Goal: Information Seeking & Learning: Learn about a topic

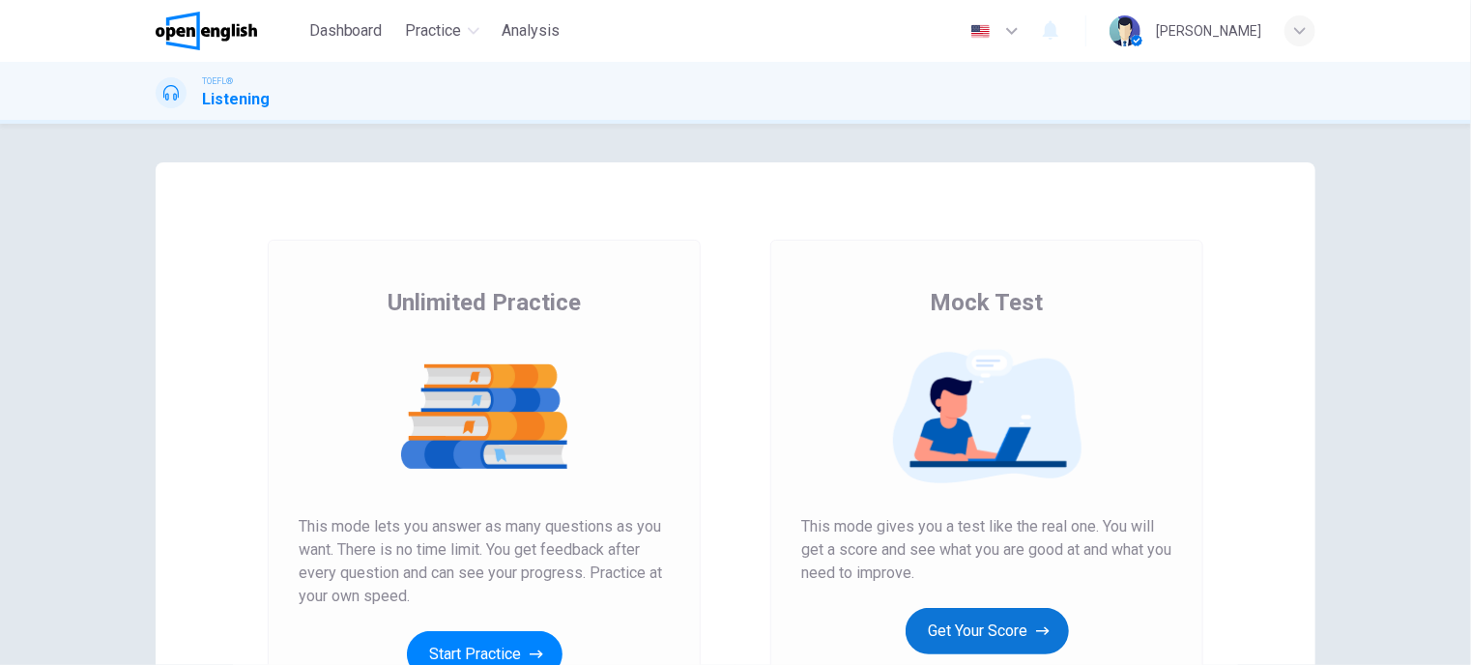
click at [983, 635] on button "Get Your Score" at bounding box center [987, 631] width 163 height 46
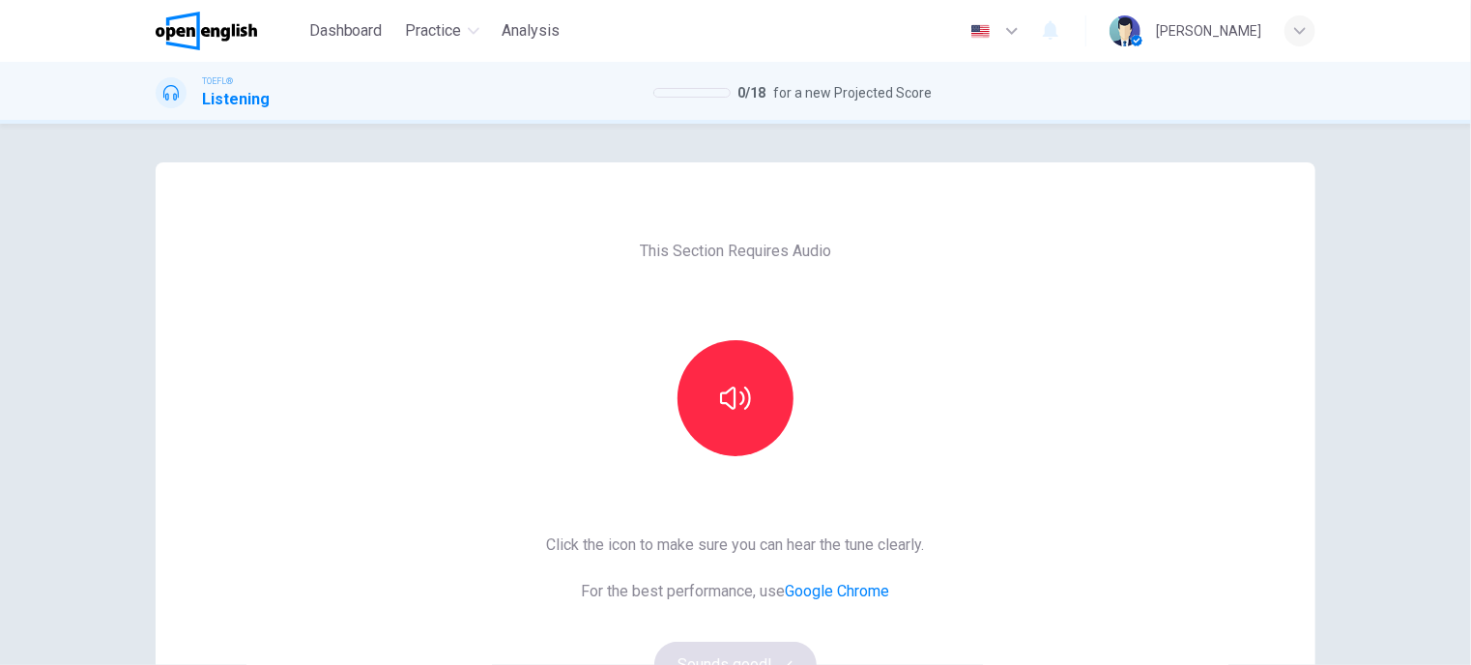
click at [669, 387] on div at bounding box center [735, 398] width 209 height 116
click at [725, 410] on icon "button" at bounding box center [735, 398] width 31 height 31
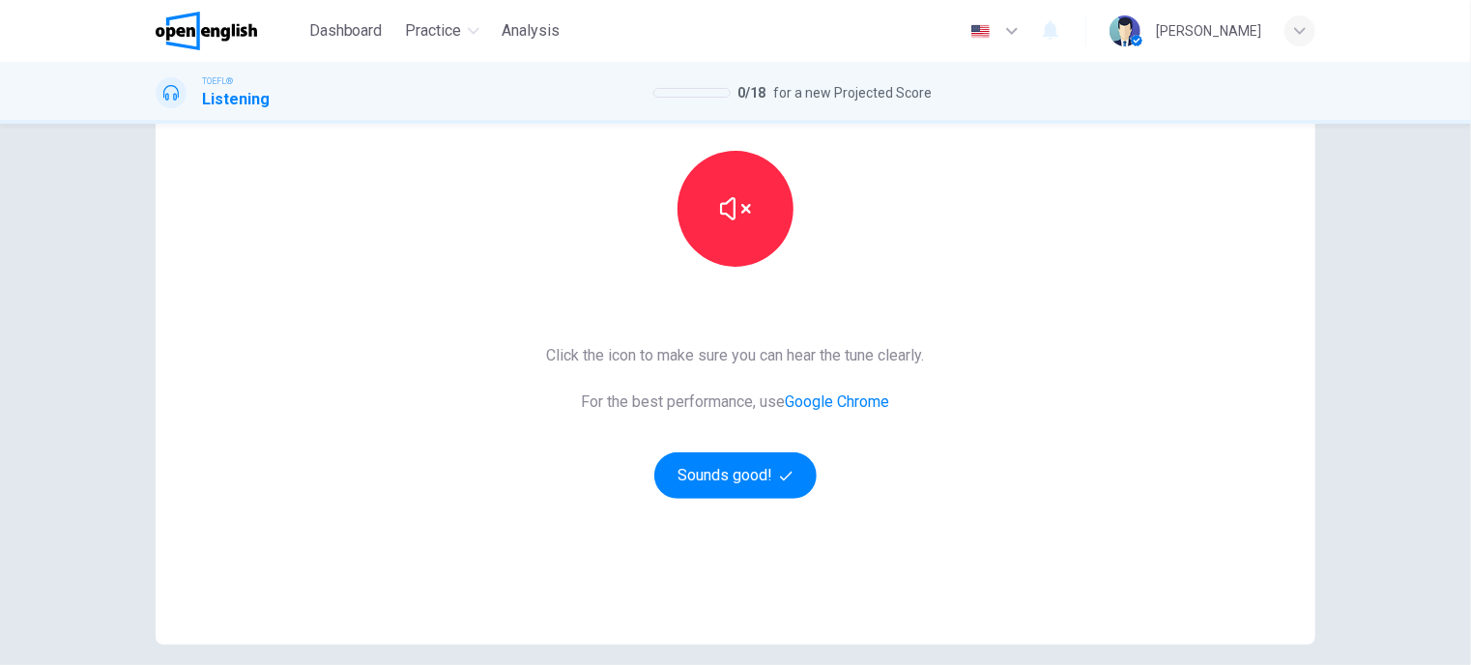
scroll to position [193, 0]
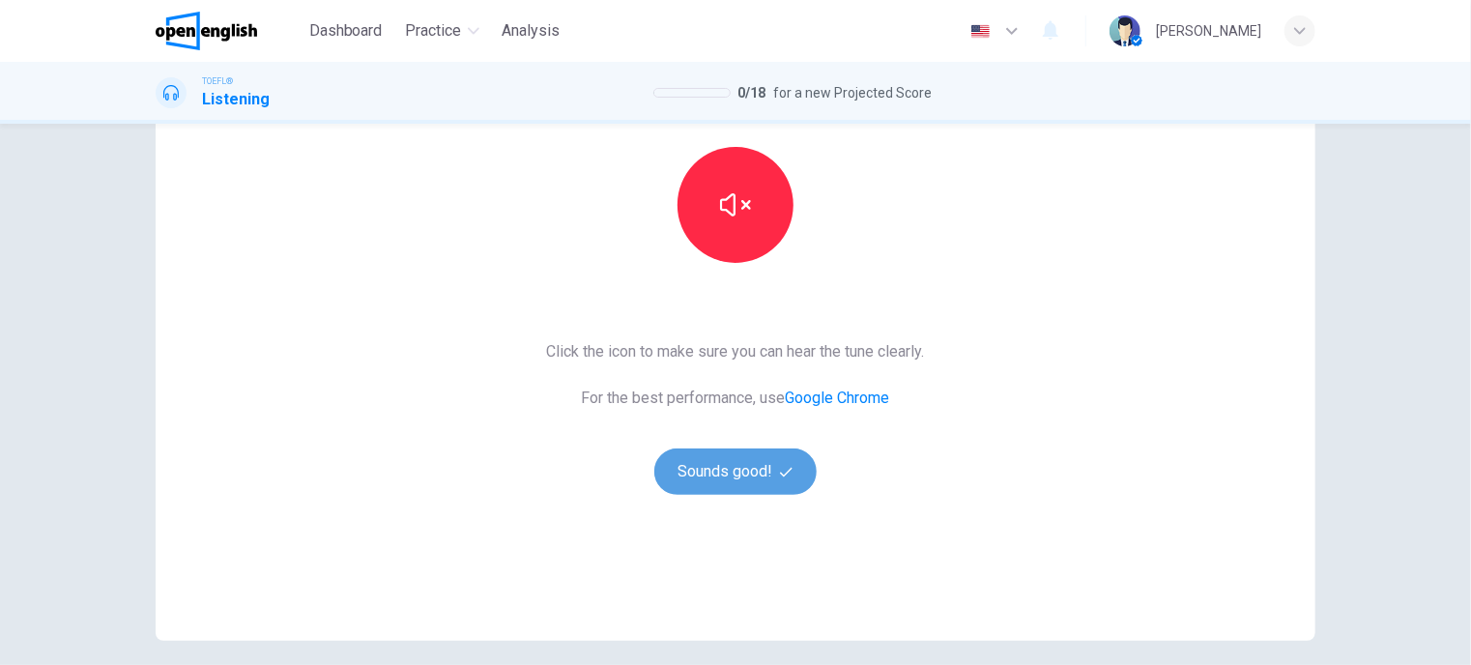
click at [741, 479] on button "Sounds good!" at bounding box center [735, 471] width 162 height 46
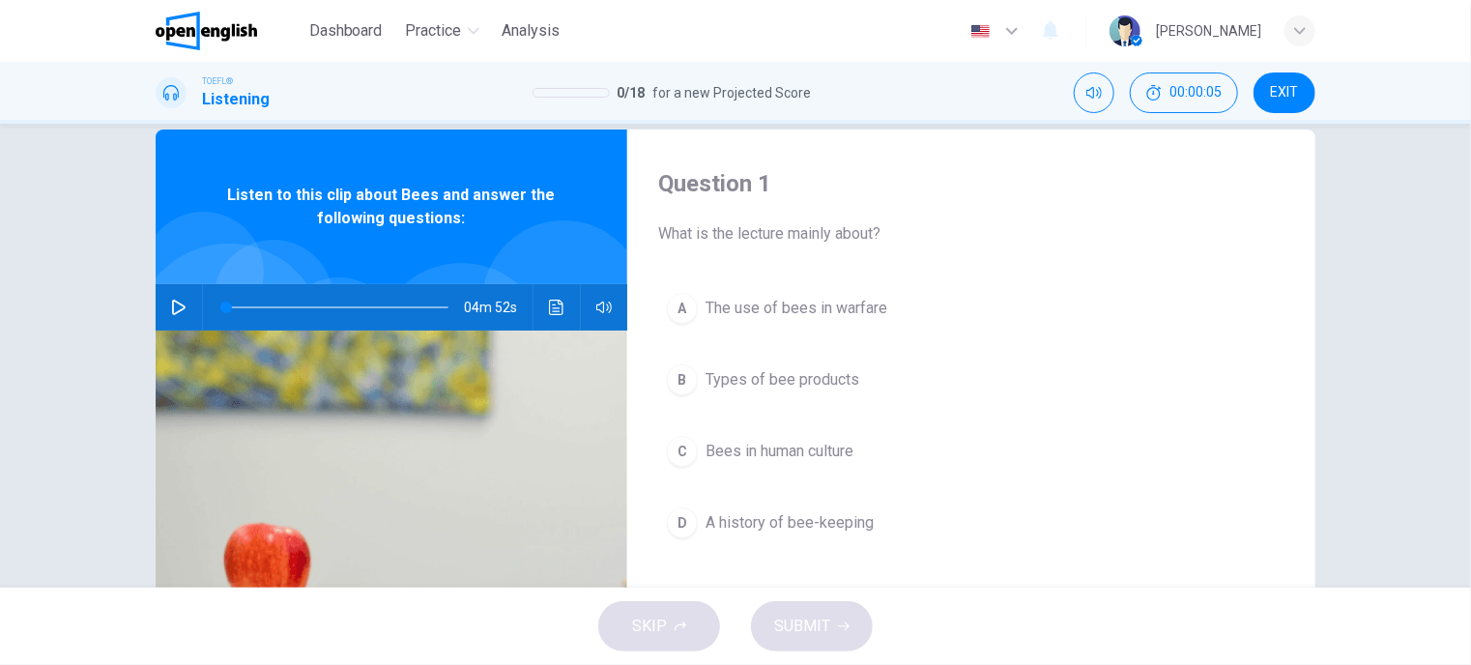
scroll to position [0, 0]
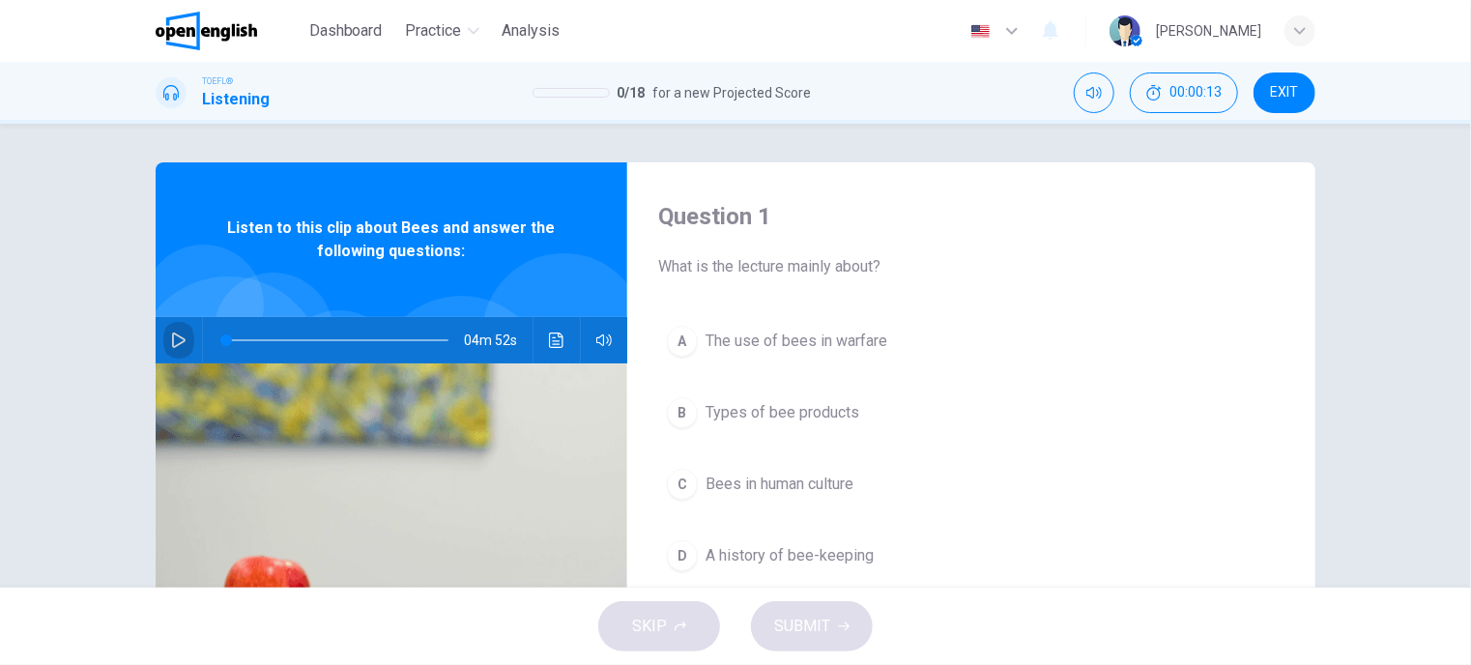
click at [178, 338] on icon "button" at bounding box center [179, 339] width 14 height 15
click at [171, 335] on icon "button" at bounding box center [178, 339] width 15 height 15
click at [177, 343] on icon "button" at bounding box center [178, 339] width 15 height 15
click at [819, 347] on span "The use of bees in warfare" at bounding box center [797, 341] width 182 height 23
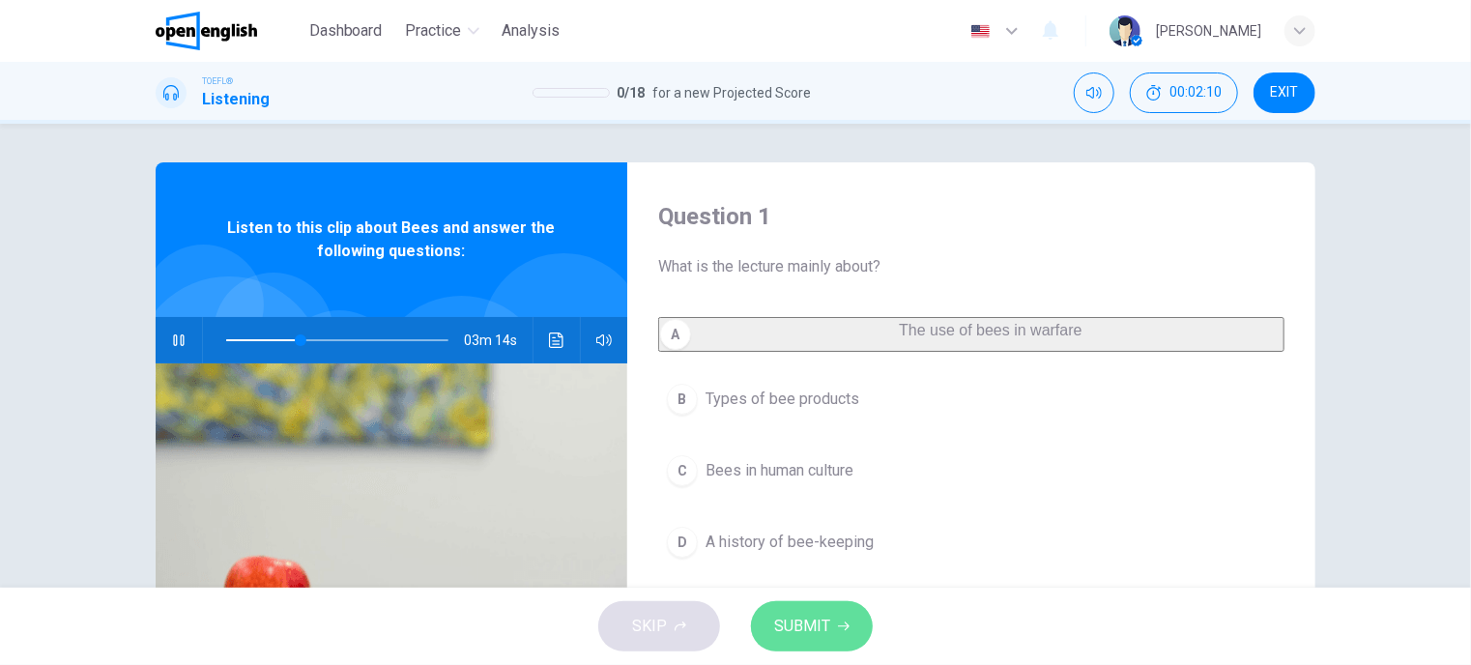
click at [804, 617] on span "SUBMIT" at bounding box center [802, 626] width 56 height 27
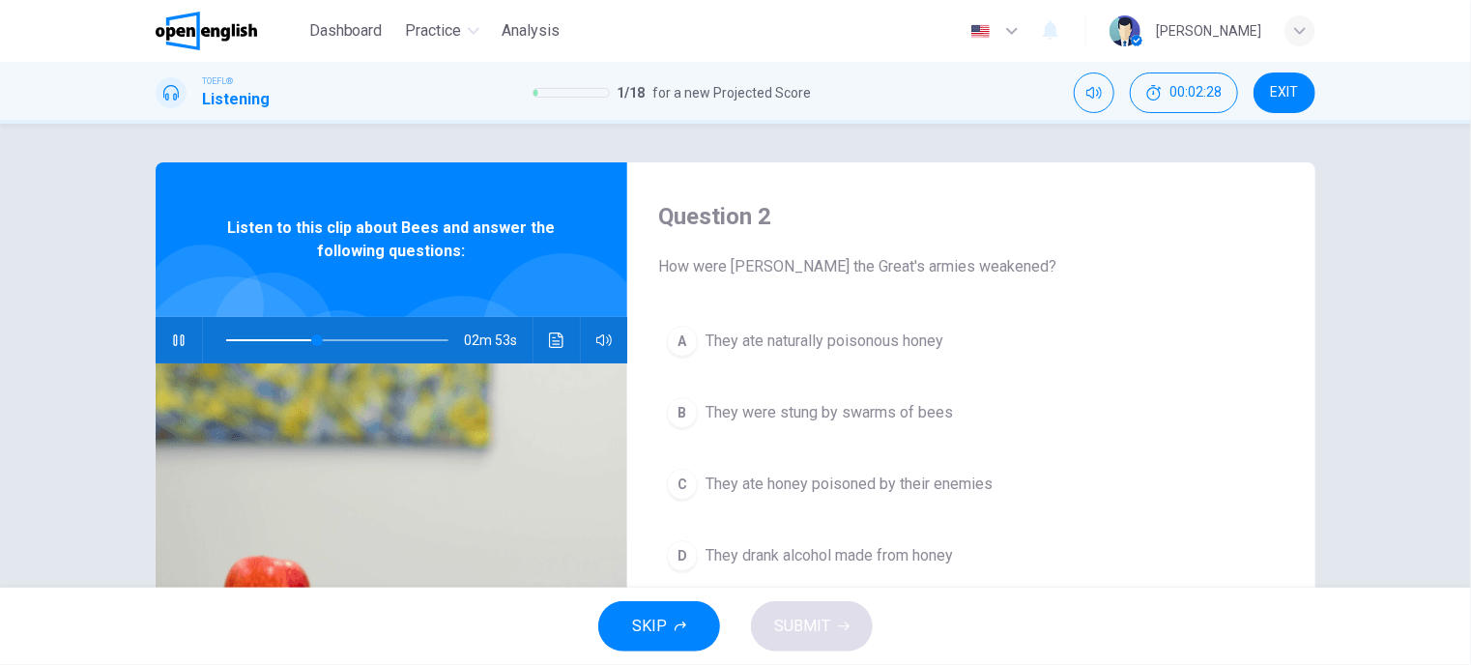
click at [855, 489] on span "They ate honey poisoned by their enemies" at bounding box center [849, 484] width 287 height 23
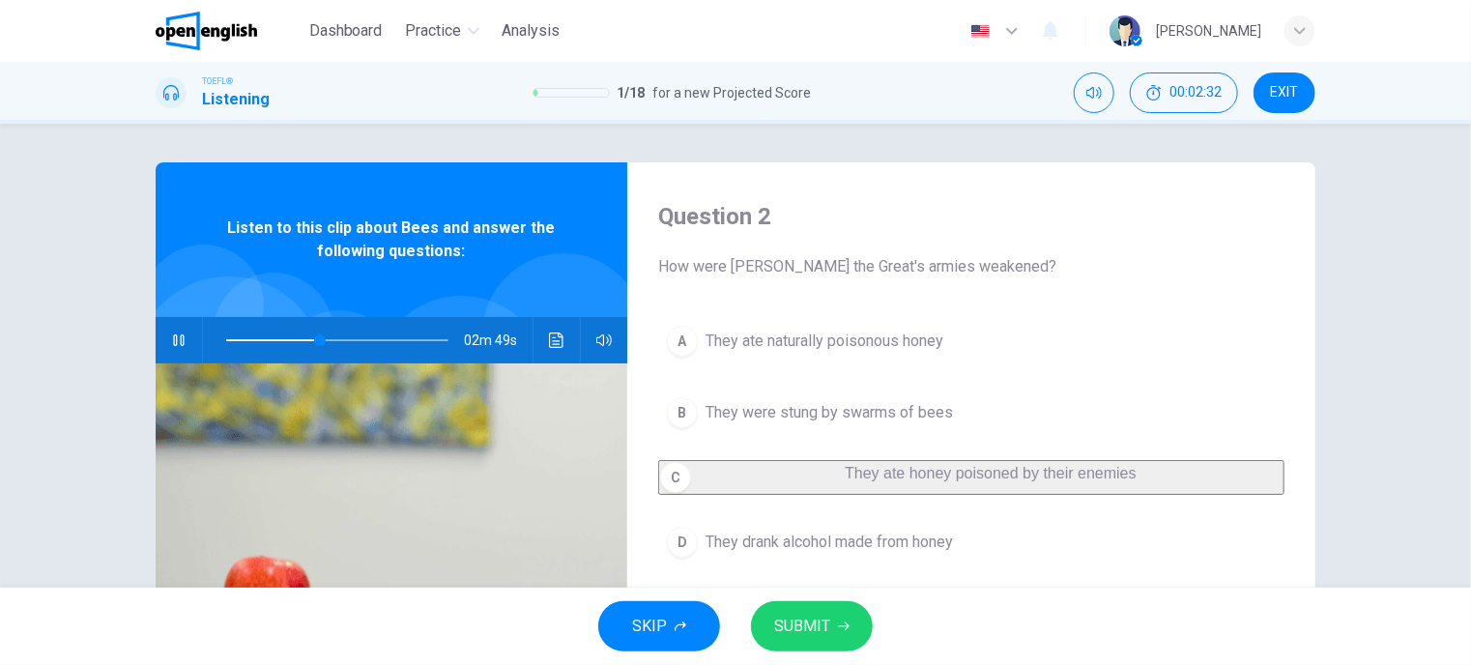
click at [276, 339] on span at bounding box center [337, 340] width 222 height 27
click at [239, 339] on span at bounding box center [337, 340] width 222 height 27
click at [792, 343] on span "They ate naturally poisonous honey" at bounding box center [825, 341] width 238 height 23
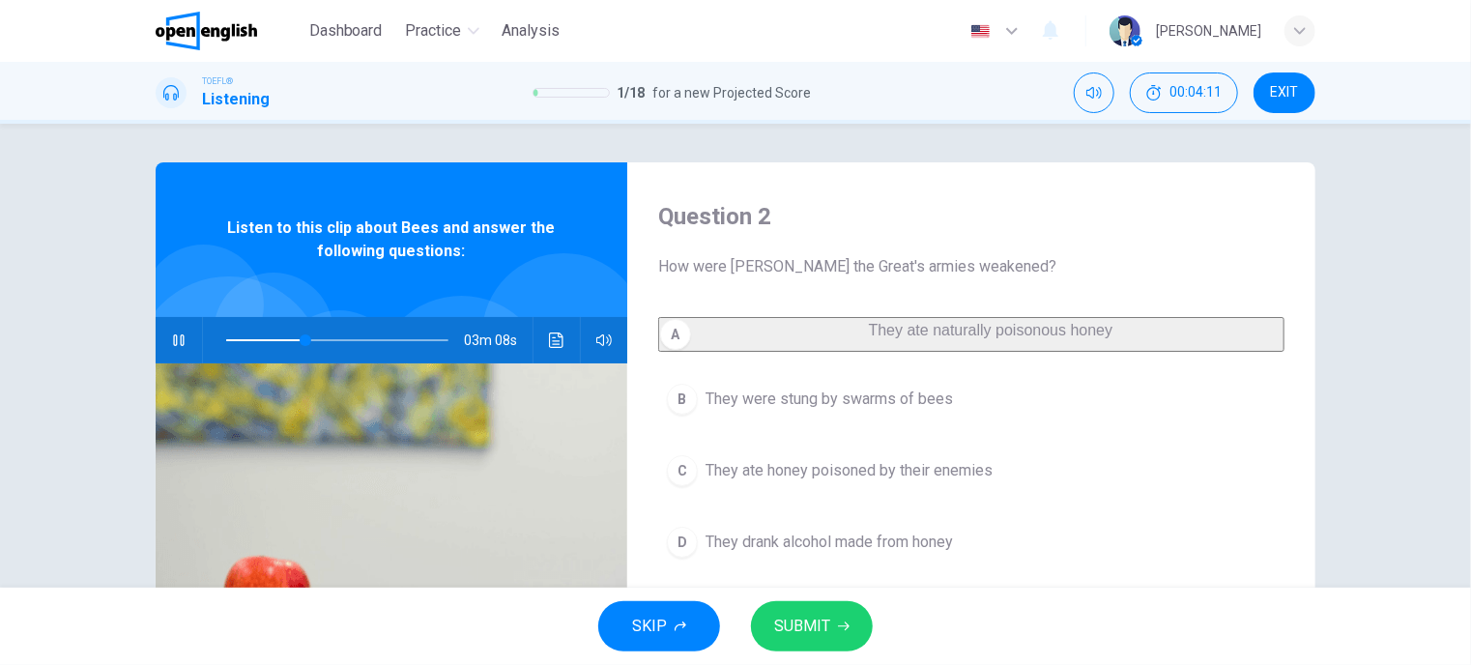
click at [814, 633] on span "SUBMIT" at bounding box center [802, 626] width 56 height 27
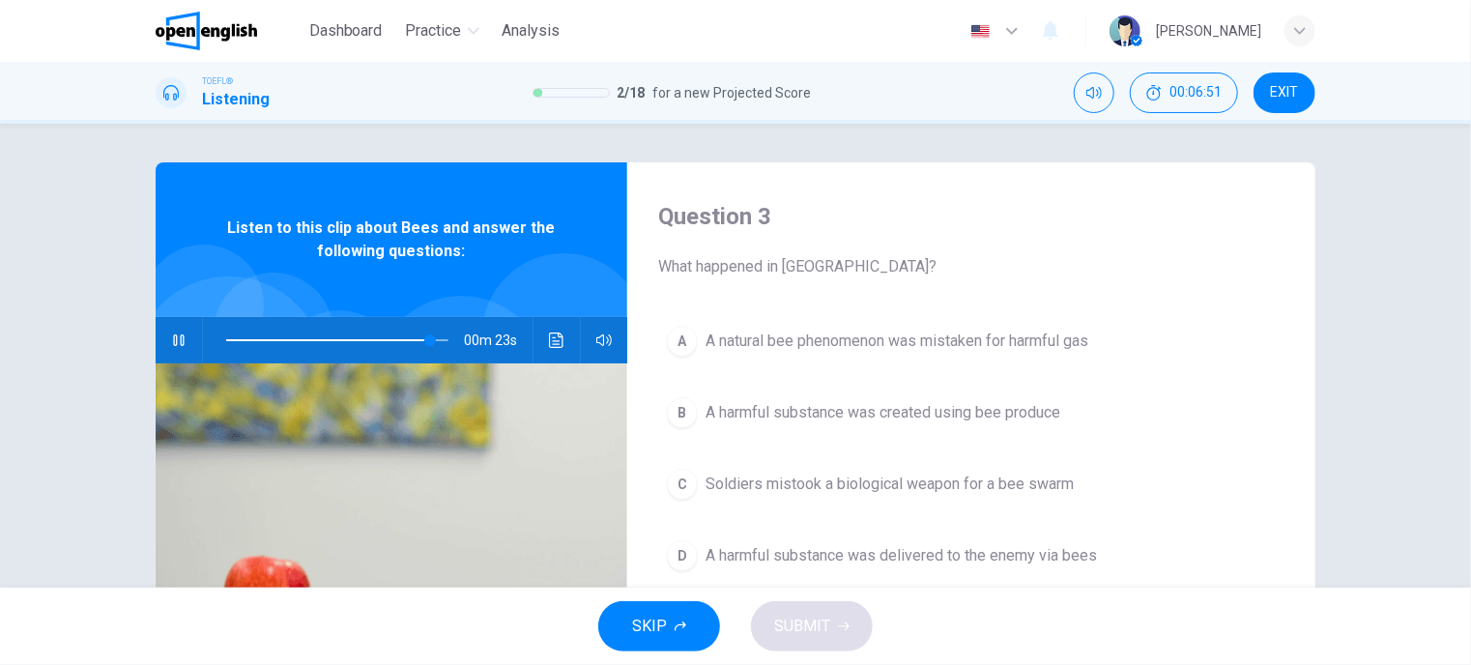
click at [366, 336] on span at bounding box center [337, 340] width 222 height 27
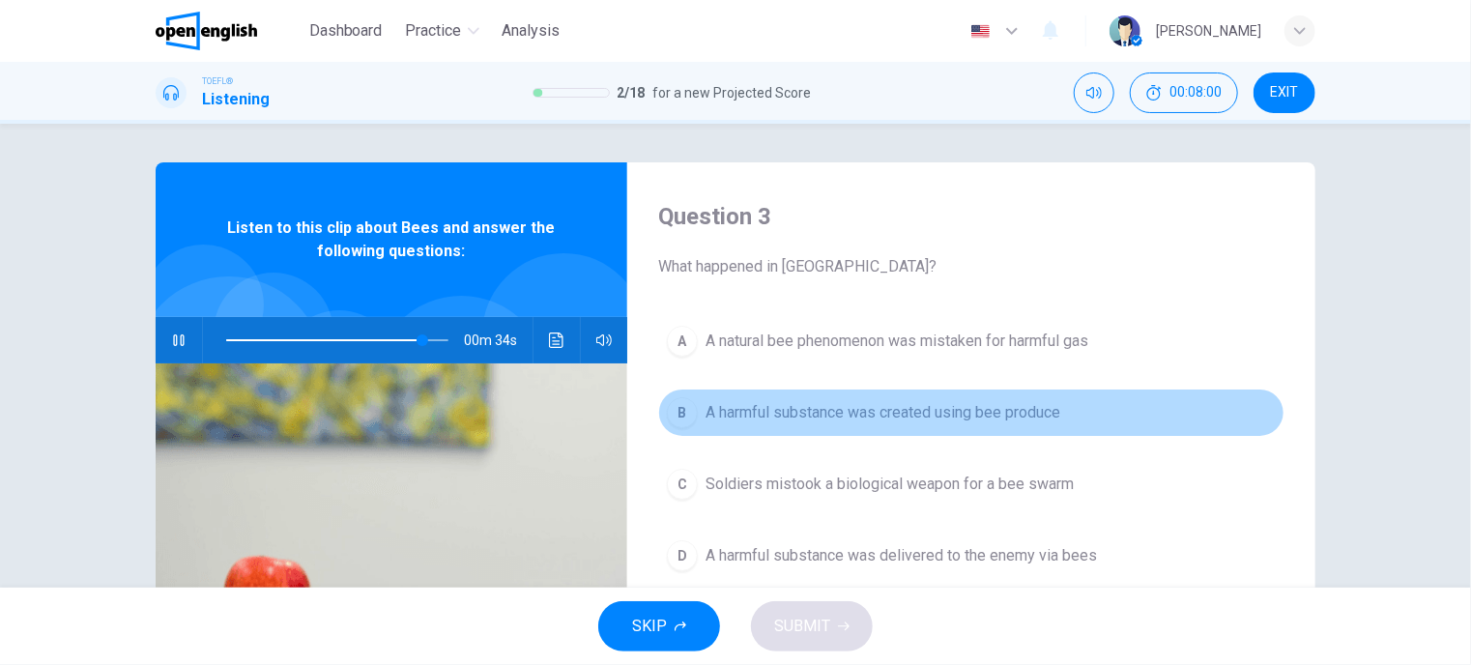
click at [810, 411] on span "A harmful substance was created using bee produce" at bounding box center [883, 412] width 355 height 23
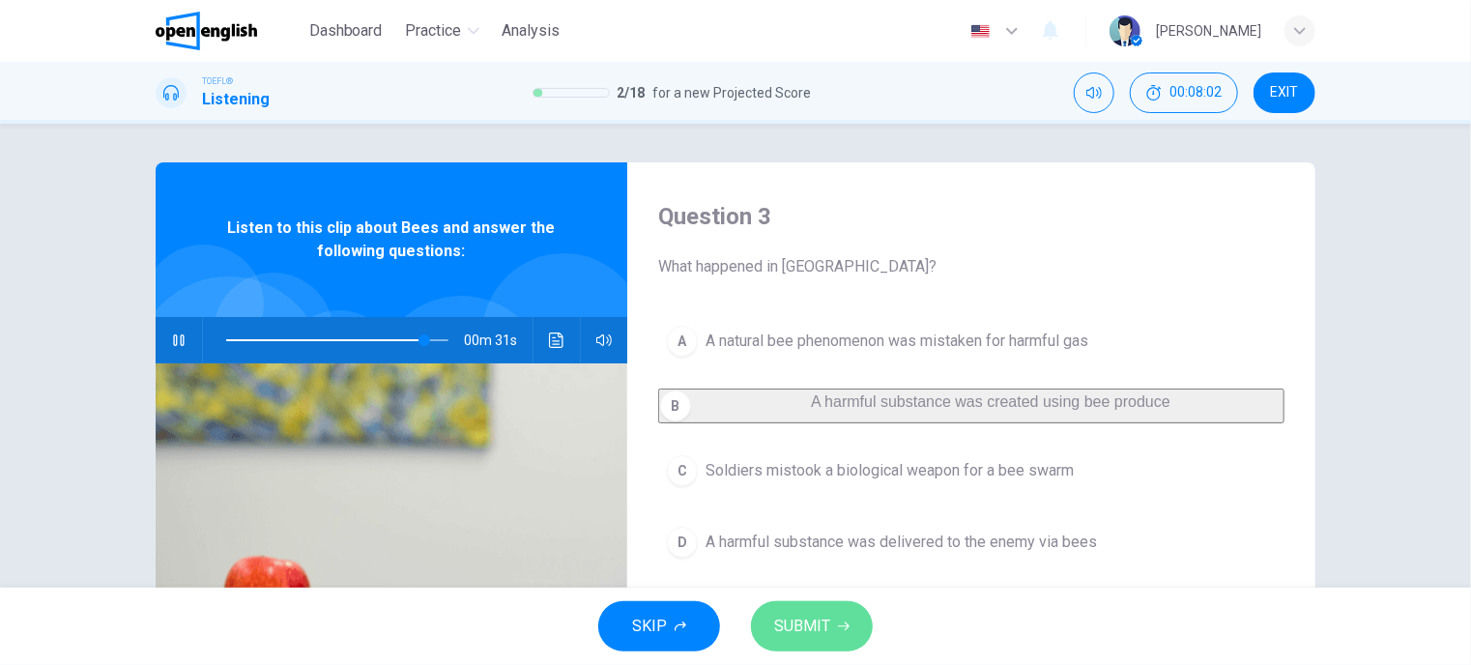
click at [814, 633] on span "SUBMIT" at bounding box center [802, 626] width 56 height 27
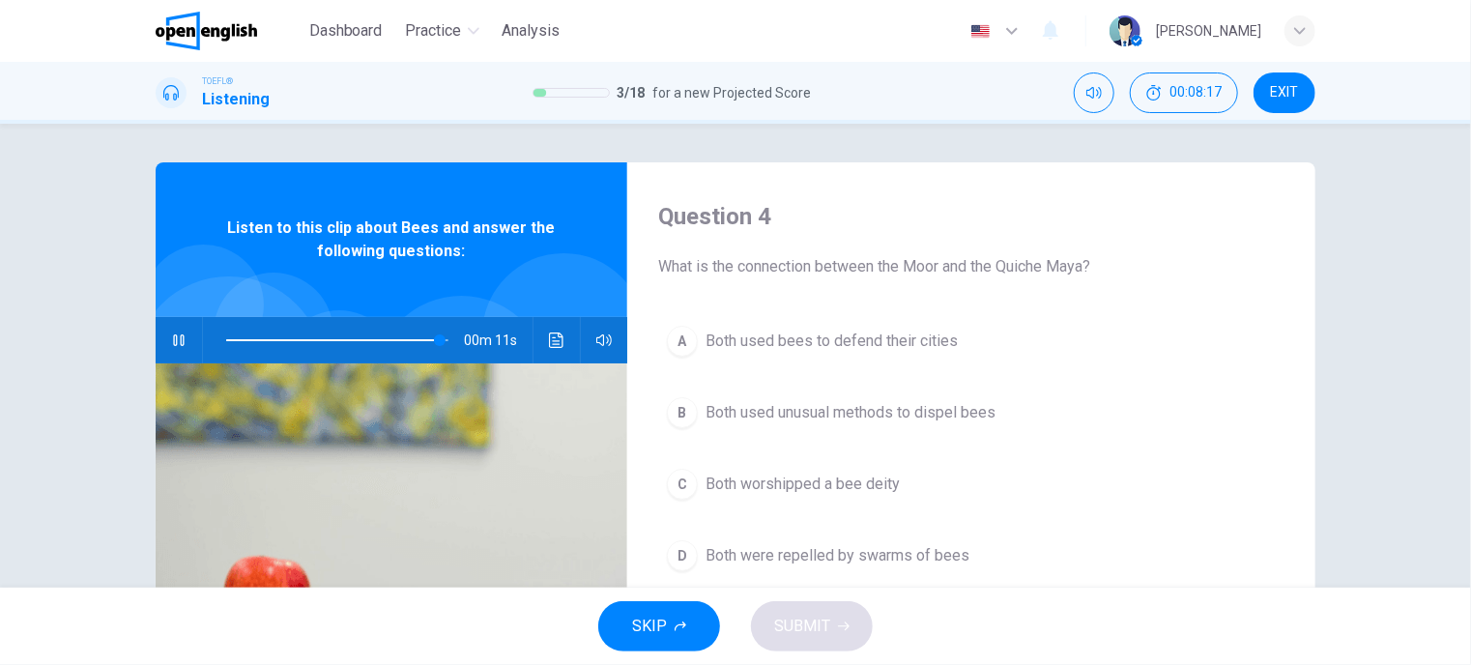
click at [407, 339] on span at bounding box center [337, 340] width 222 height 27
click at [401, 335] on span at bounding box center [337, 340] width 222 height 27
click at [178, 347] on icon "button" at bounding box center [178, 339] width 15 height 15
click at [783, 332] on span "Both used bees to defend their cities" at bounding box center [832, 341] width 252 height 23
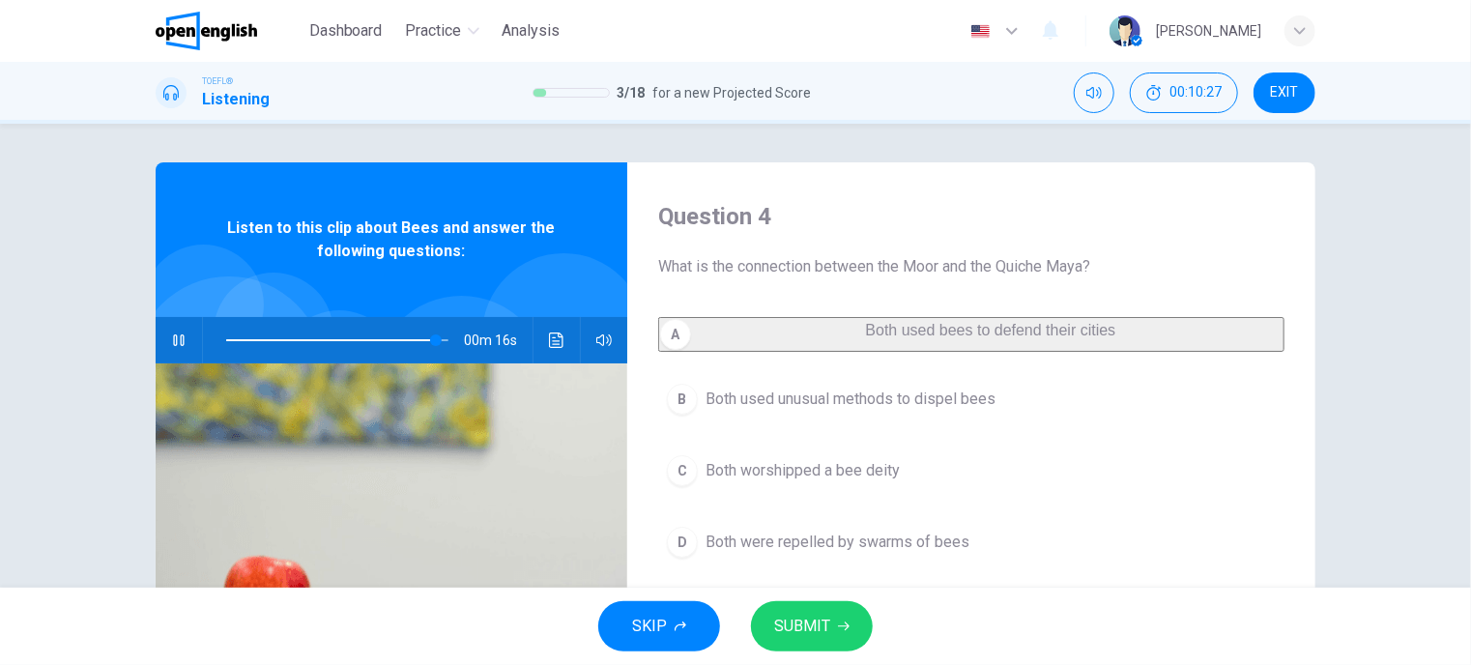
drag, startPoint x: 804, startPoint y: 621, endPoint x: 852, endPoint y: 488, distance: 141.5
click at [804, 621] on span "SUBMIT" at bounding box center [802, 626] width 56 height 27
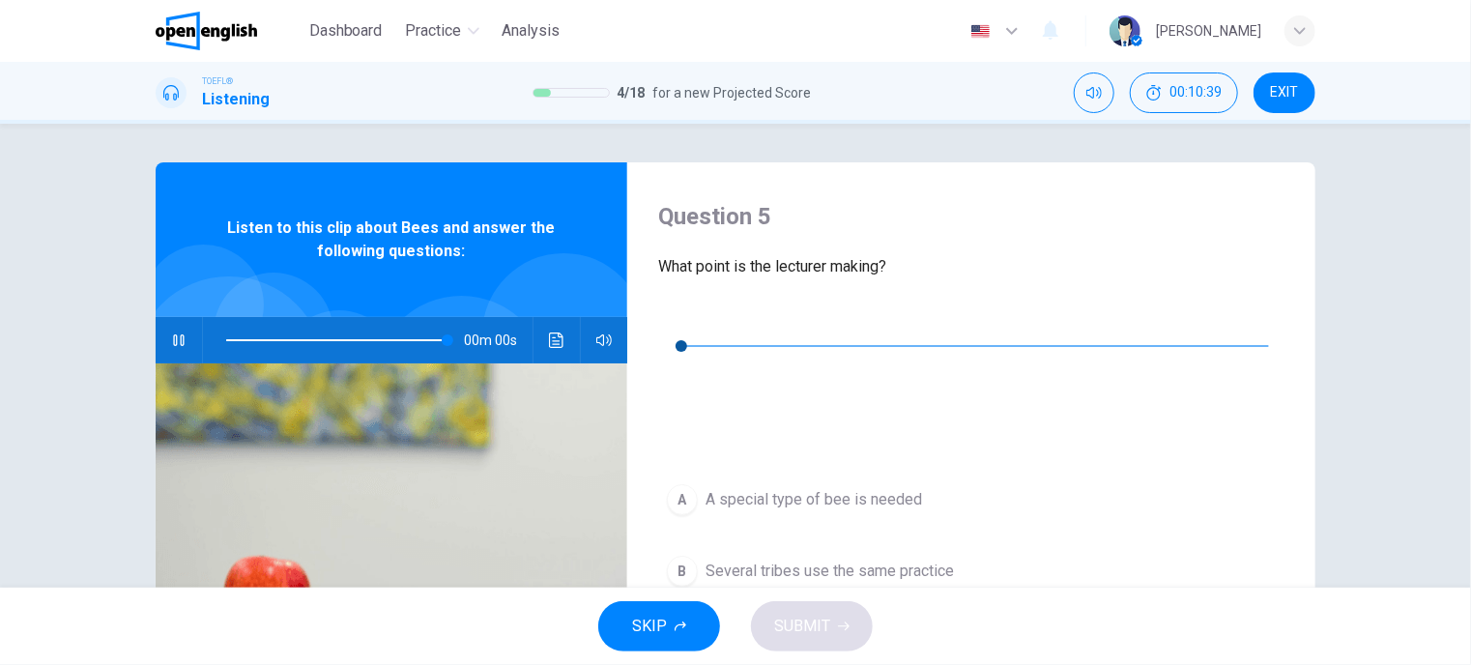
type input "*"
click at [676, 320] on icon "button" at bounding box center [673, 316] width 15 height 15
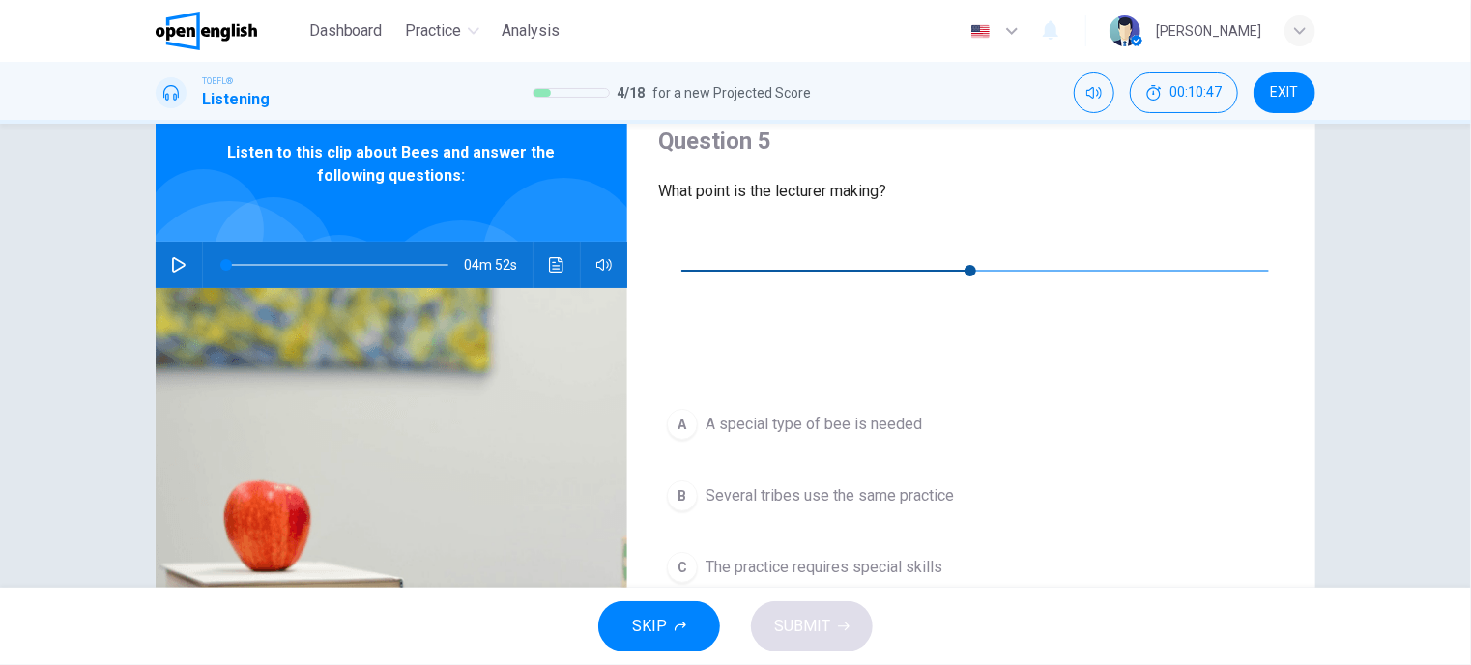
scroll to position [97, 0]
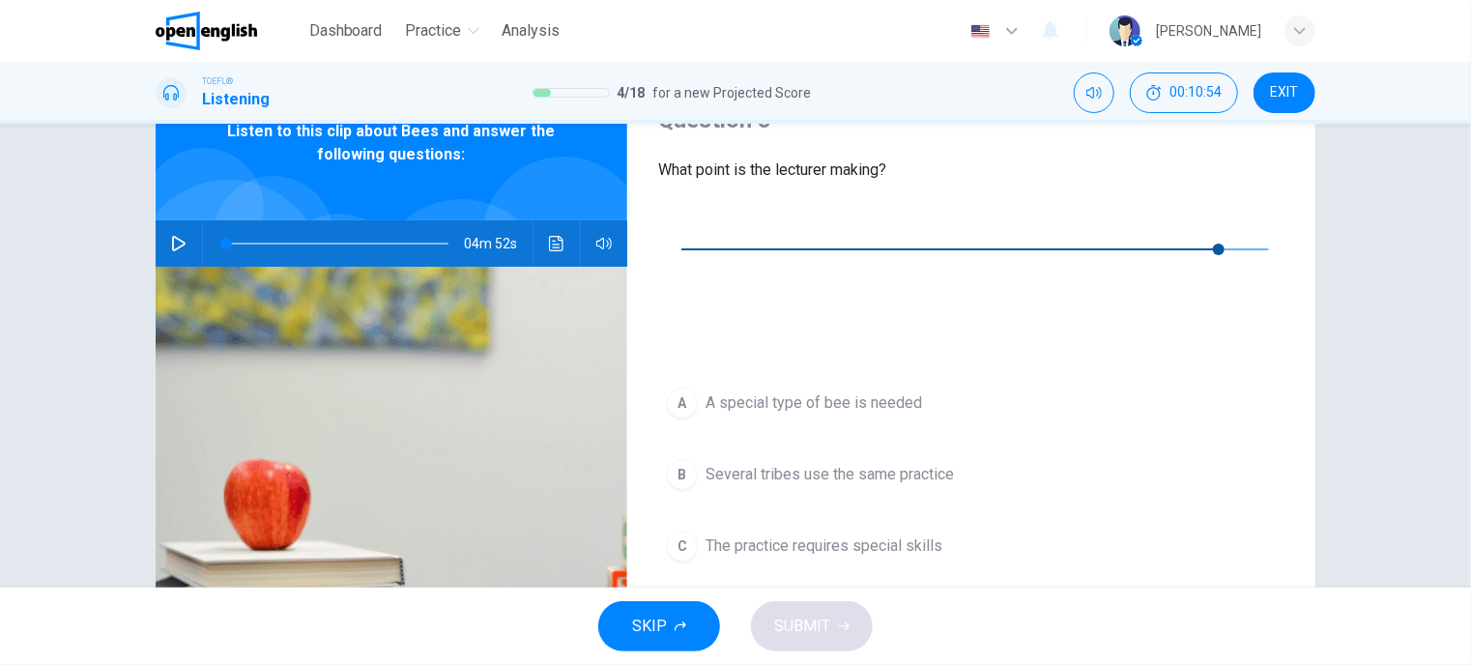
type input "*"
click at [812, 606] on span "The idea is innovative, but flawed" at bounding box center [818, 617] width 224 height 23
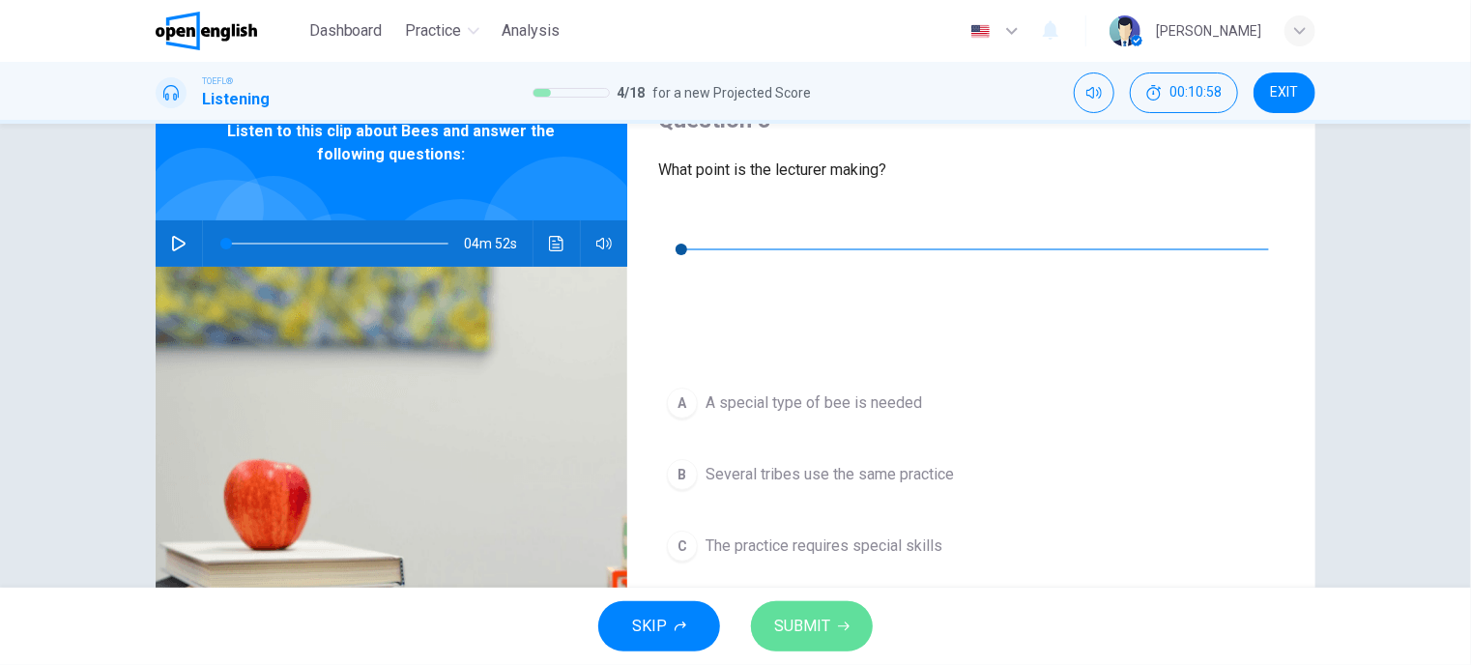
click at [818, 621] on span "SUBMIT" at bounding box center [802, 626] width 56 height 27
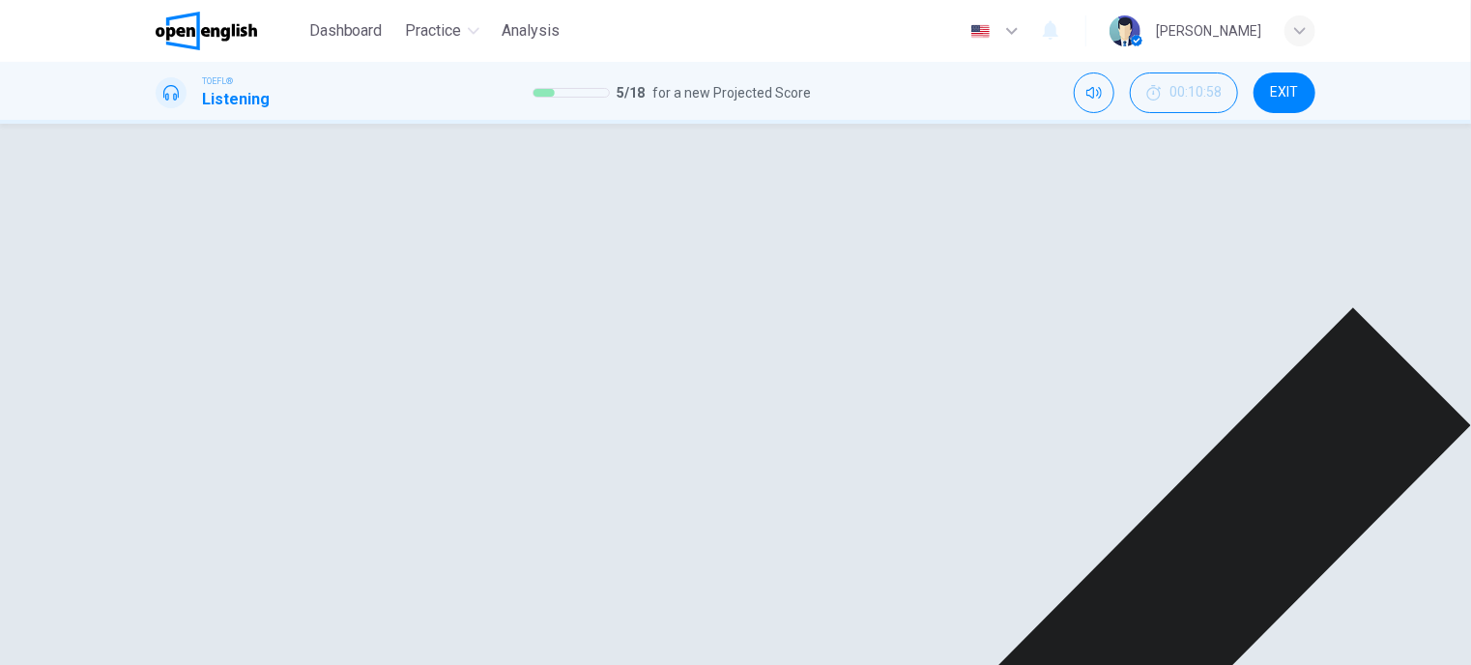
drag, startPoint x: 1011, startPoint y: 627, endPoint x: 1014, endPoint y: 571, distance: 56.1
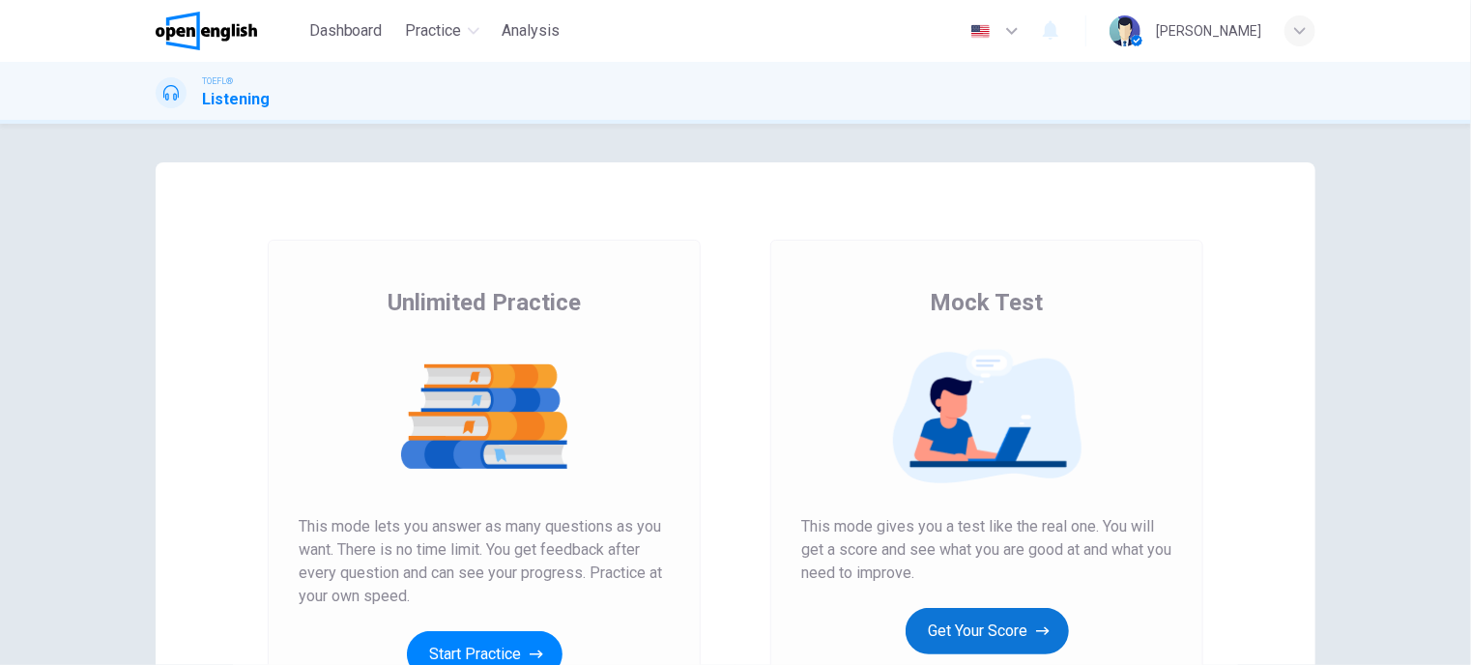
click at [998, 637] on button "Get Your Score" at bounding box center [987, 631] width 163 height 46
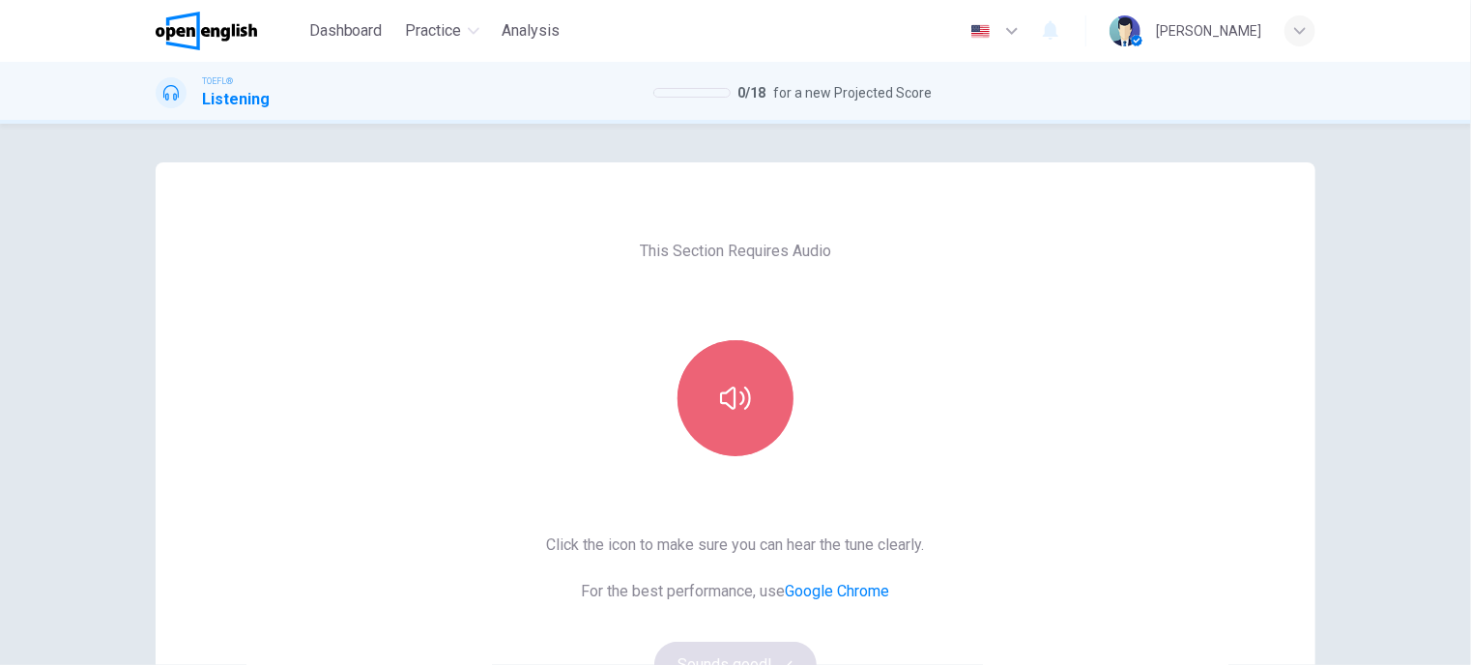
click at [731, 418] on button "button" at bounding box center [736, 398] width 116 height 116
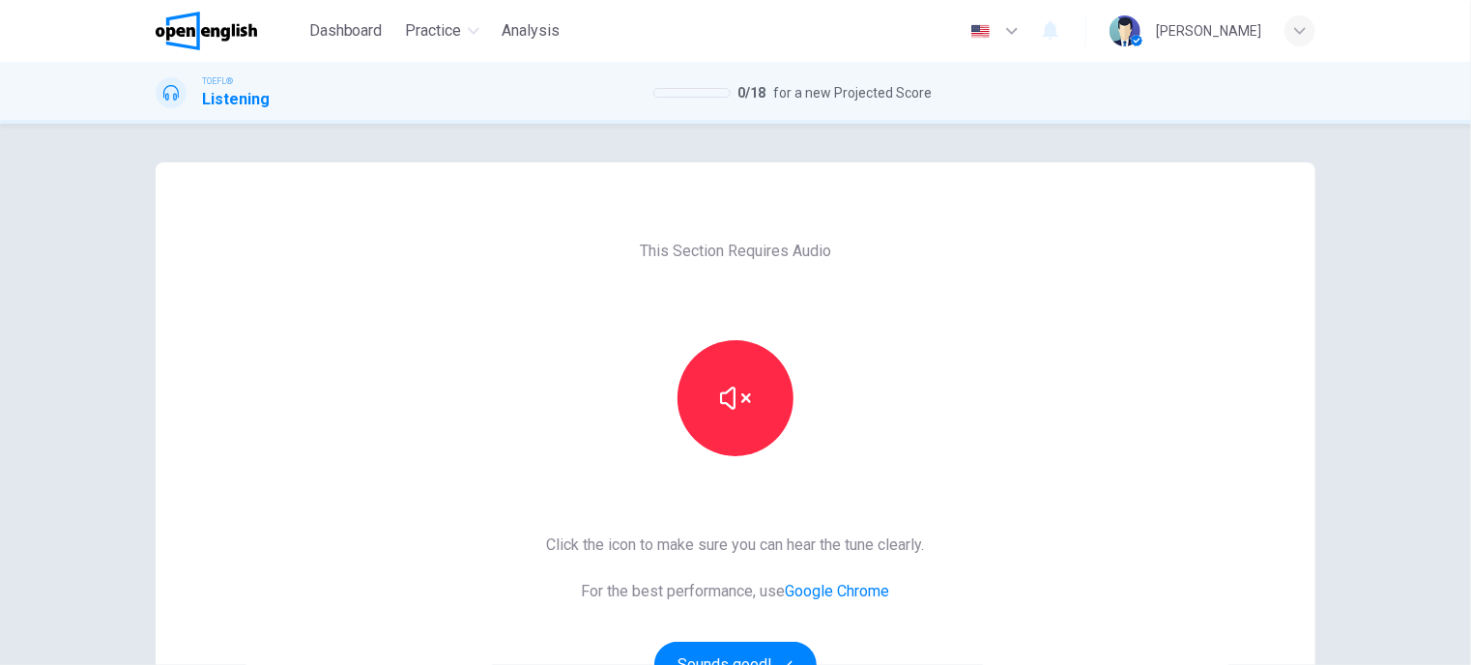
scroll to position [193, 0]
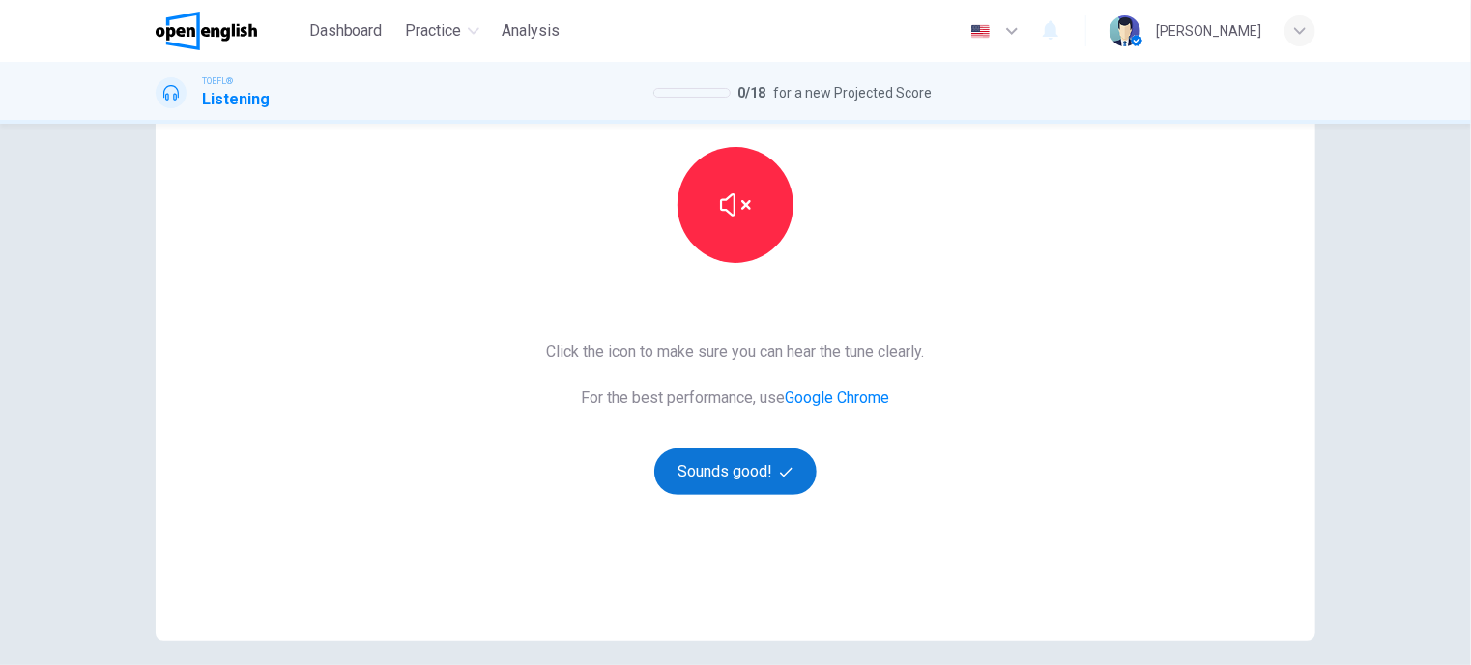
click at [727, 465] on button "Sounds good!" at bounding box center [735, 471] width 162 height 46
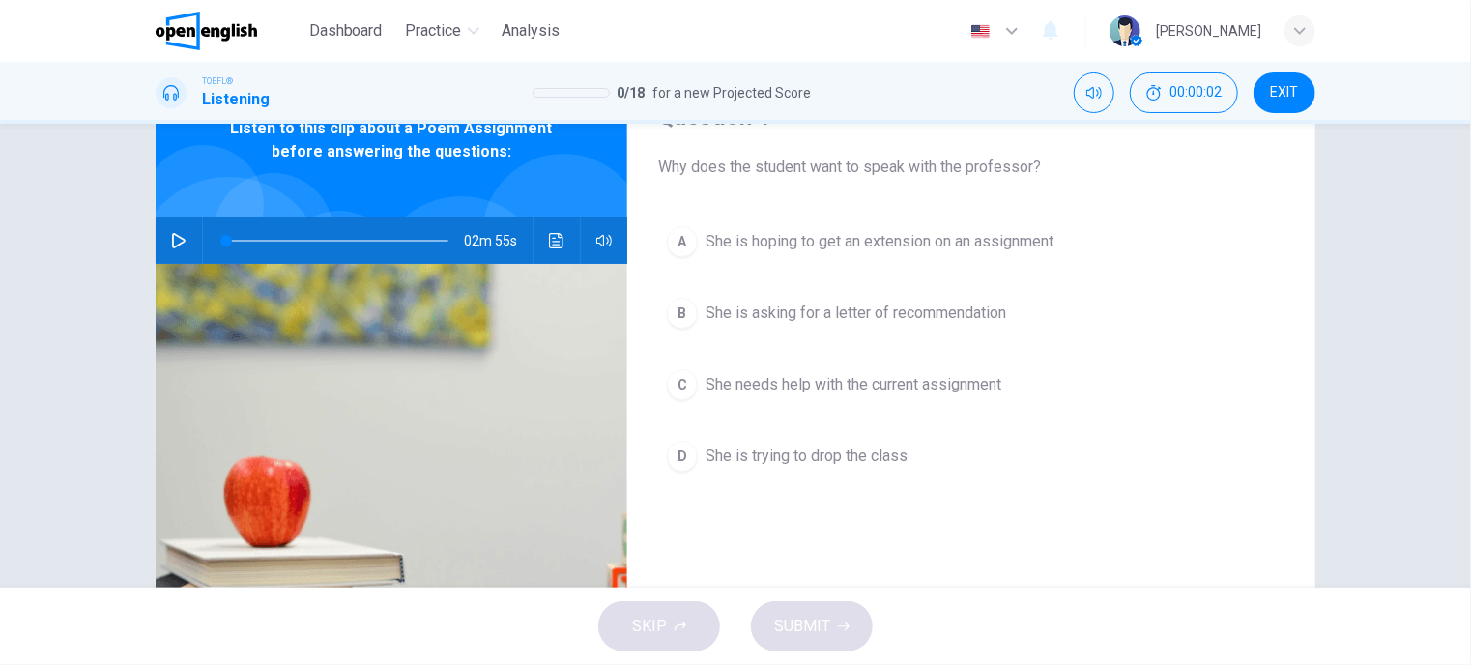
scroll to position [97, 0]
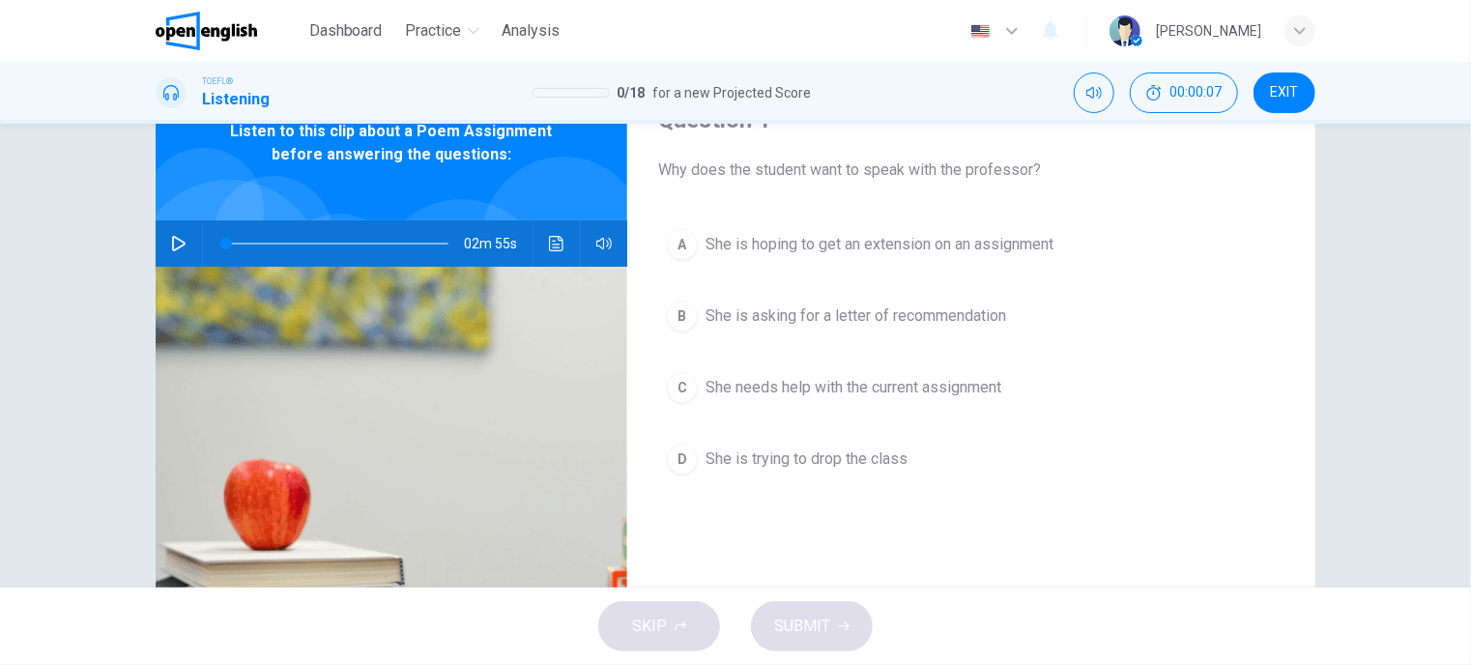
click at [171, 237] on icon "button" at bounding box center [178, 243] width 15 height 15
type input "*"
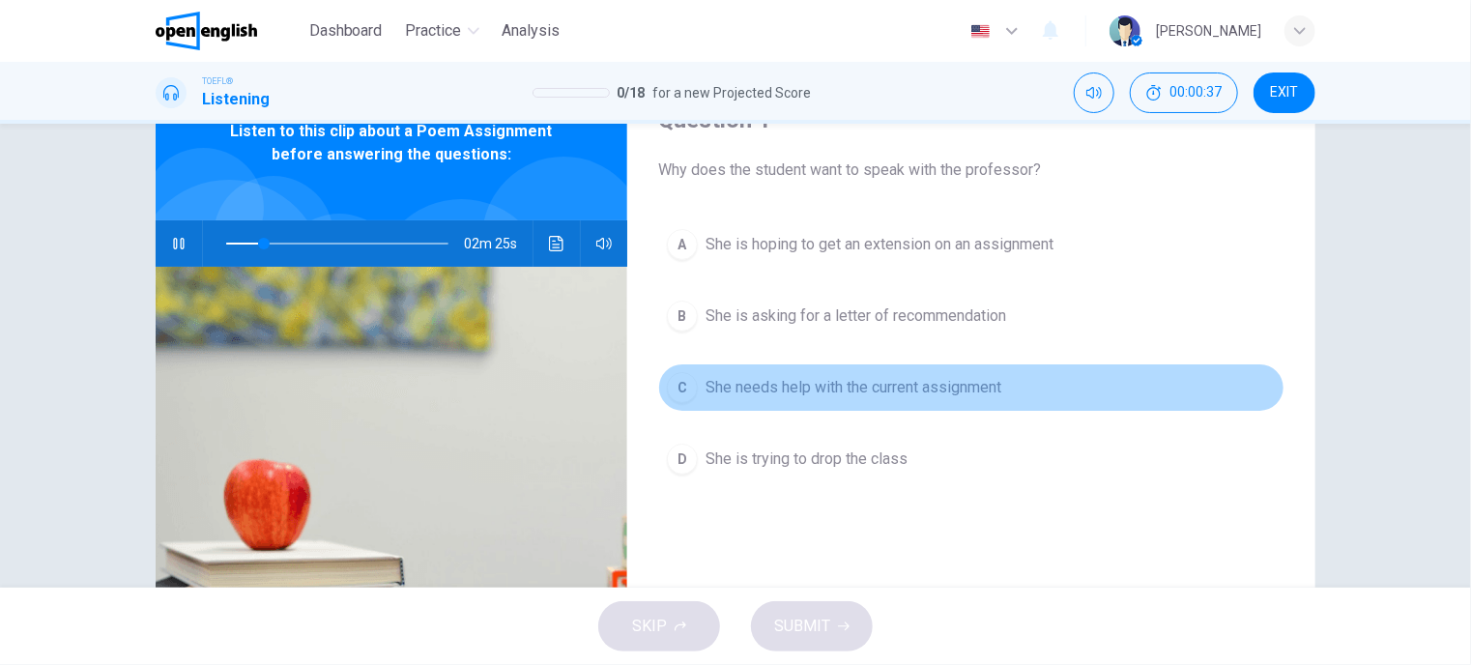
click at [870, 382] on span "She needs help with the current assignment" at bounding box center [854, 387] width 296 height 23
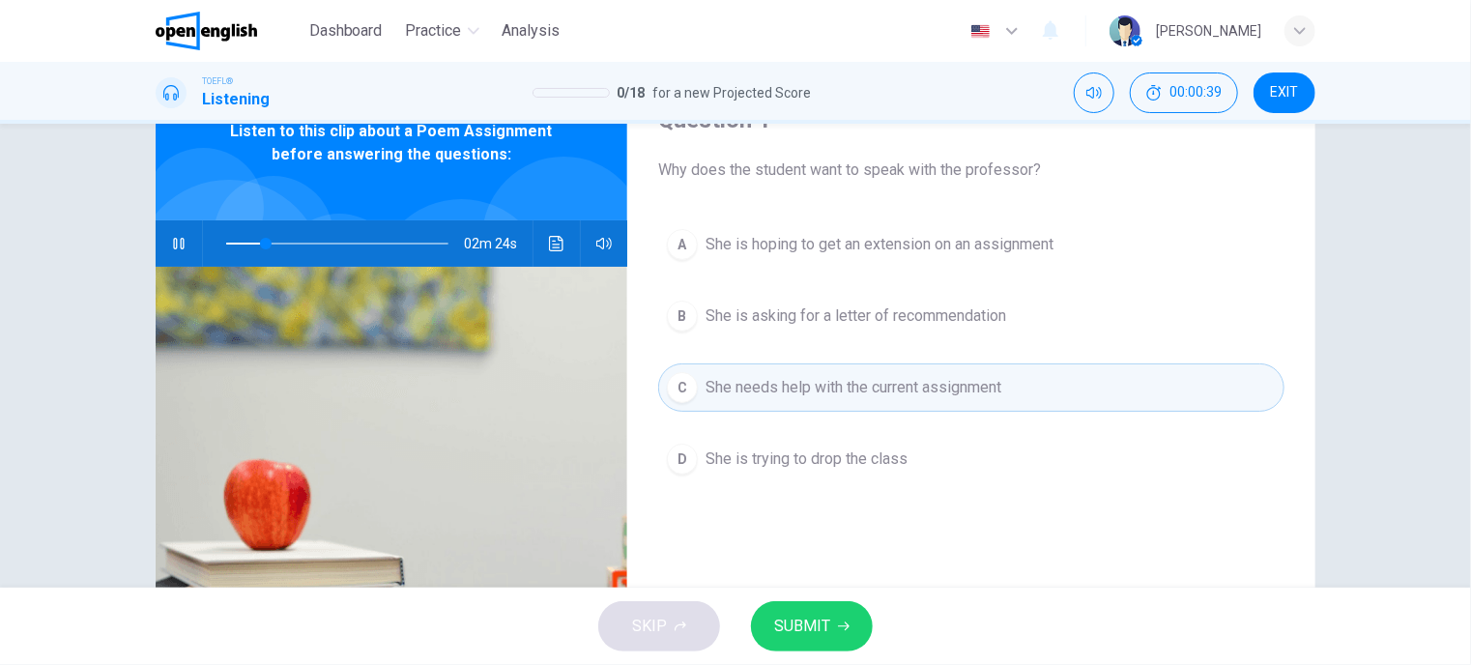
drag, startPoint x: 815, startPoint y: 633, endPoint x: 757, endPoint y: 455, distance: 187.1
click at [815, 633] on span "SUBMIT" at bounding box center [802, 626] width 56 height 27
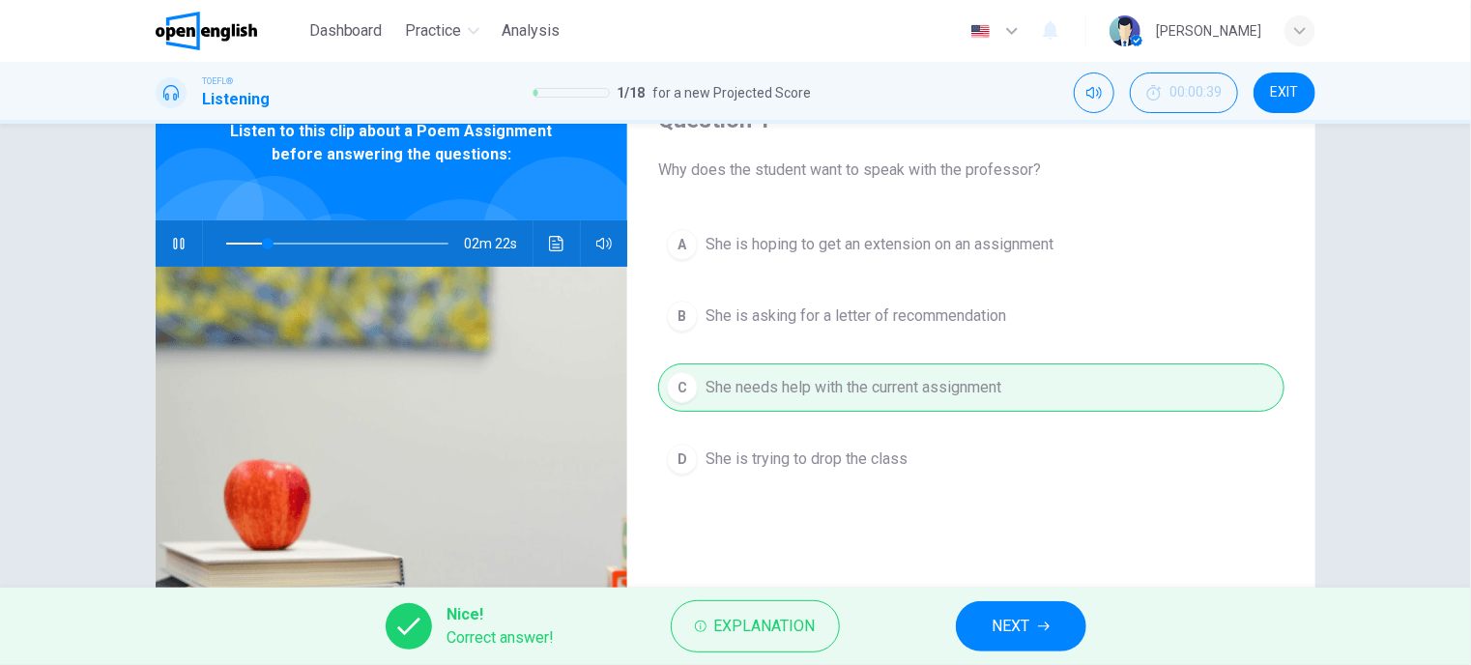
click at [1048, 623] on icon "button" at bounding box center [1044, 626] width 12 height 9
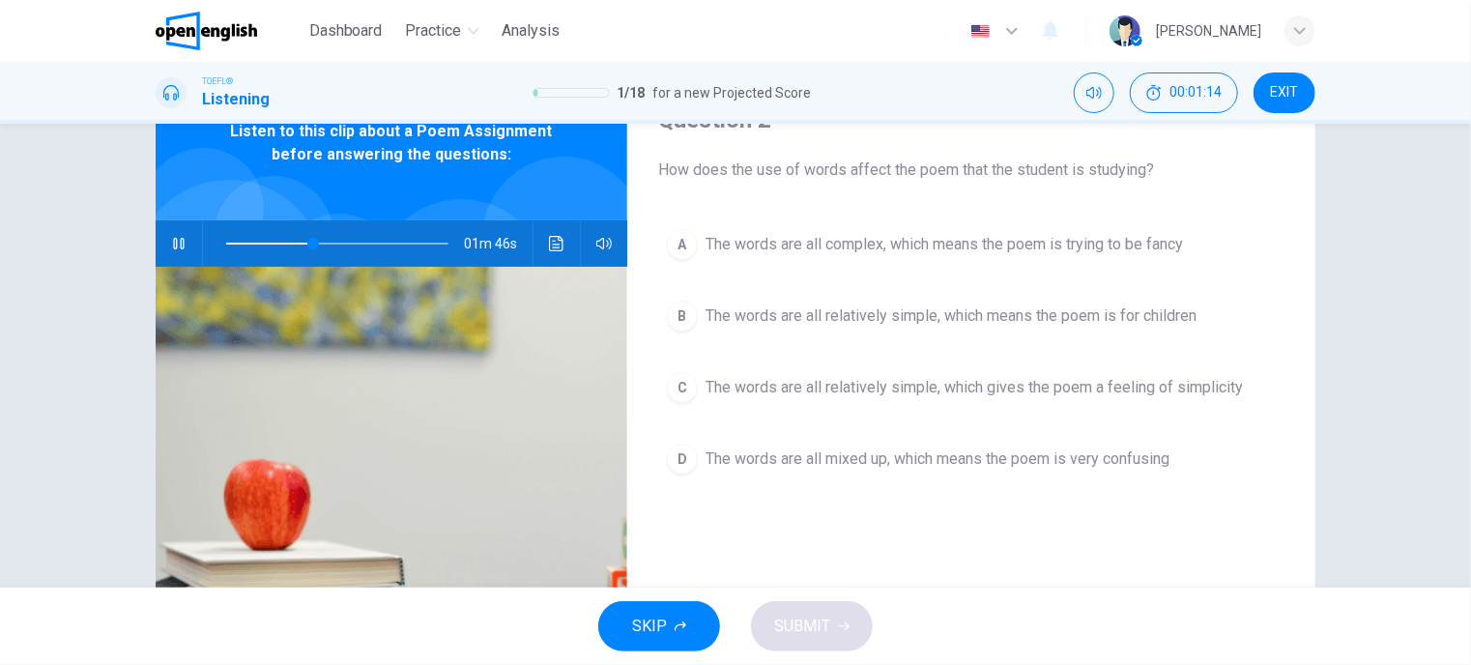
click at [172, 239] on icon "button" at bounding box center [178, 243] width 15 height 15
click at [171, 239] on icon "button" at bounding box center [178, 243] width 15 height 15
click at [799, 320] on span "The words are all relatively simple, which means the poem is for children" at bounding box center [951, 315] width 491 height 23
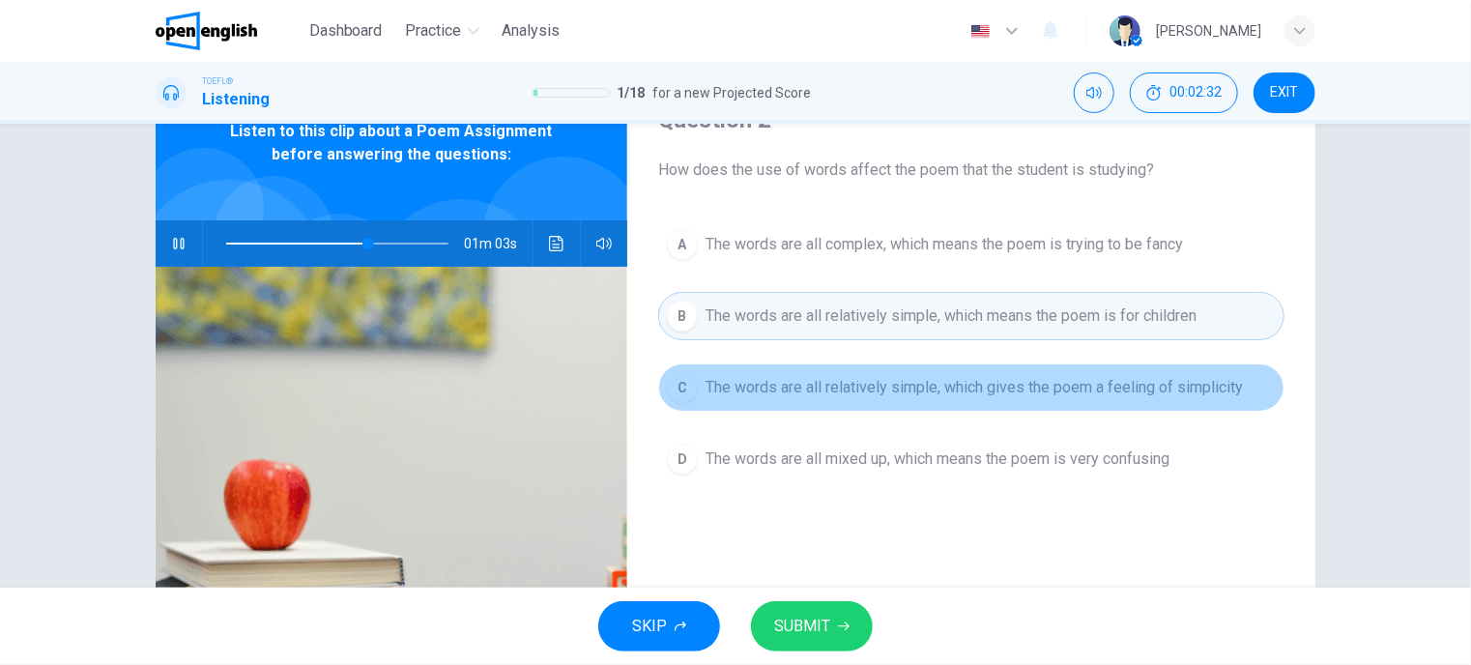
click at [859, 386] on span "The words are all relatively simple, which gives the poem a feeling of simplici…" at bounding box center [974, 387] width 537 height 23
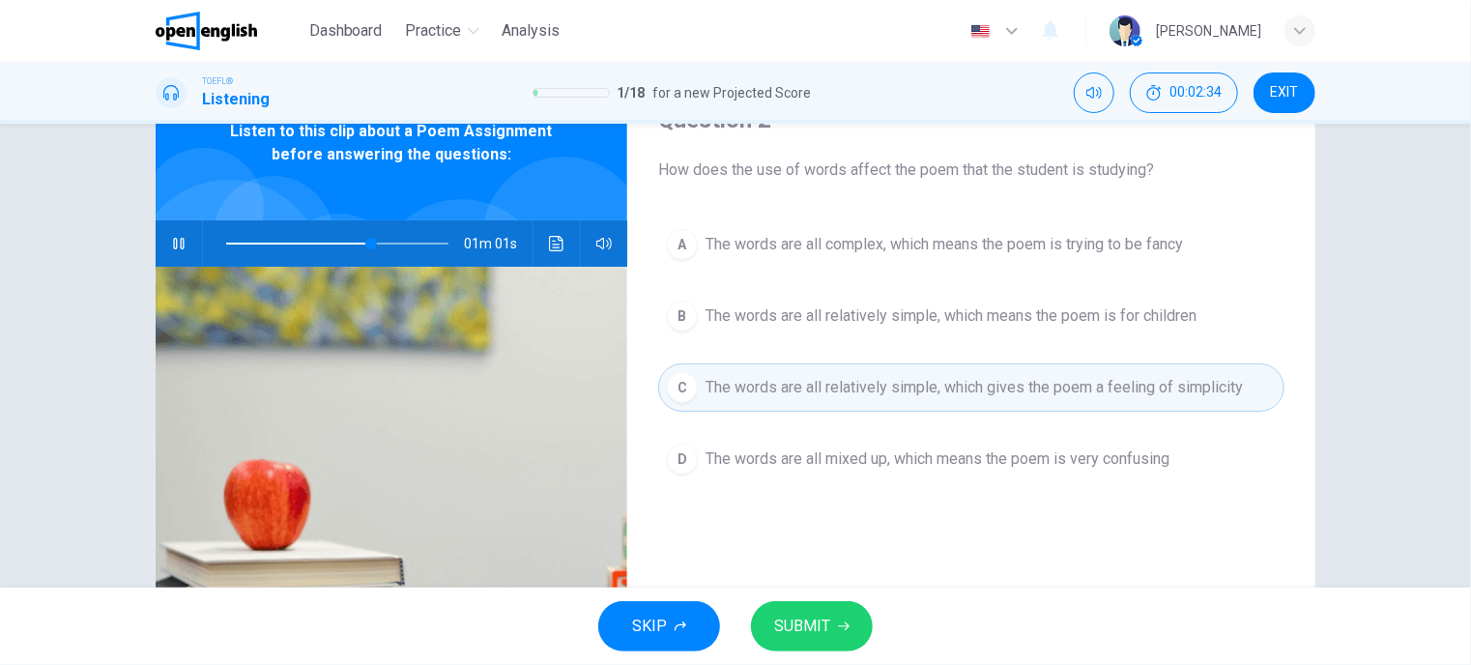
click at [833, 621] on button "SUBMIT" at bounding box center [812, 626] width 122 height 50
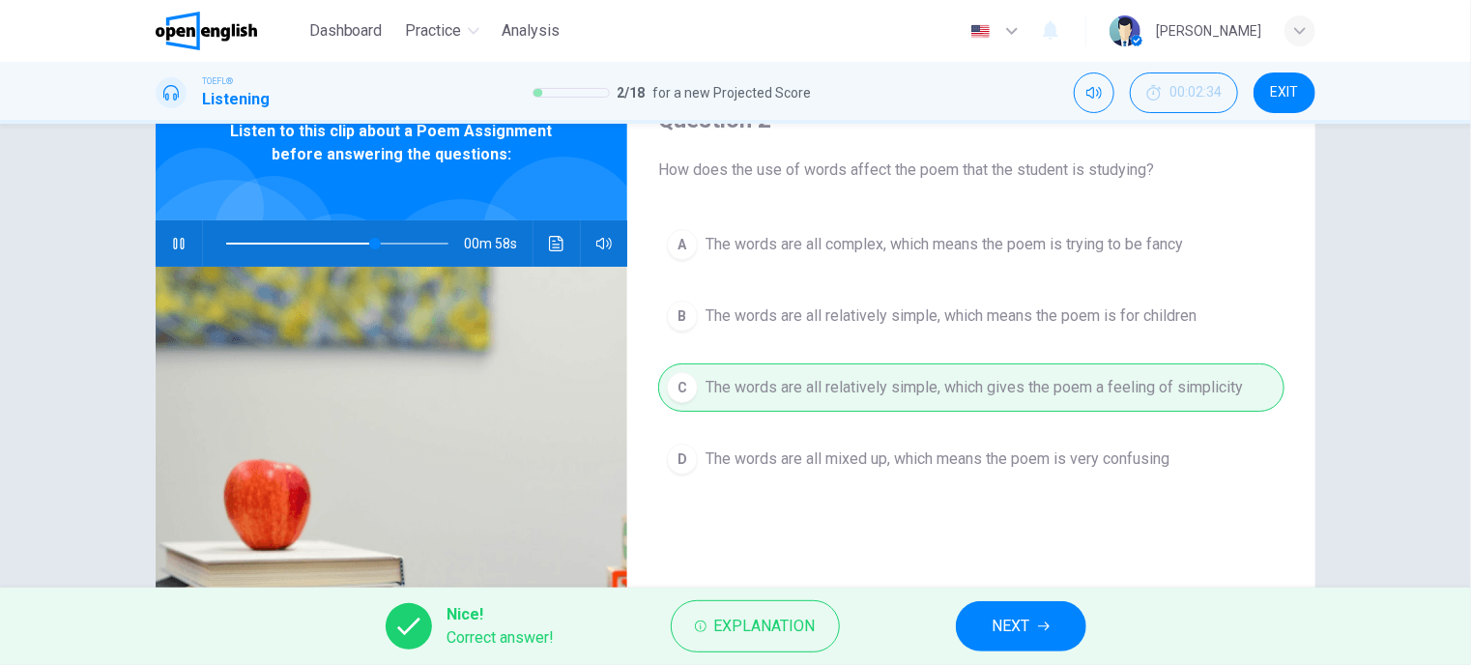
click at [1016, 622] on span "NEXT" at bounding box center [1012, 626] width 38 height 27
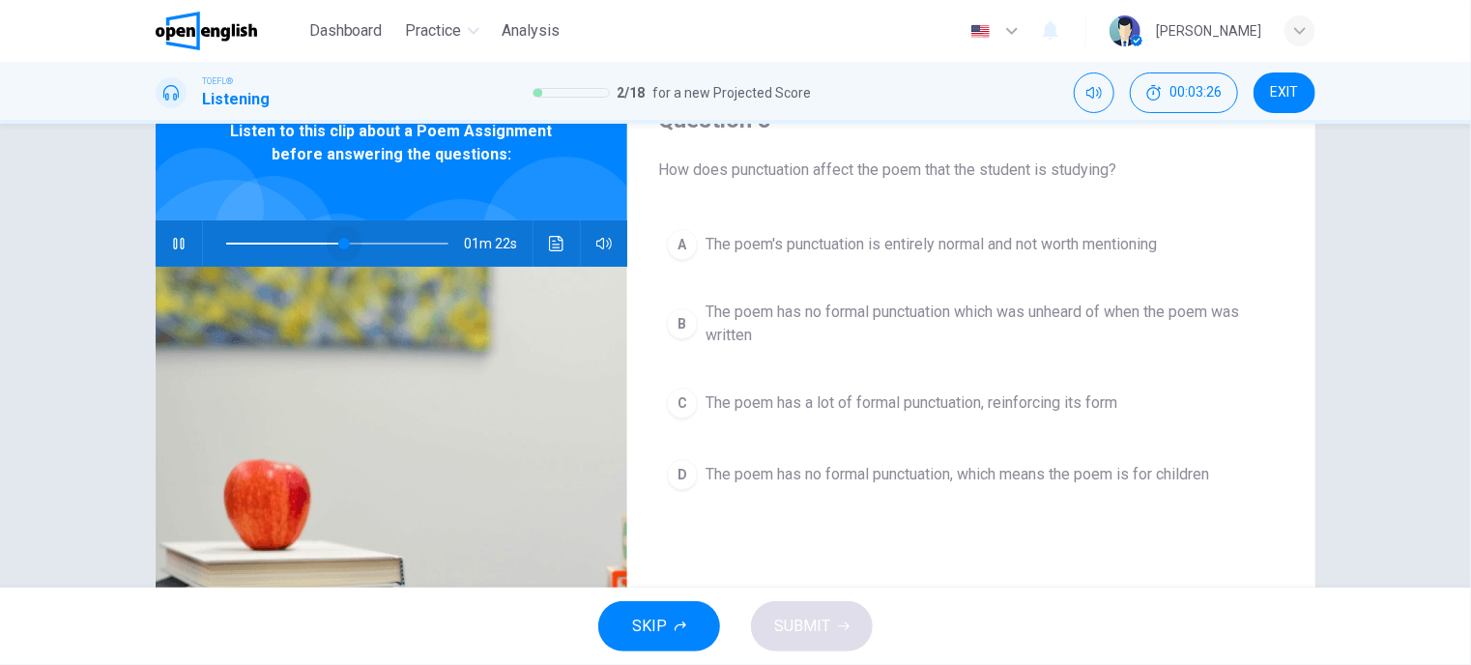
click at [339, 244] on span at bounding box center [337, 243] width 222 height 27
click at [171, 249] on icon "button" at bounding box center [178, 243] width 15 height 15
click at [306, 244] on span at bounding box center [337, 243] width 222 height 27
click at [174, 244] on icon "button" at bounding box center [178, 243] width 15 height 15
click at [384, 243] on span at bounding box center [337, 243] width 222 height 27
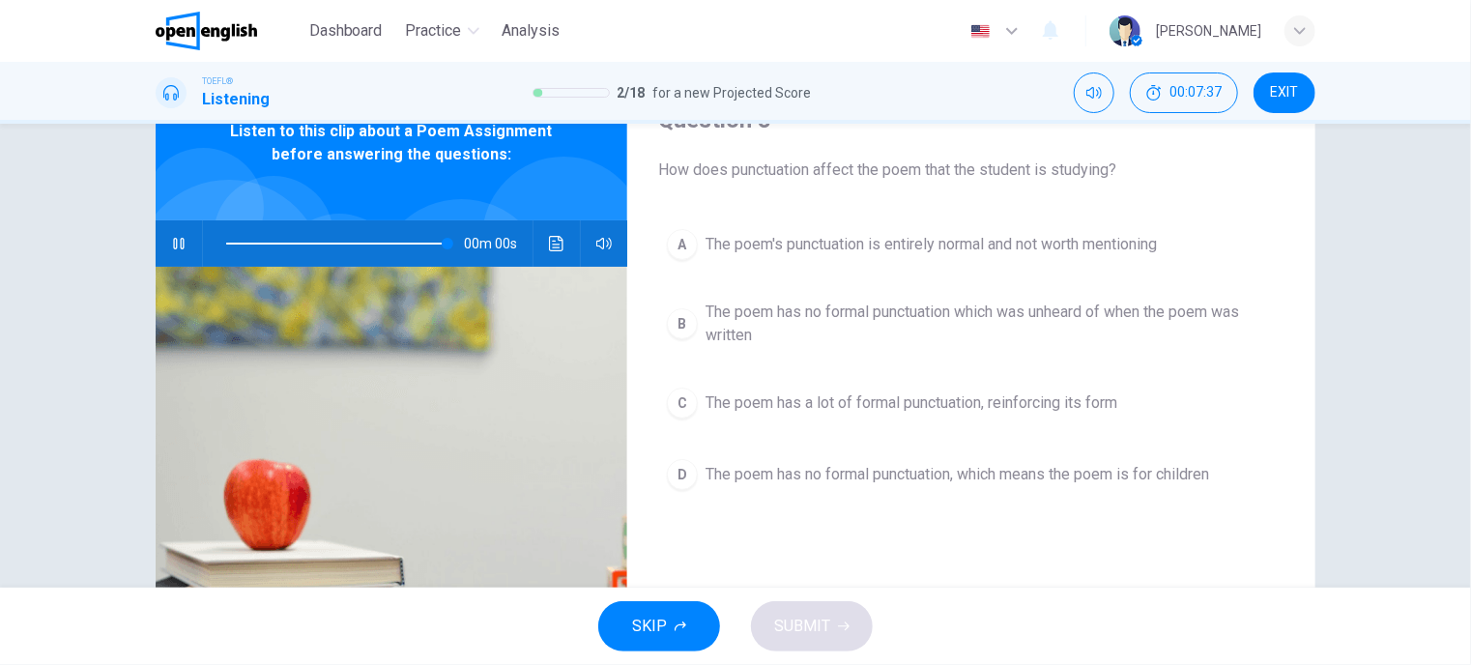
type input "*"
click at [851, 481] on span "The poem has no formal punctuation, which means the poem is for children" at bounding box center [958, 474] width 504 height 23
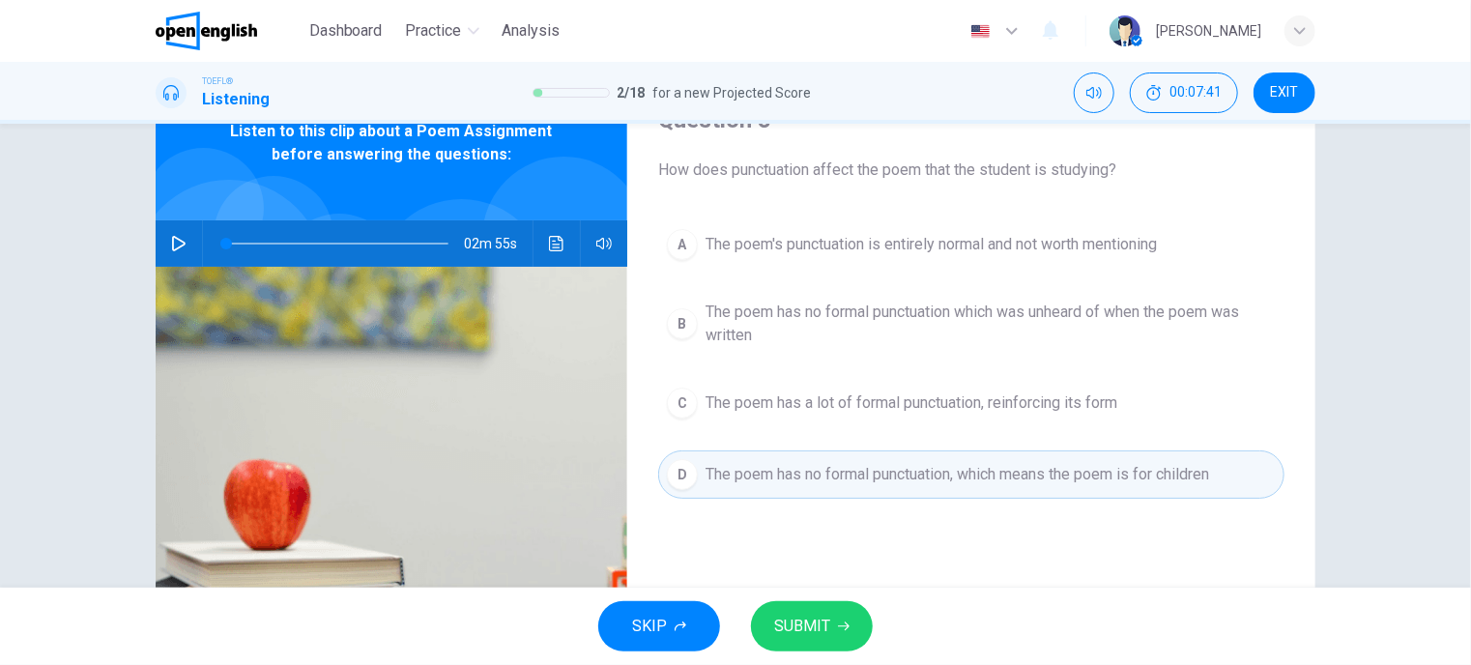
click at [787, 626] on span "SUBMIT" at bounding box center [802, 626] width 56 height 27
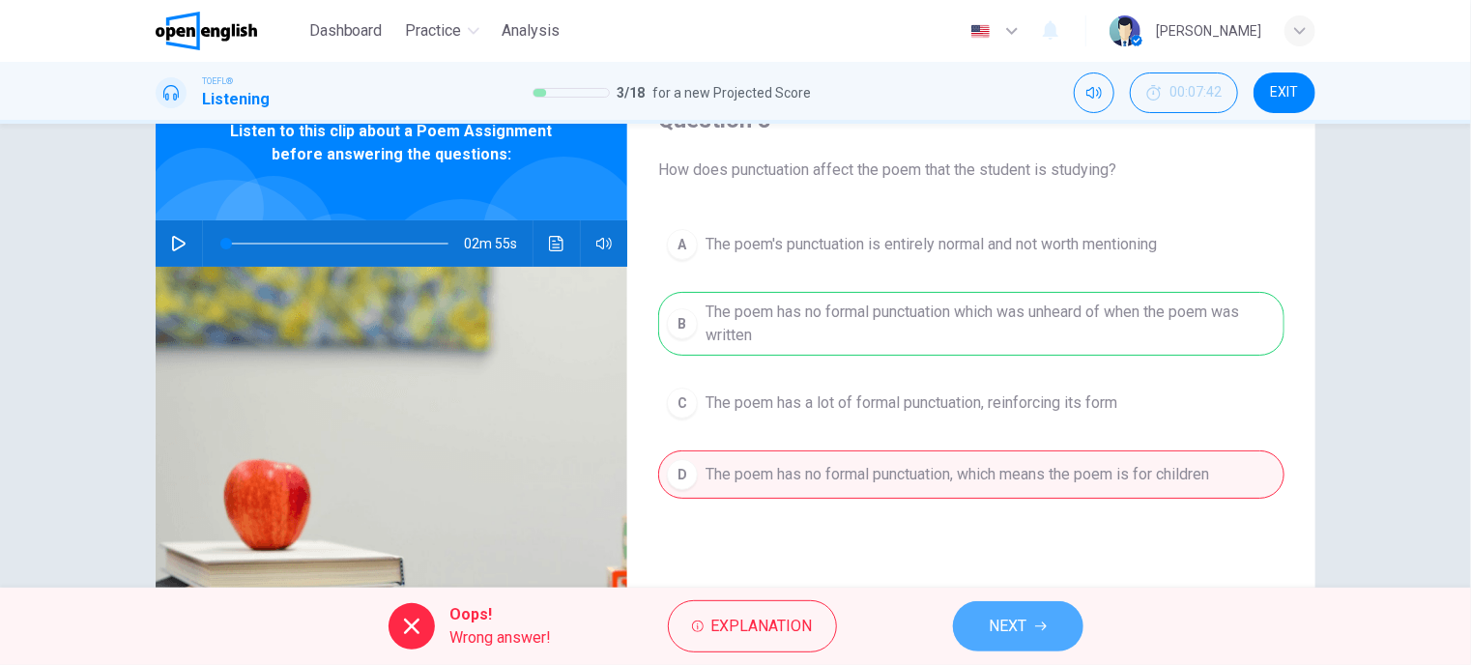
click at [1025, 630] on span "NEXT" at bounding box center [1009, 626] width 38 height 27
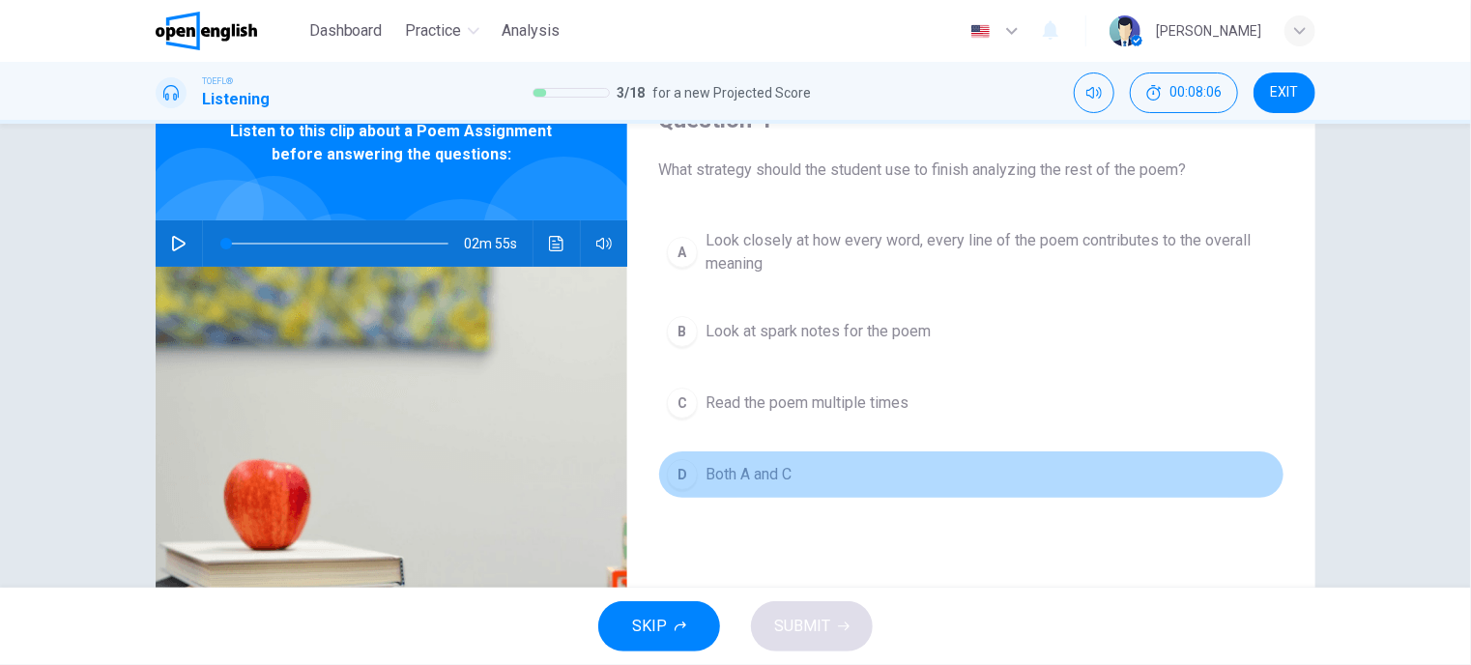
click at [746, 471] on span "Both A and C" at bounding box center [749, 474] width 86 height 23
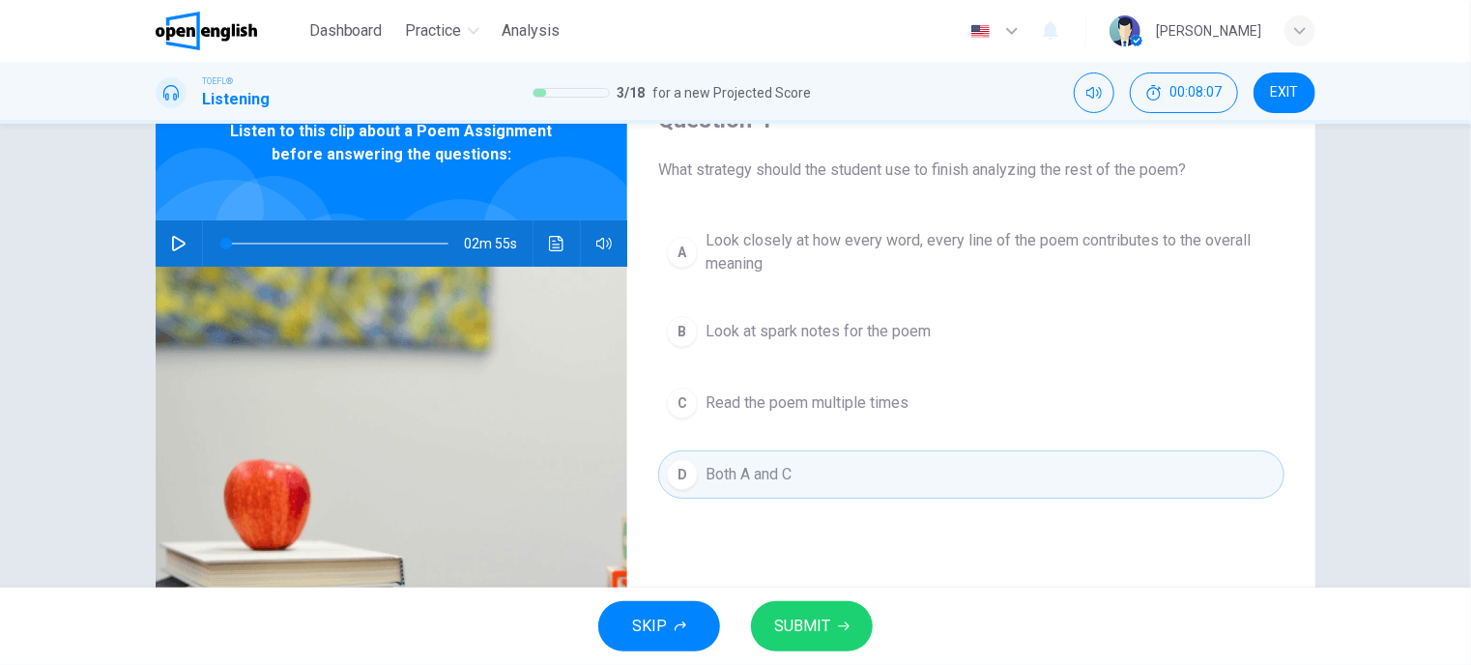
click at [815, 628] on span "SUBMIT" at bounding box center [802, 626] width 56 height 27
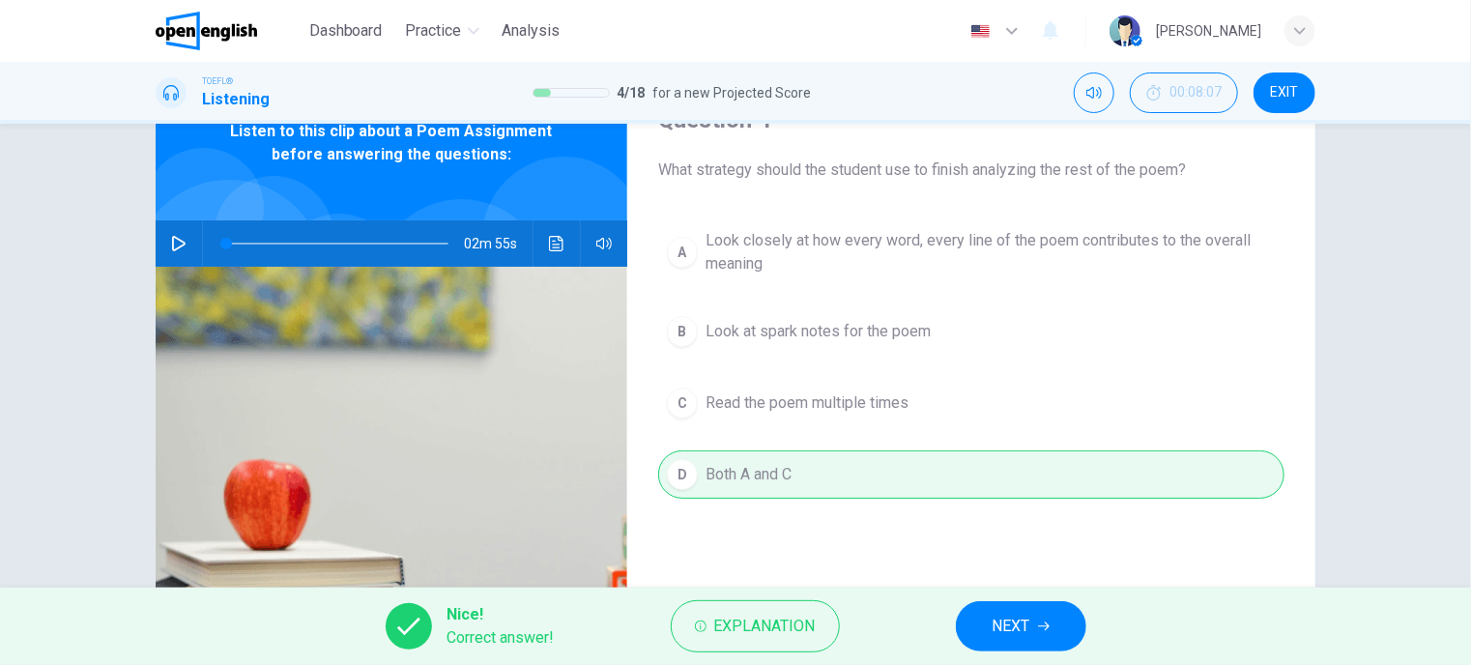
click at [1018, 630] on span "NEXT" at bounding box center [1012, 626] width 38 height 27
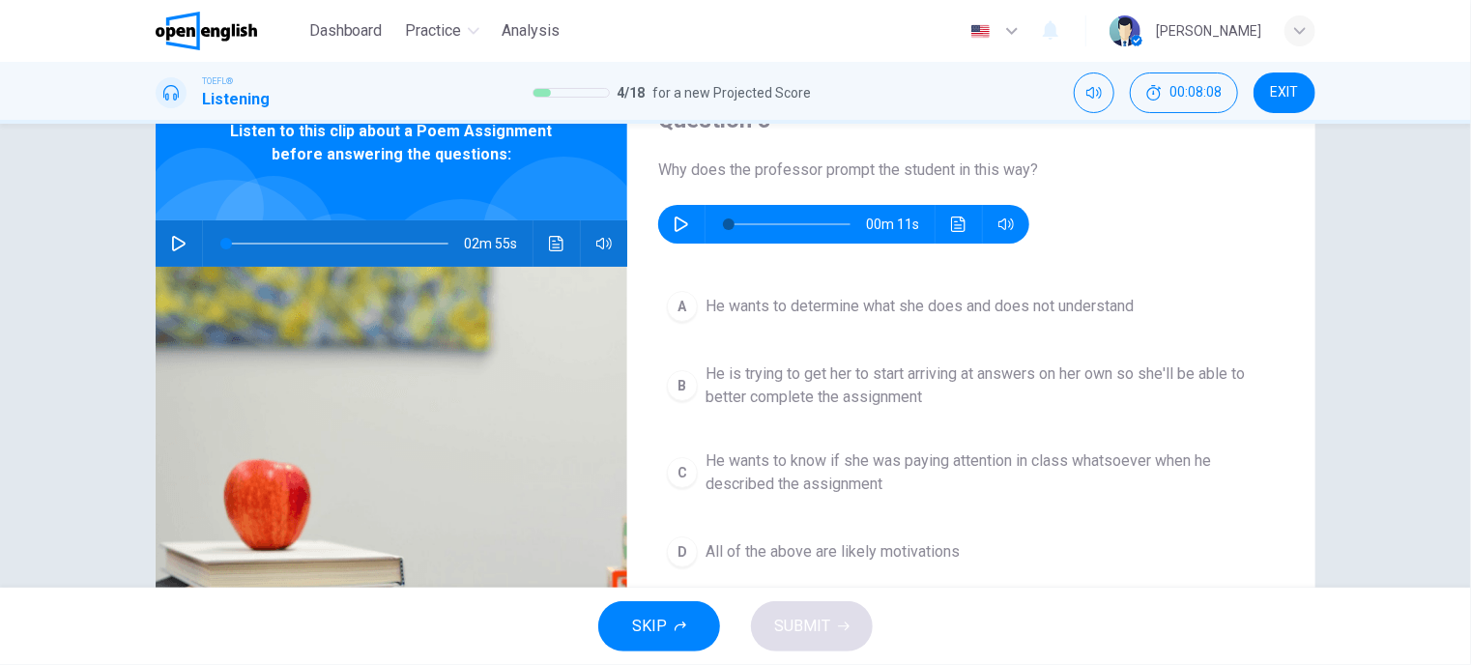
click at [677, 223] on icon "button" at bounding box center [681, 224] width 15 height 15
type input "*"
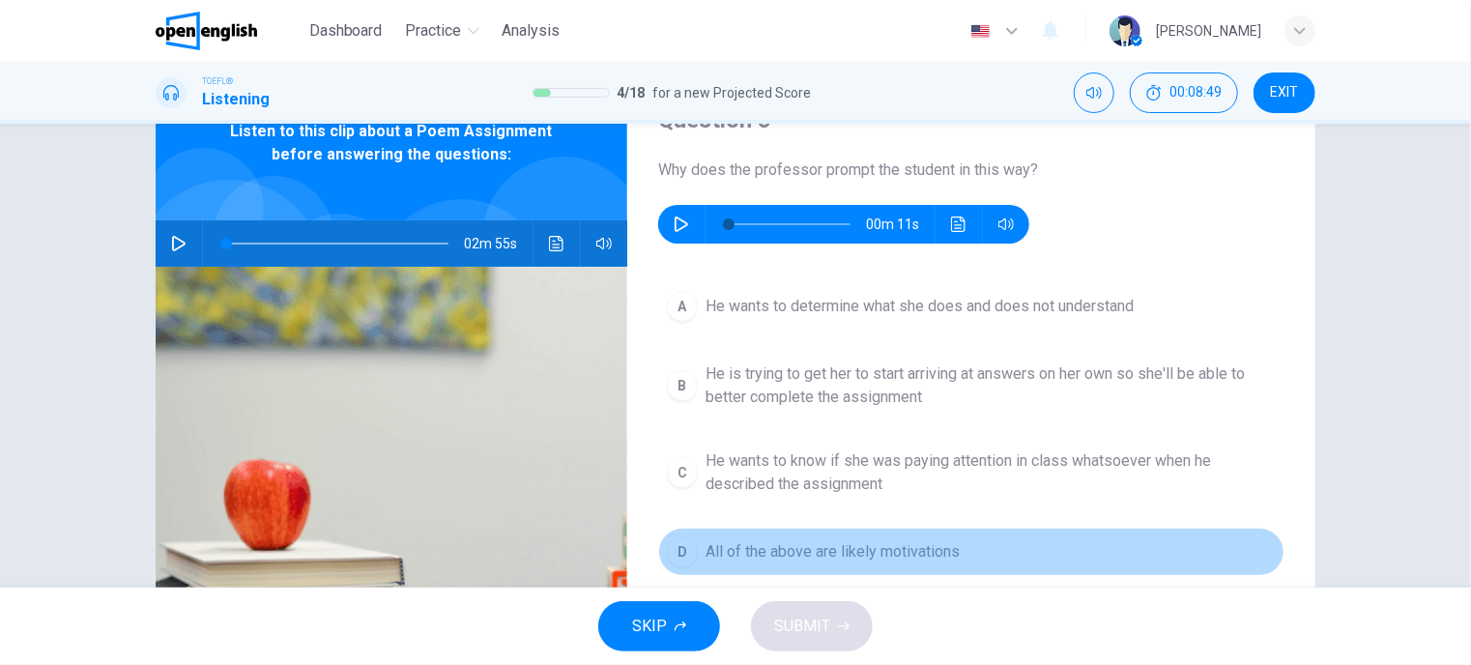
click at [838, 552] on span "All of the above are likely motivations" at bounding box center [833, 551] width 254 height 23
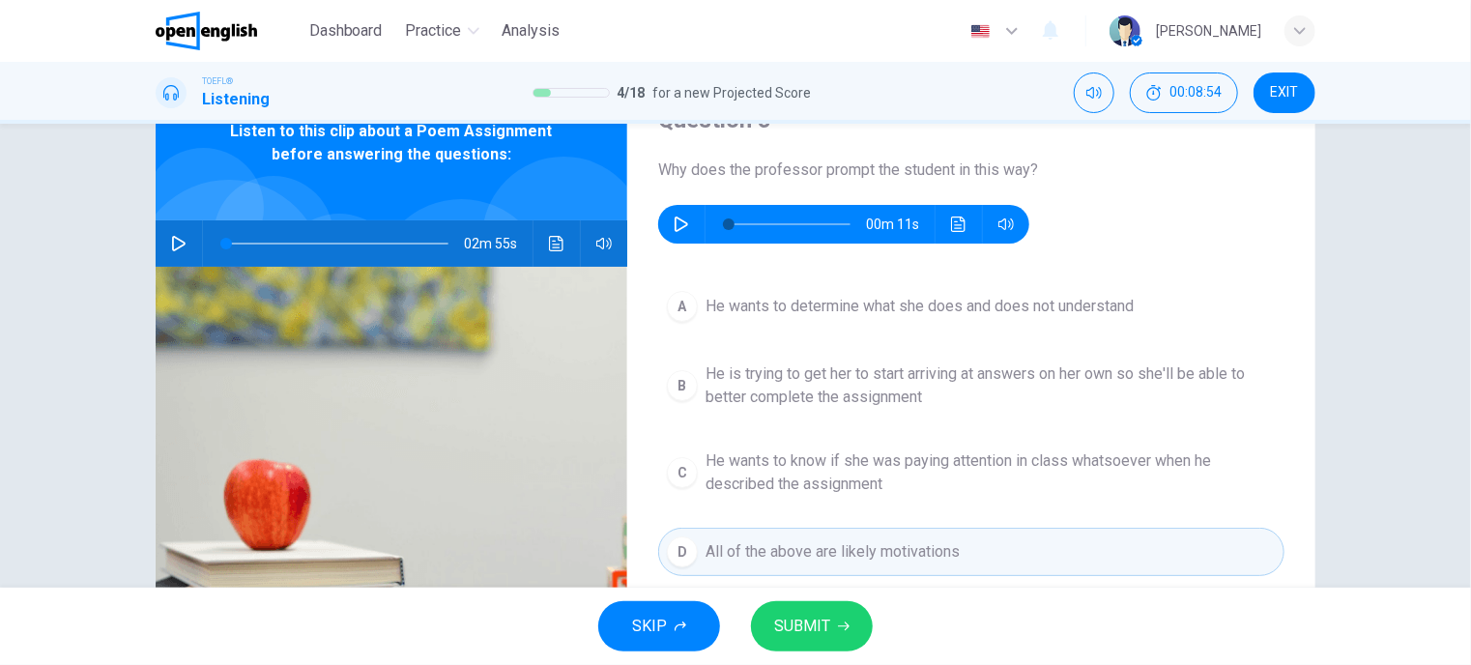
click at [795, 635] on span "SUBMIT" at bounding box center [802, 626] width 56 height 27
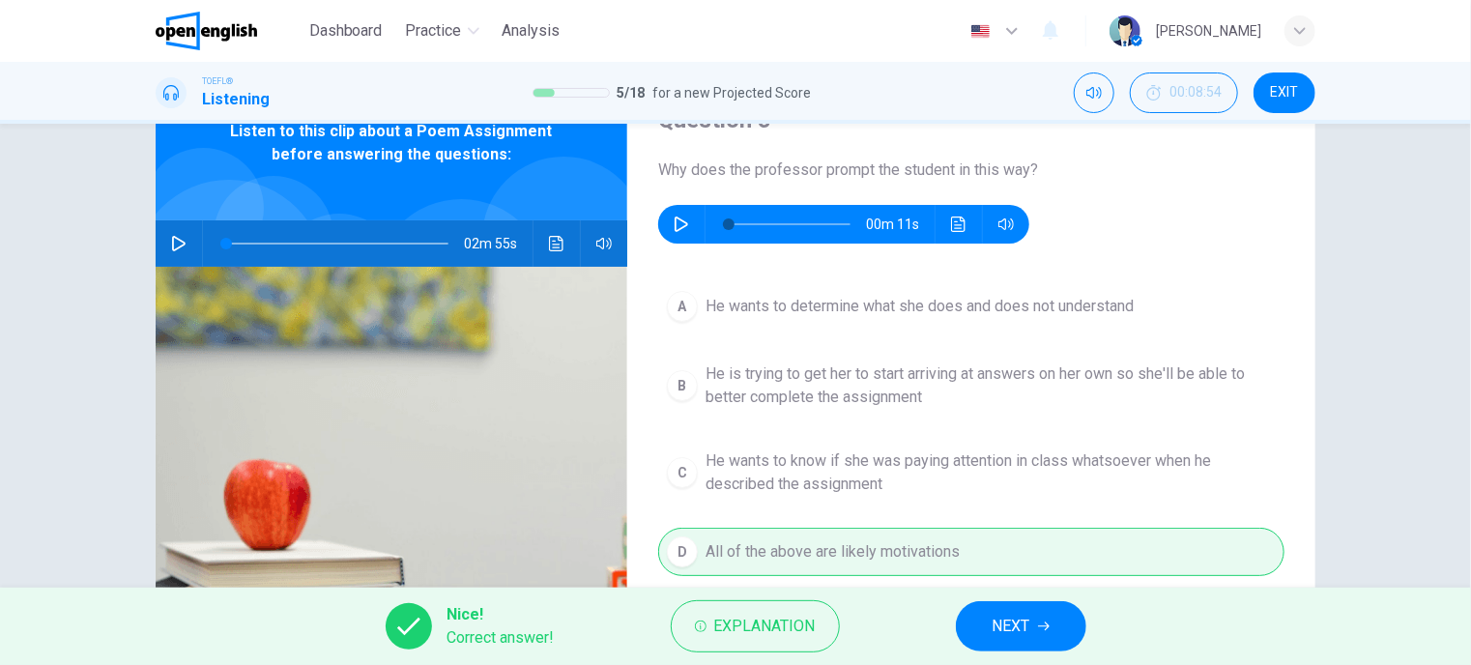
click at [1018, 625] on span "NEXT" at bounding box center [1012, 626] width 38 height 27
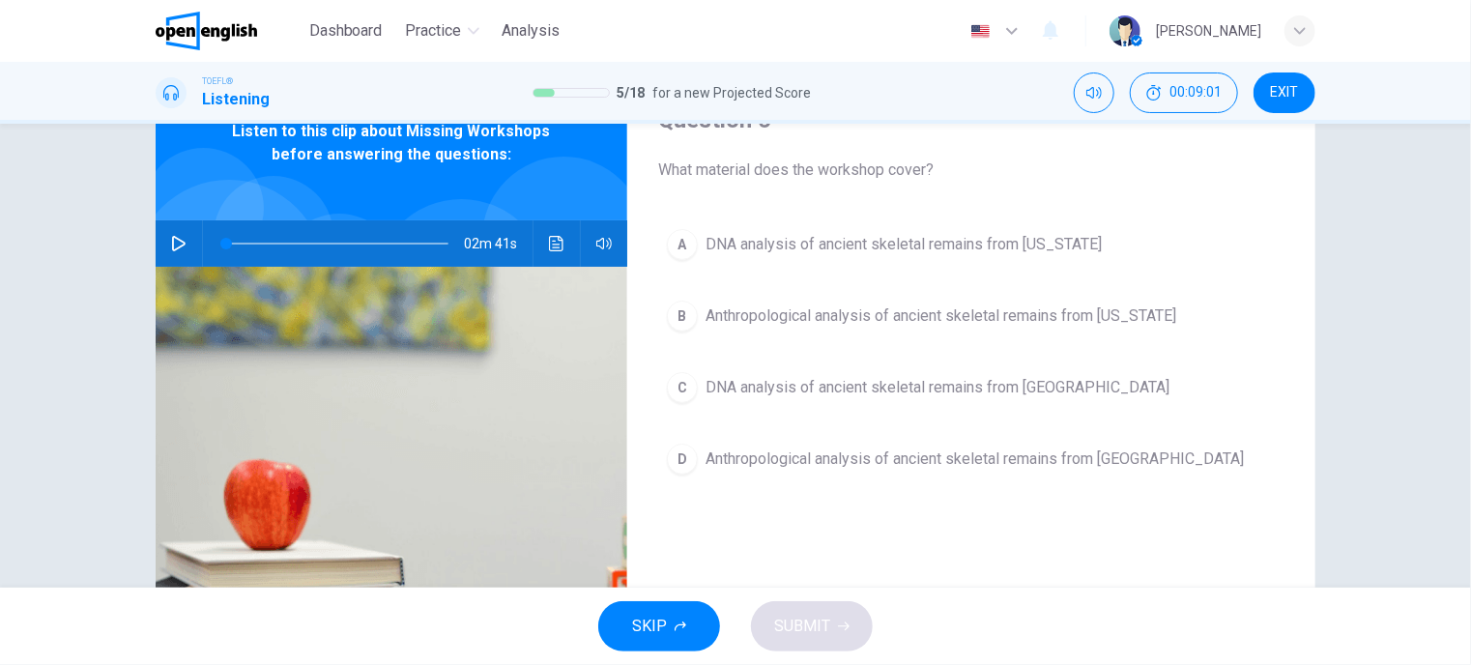
click at [171, 240] on icon "button" at bounding box center [178, 243] width 15 height 15
click at [841, 317] on span "Anthropological analysis of ancient skeletal remains from [US_STATE]" at bounding box center [941, 315] width 471 height 23
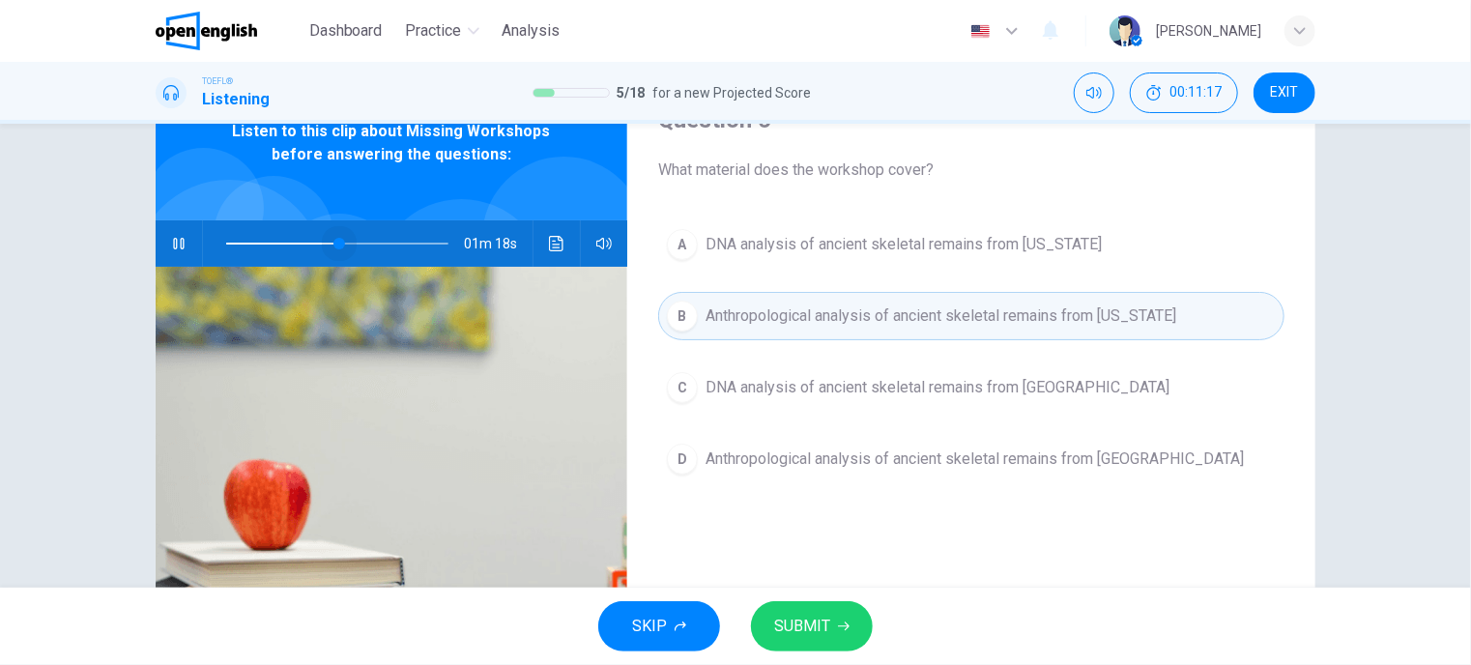
click at [334, 243] on span at bounding box center [337, 243] width 222 height 27
click at [163, 244] on button "button" at bounding box center [178, 243] width 31 height 46
click at [364, 240] on span at bounding box center [368, 244] width 12 height 12
click at [172, 250] on icon "button" at bounding box center [179, 243] width 14 height 15
click at [174, 245] on icon "button" at bounding box center [178, 243] width 15 height 15
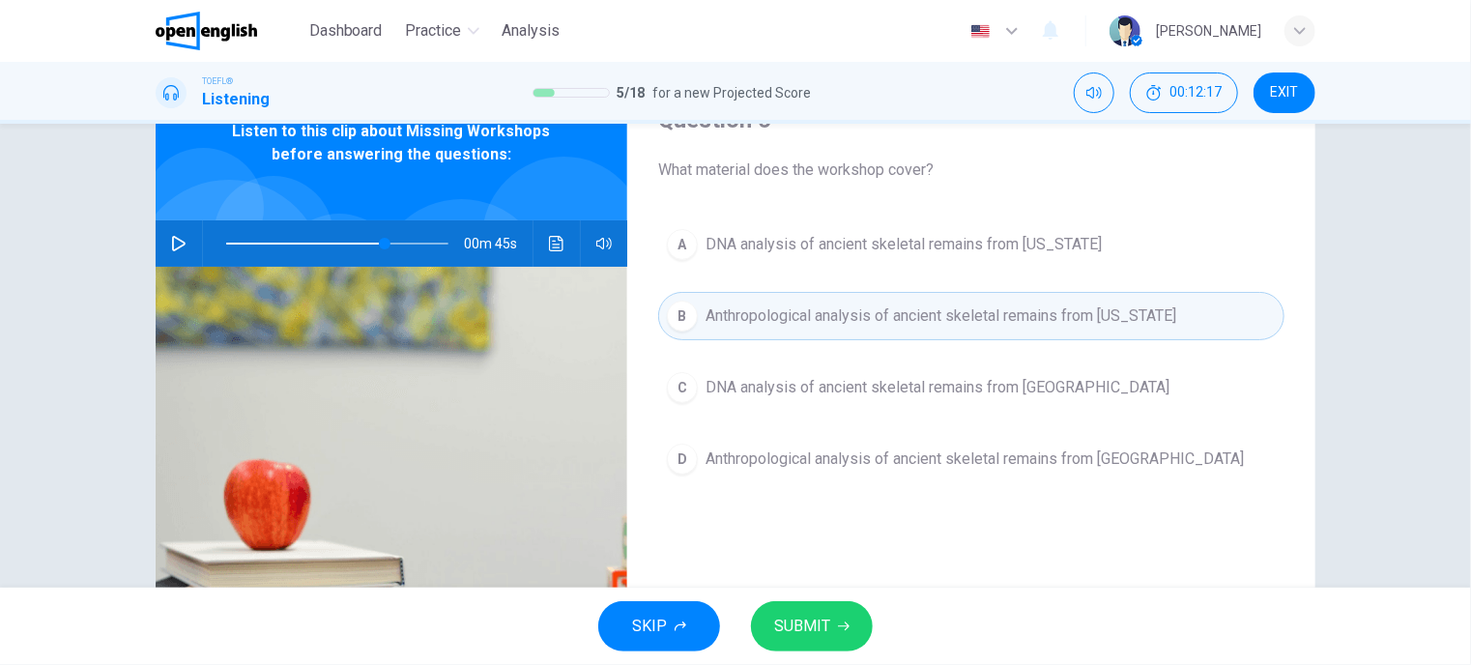
click at [965, 250] on span "DNA analysis of ancient skeletal remains from [US_STATE]" at bounding box center [904, 244] width 396 height 23
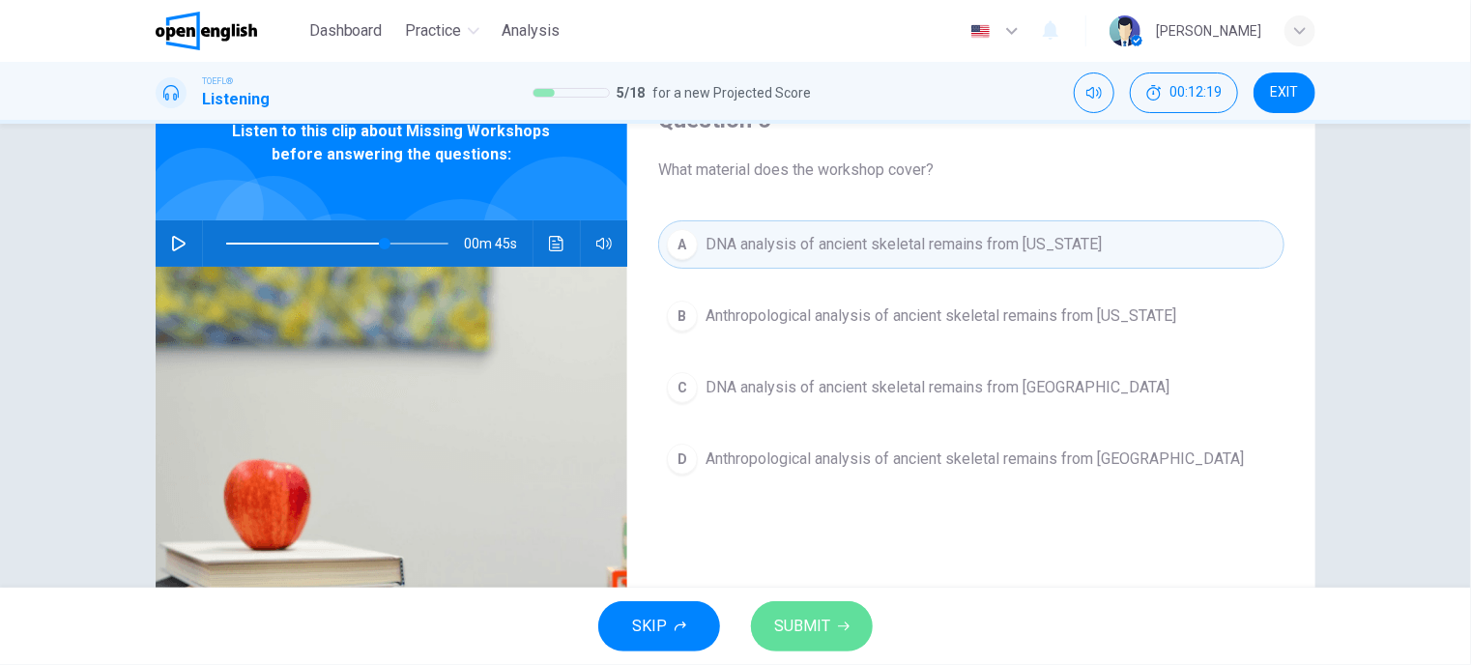
click at [827, 618] on span "SUBMIT" at bounding box center [802, 626] width 56 height 27
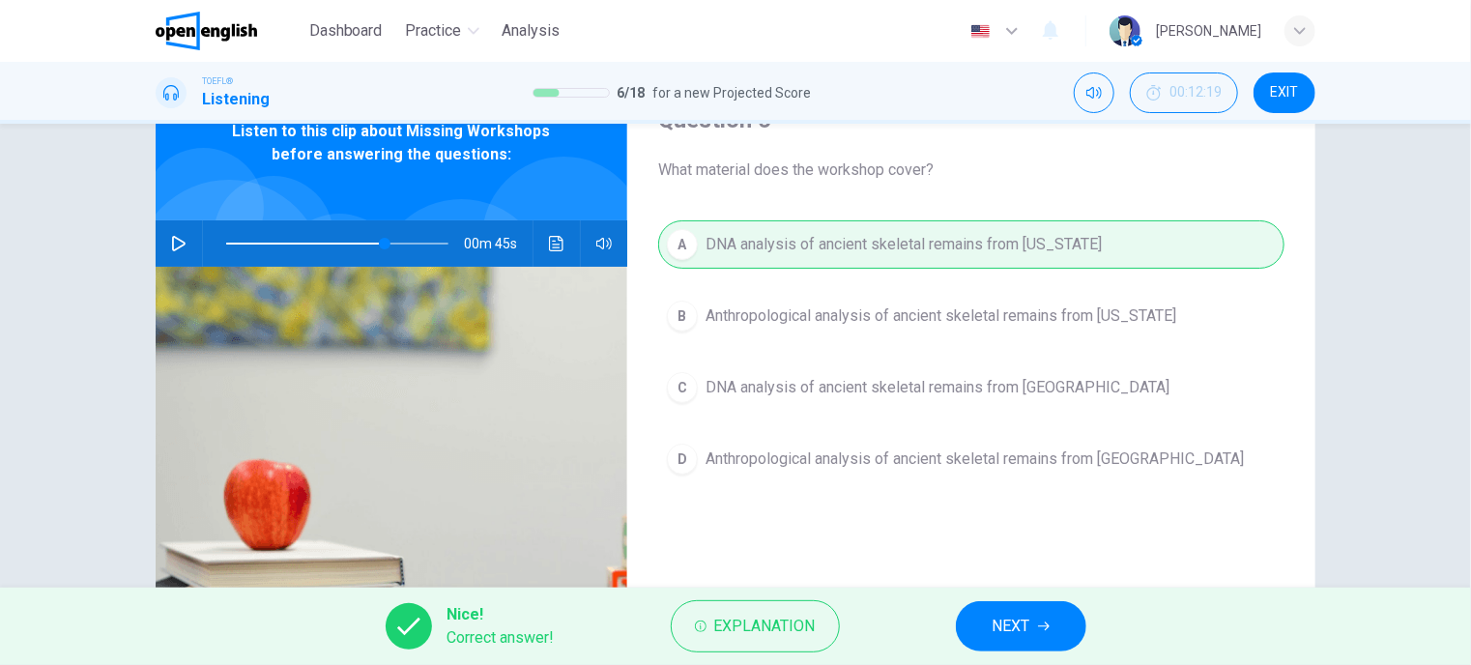
click at [1032, 623] on button "NEXT" at bounding box center [1021, 626] width 130 height 50
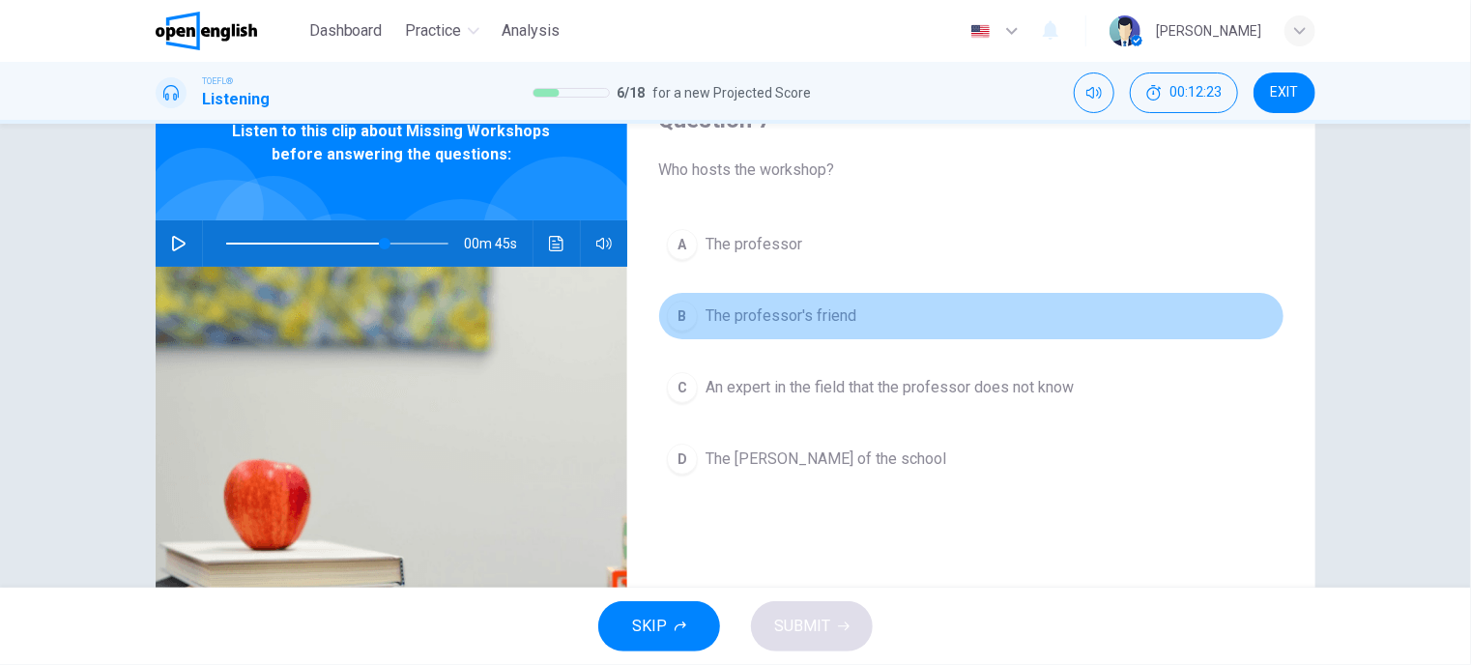
click at [776, 320] on span "The professor's friend" at bounding box center [781, 315] width 151 height 23
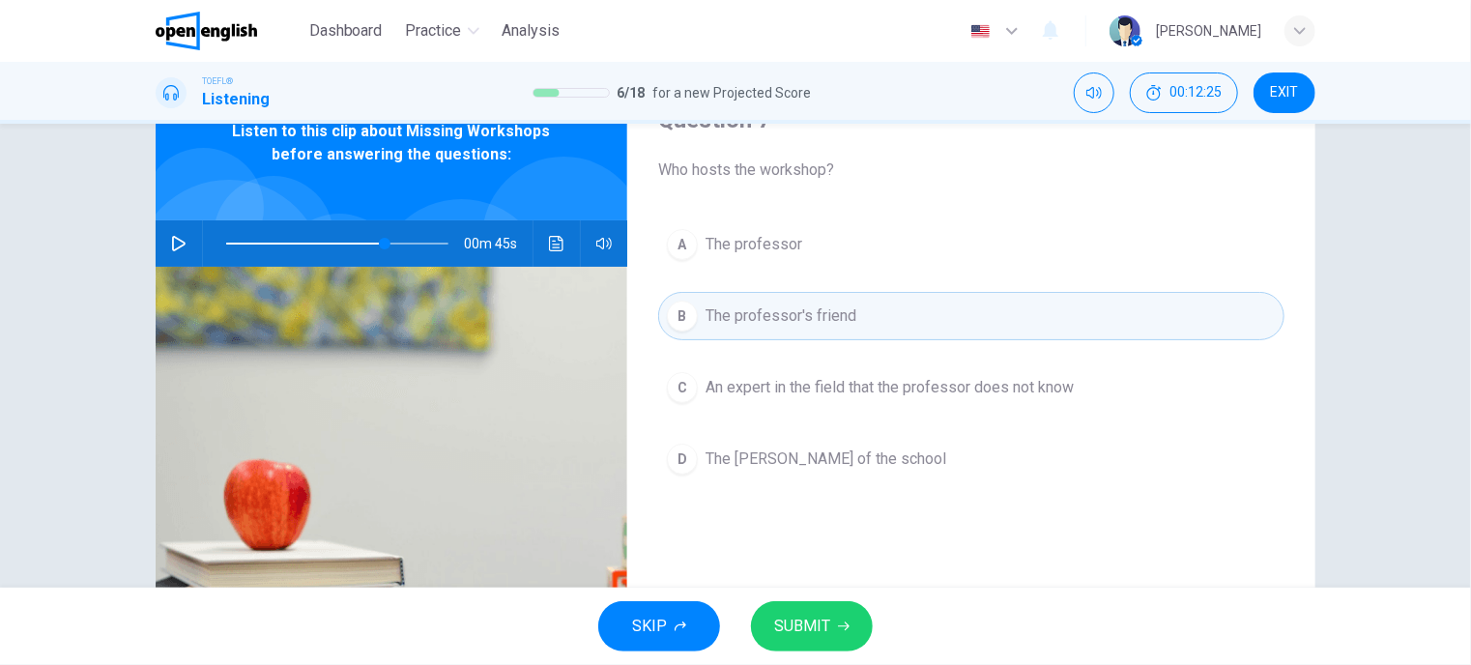
click at [803, 625] on span "SUBMIT" at bounding box center [802, 626] width 56 height 27
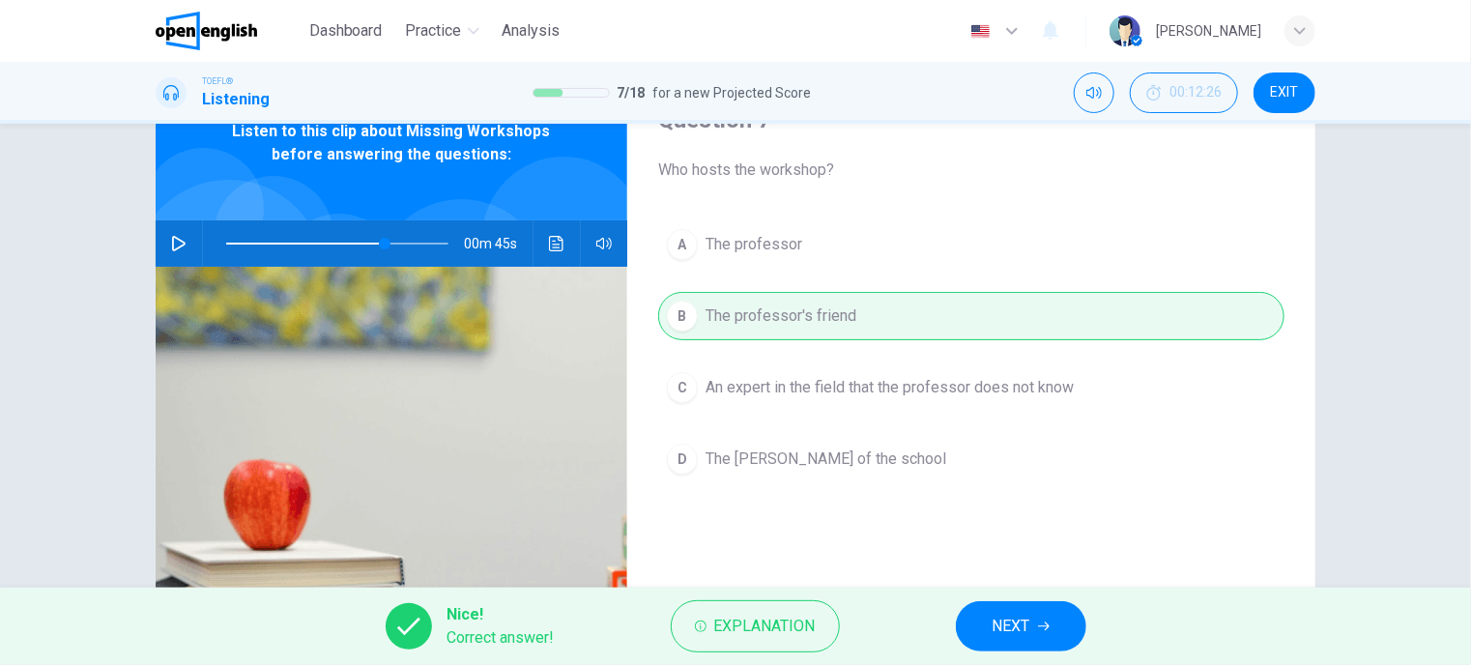
click at [1021, 621] on span "NEXT" at bounding box center [1012, 626] width 38 height 27
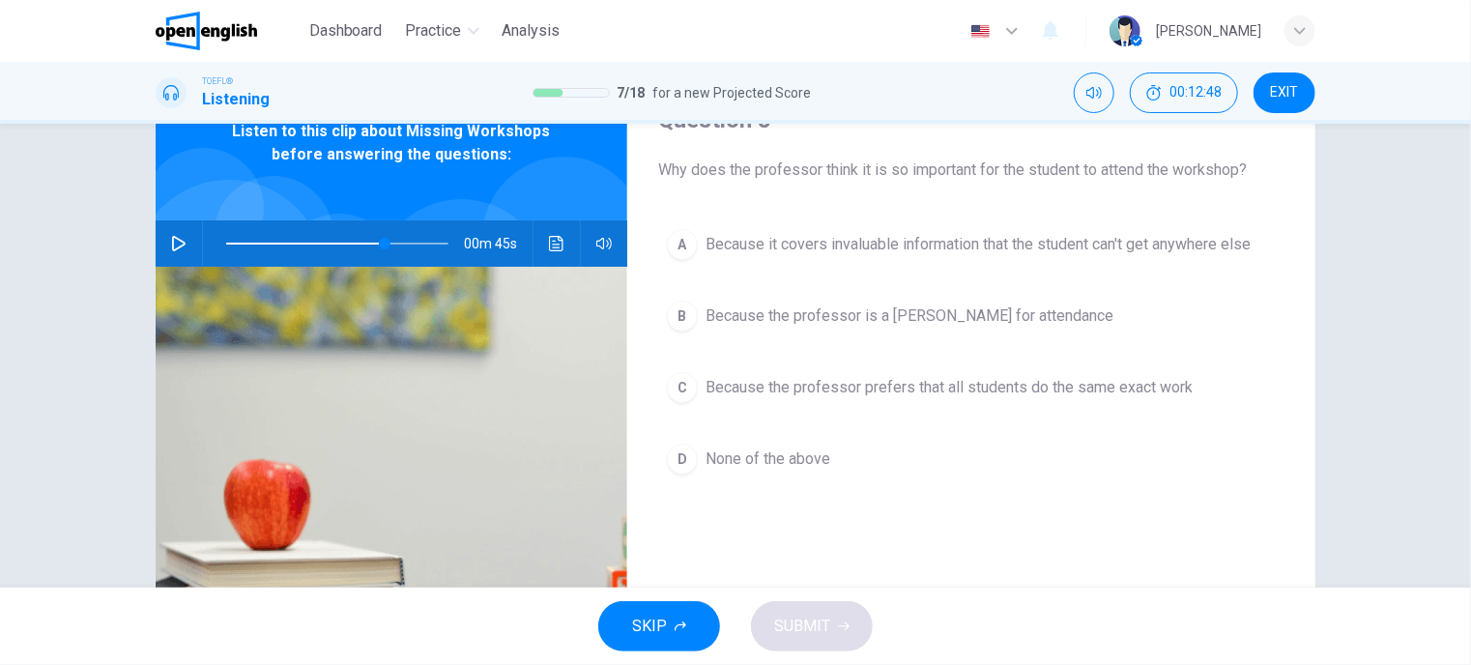
click at [777, 451] on span "None of the above" at bounding box center [768, 459] width 125 height 23
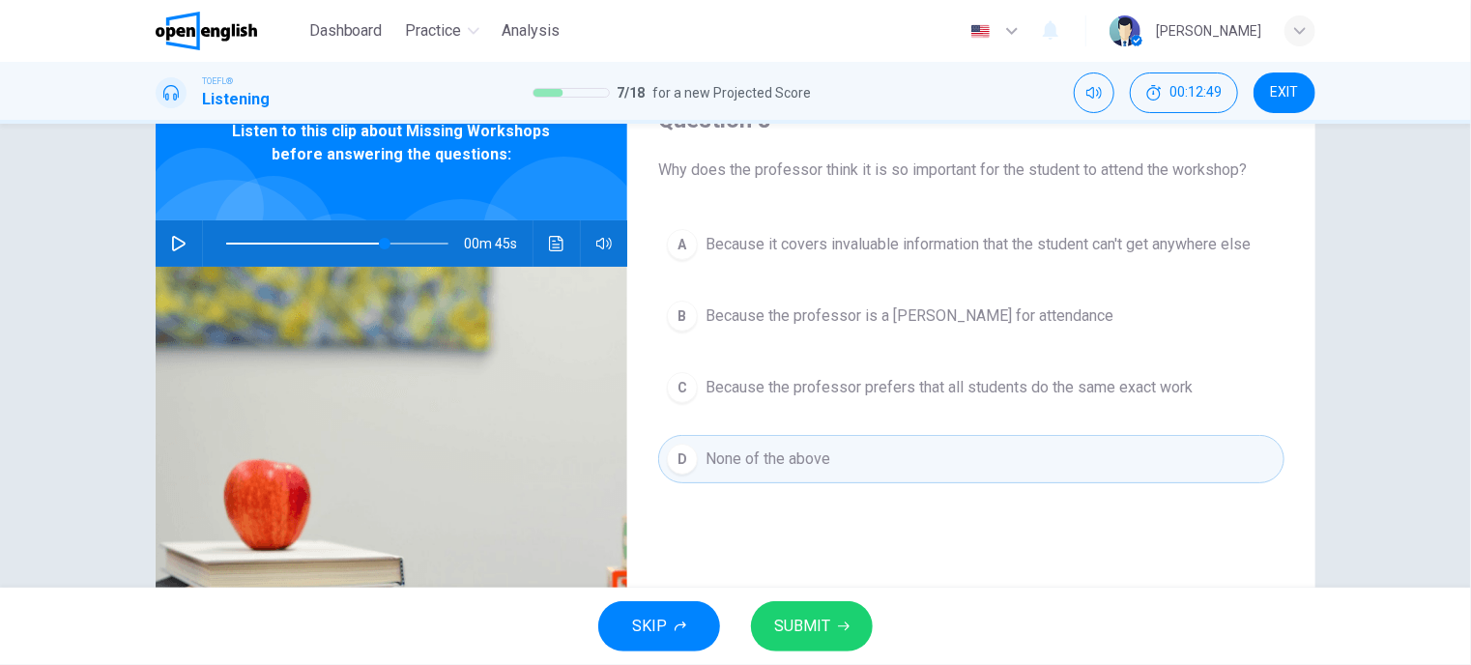
drag, startPoint x: 816, startPoint y: 629, endPoint x: 834, endPoint y: 520, distance: 110.8
click at [817, 629] on span "SUBMIT" at bounding box center [802, 626] width 56 height 27
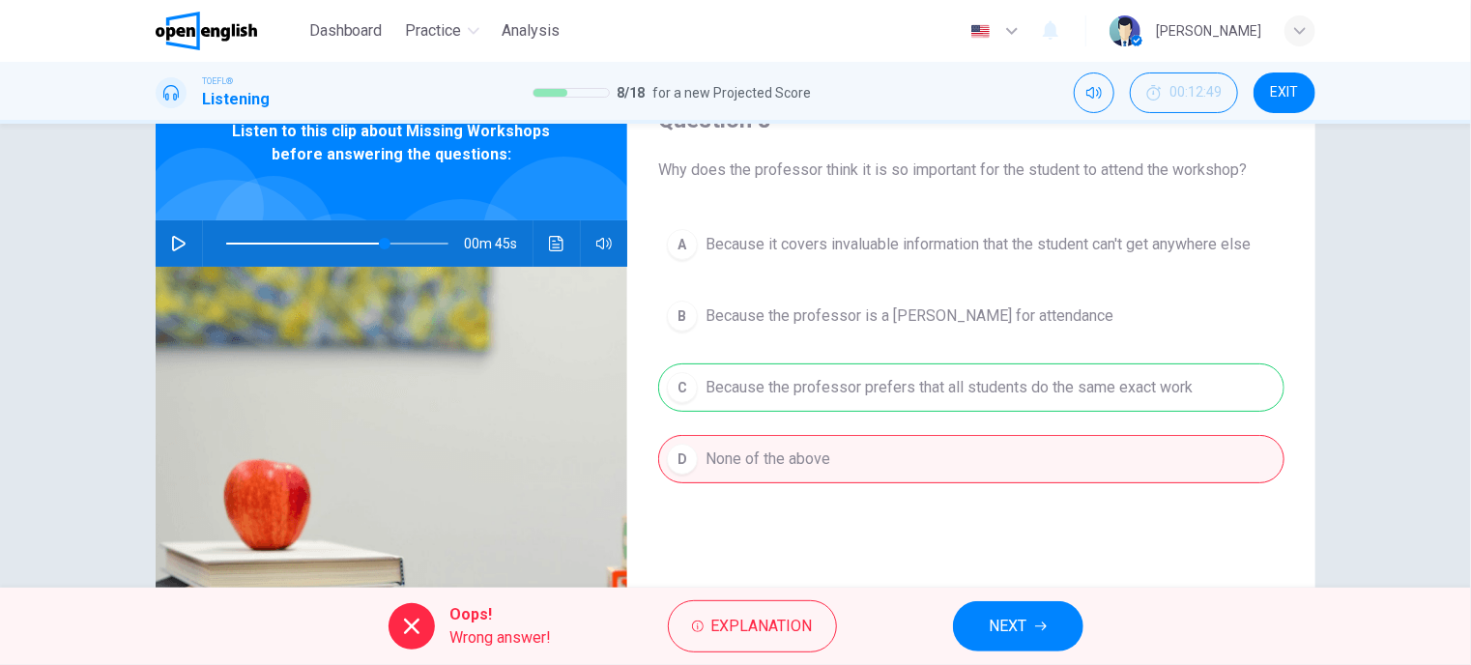
click at [1011, 626] on span "NEXT" at bounding box center [1009, 626] width 38 height 27
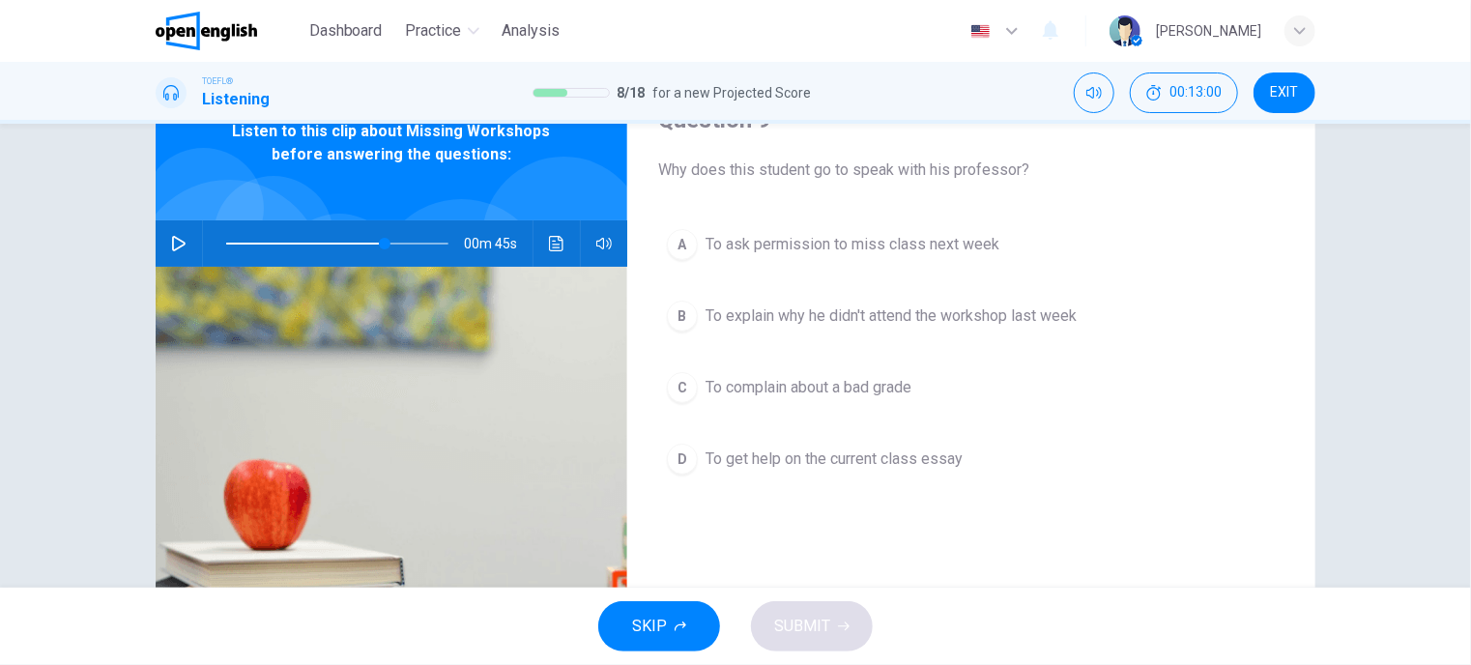
click at [827, 301] on button "B To explain why he didn't attend the workshop last week" at bounding box center [971, 316] width 626 height 48
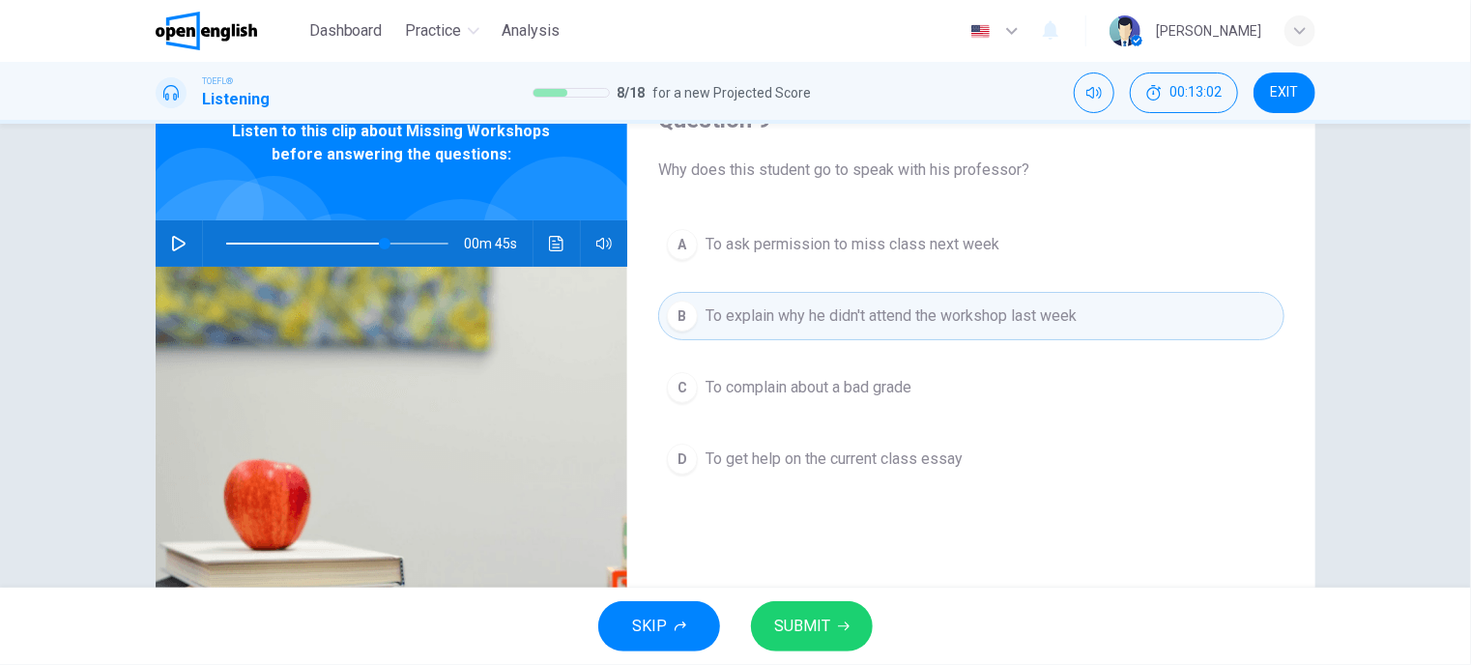
click at [800, 631] on span "SUBMIT" at bounding box center [802, 626] width 56 height 27
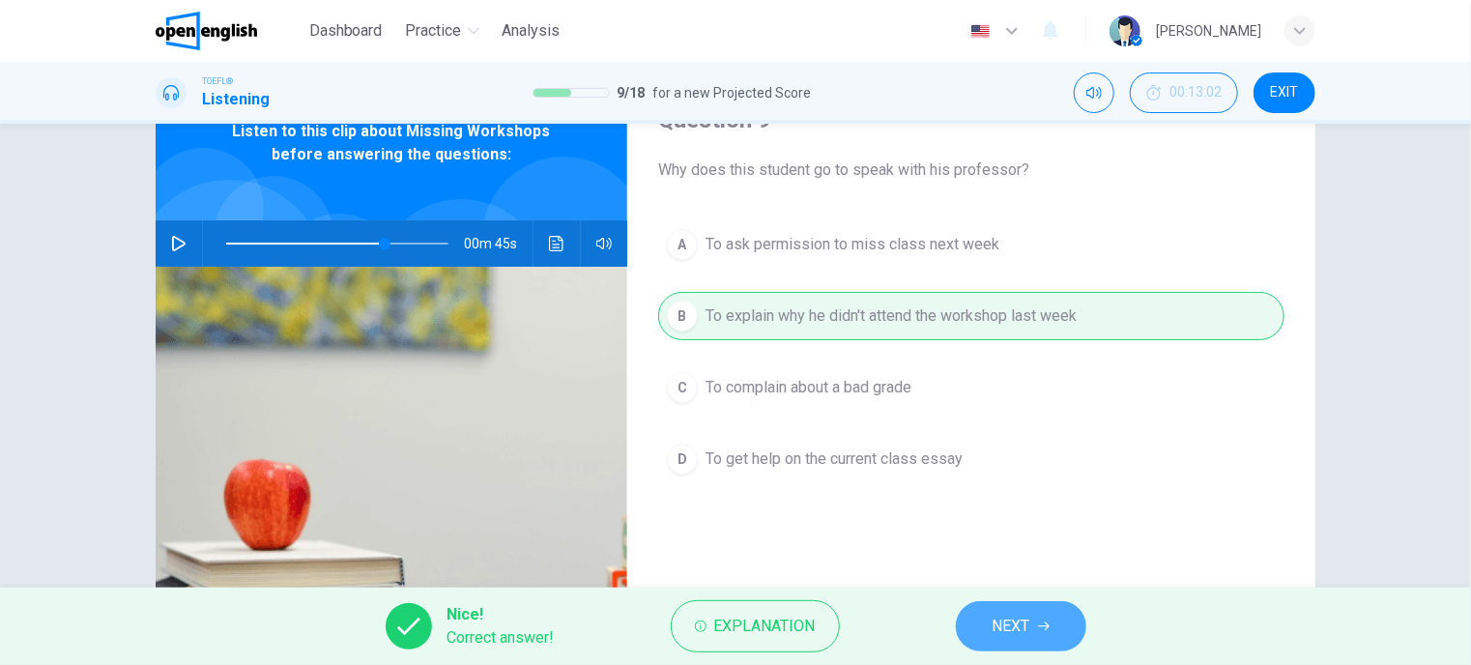
click at [1022, 629] on span "NEXT" at bounding box center [1012, 626] width 38 height 27
type input "**"
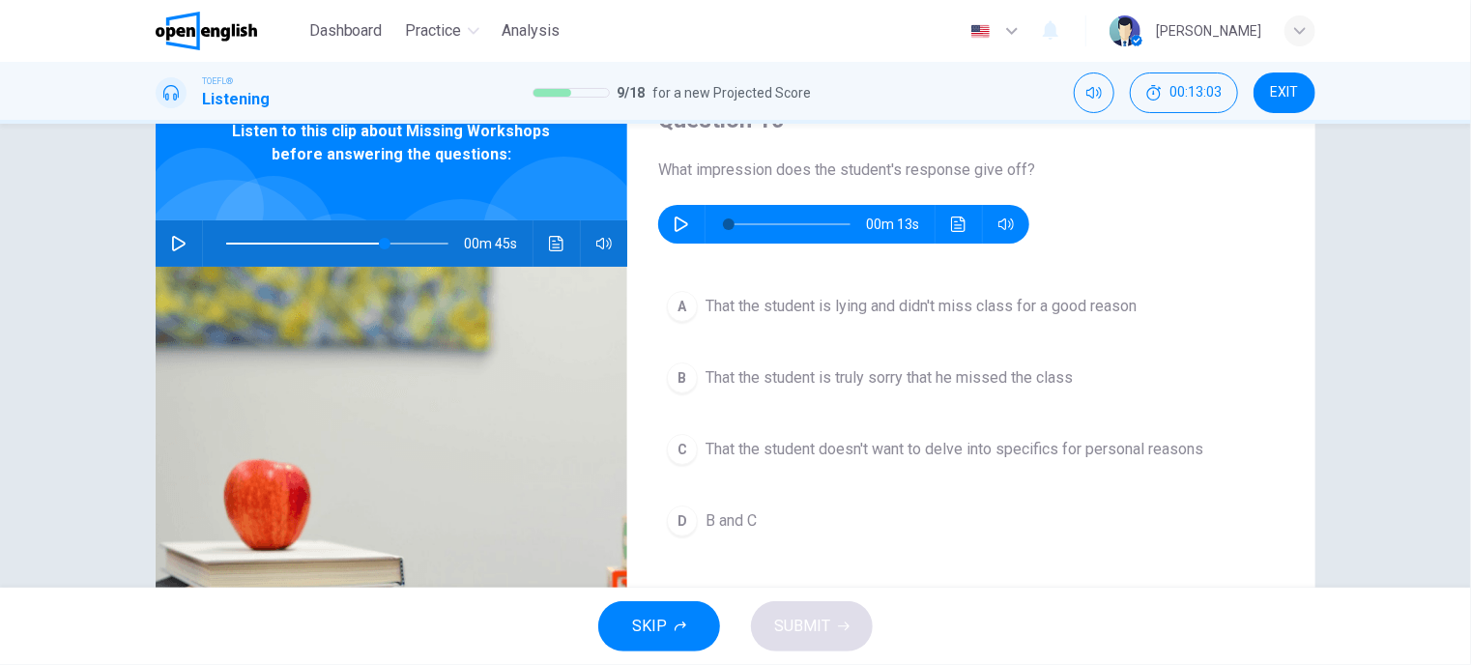
click at [677, 219] on icon "button" at bounding box center [682, 224] width 14 height 15
type input "*"
click at [711, 525] on span "B and C" at bounding box center [731, 520] width 51 height 23
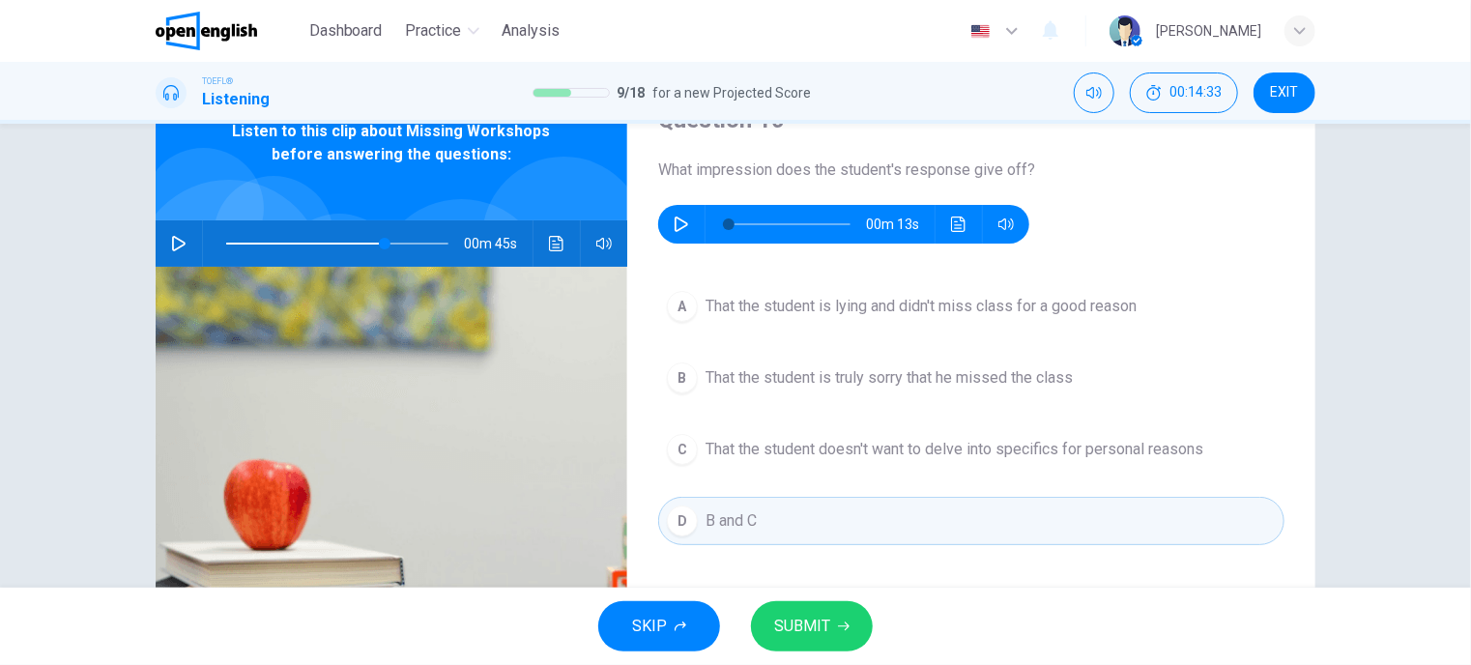
click at [819, 625] on span "SUBMIT" at bounding box center [802, 626] width 56 height 27
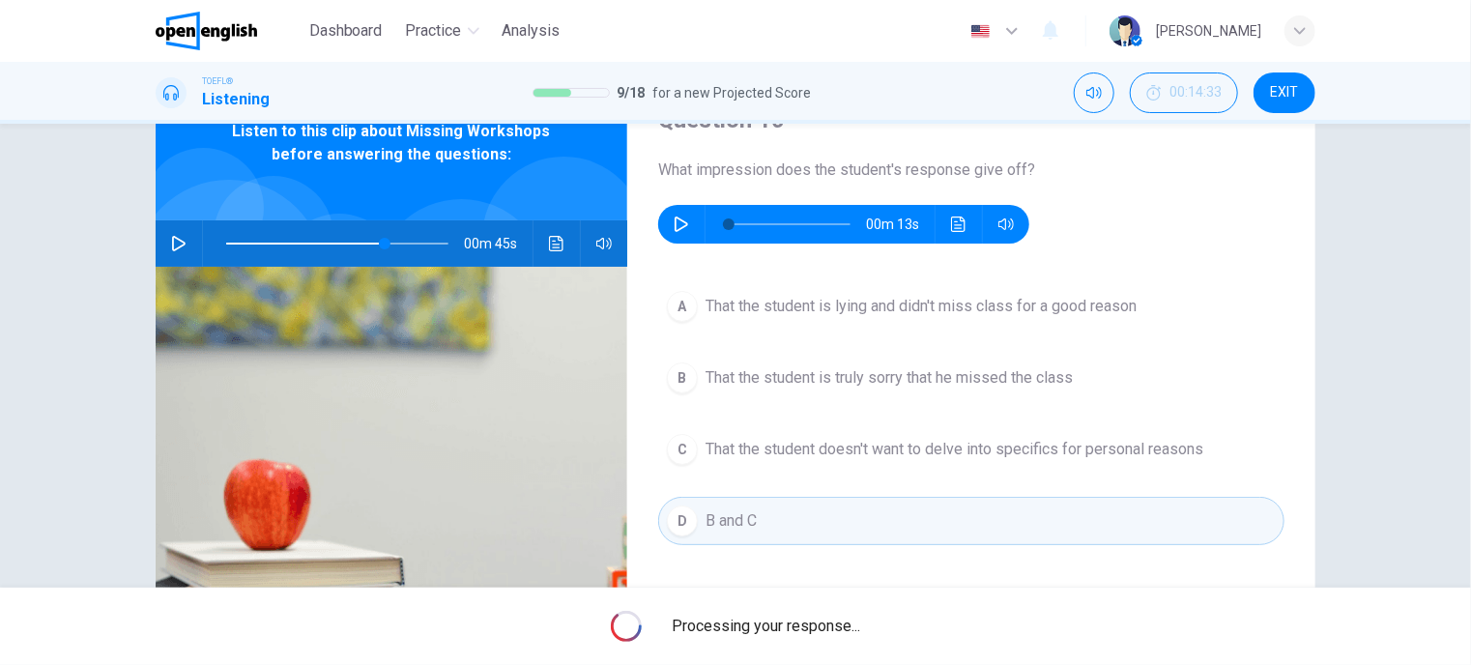
type input "**"
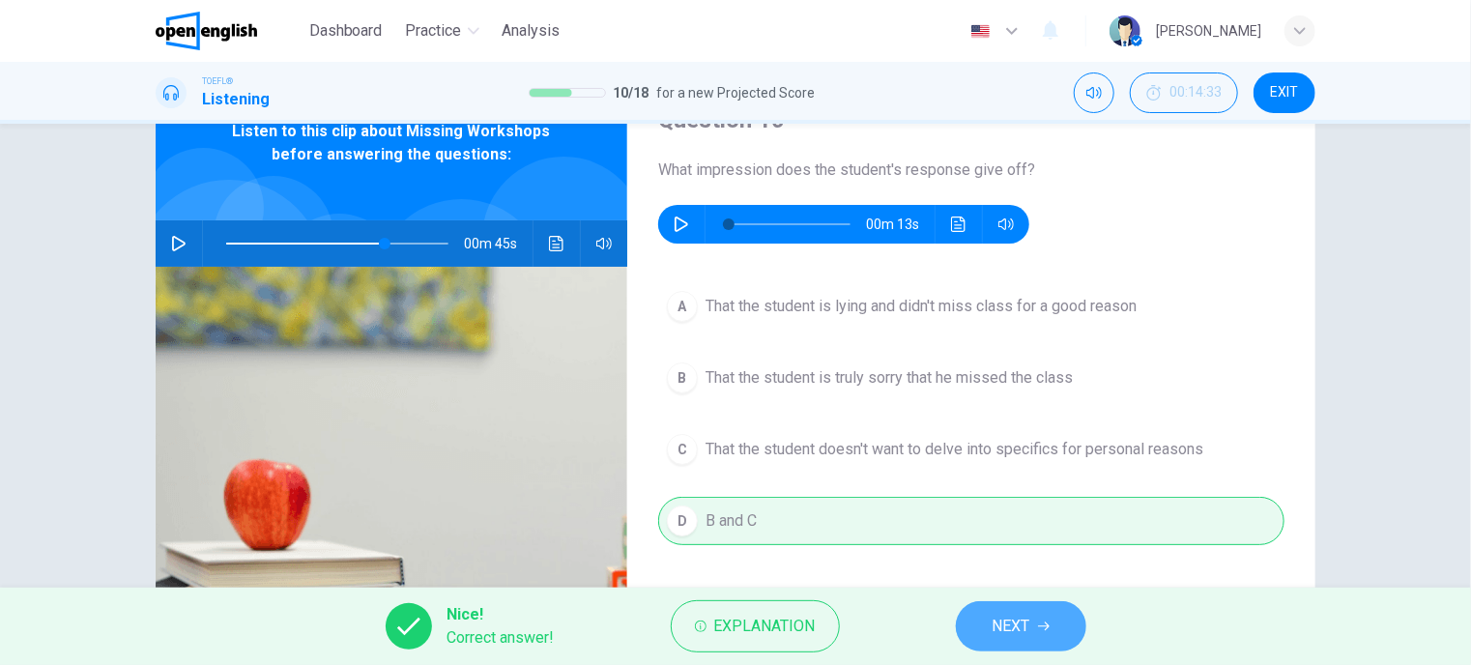
click at [1040, 621] on icon "button" at bounding box center [1044, 627] width 12 height 12
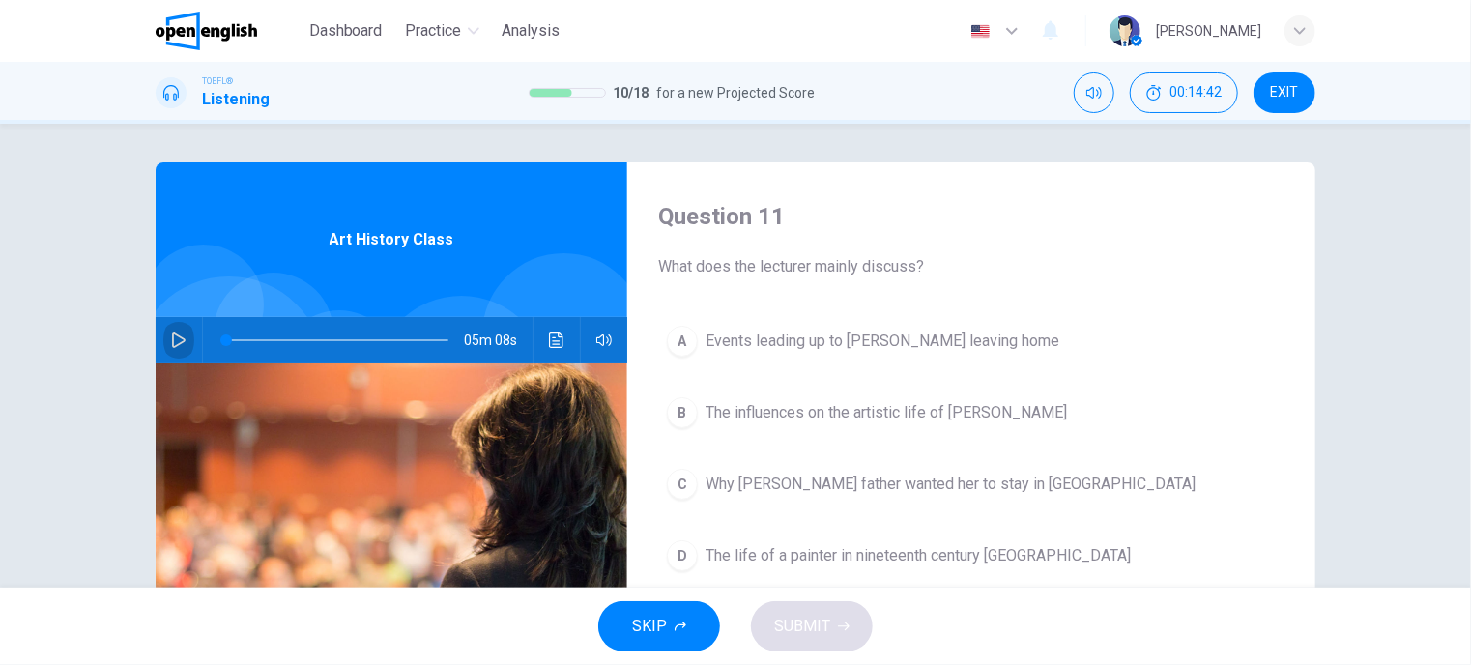
click at [171, 335] on icon "button" at bounding box center [178, 339] width 15 height 15
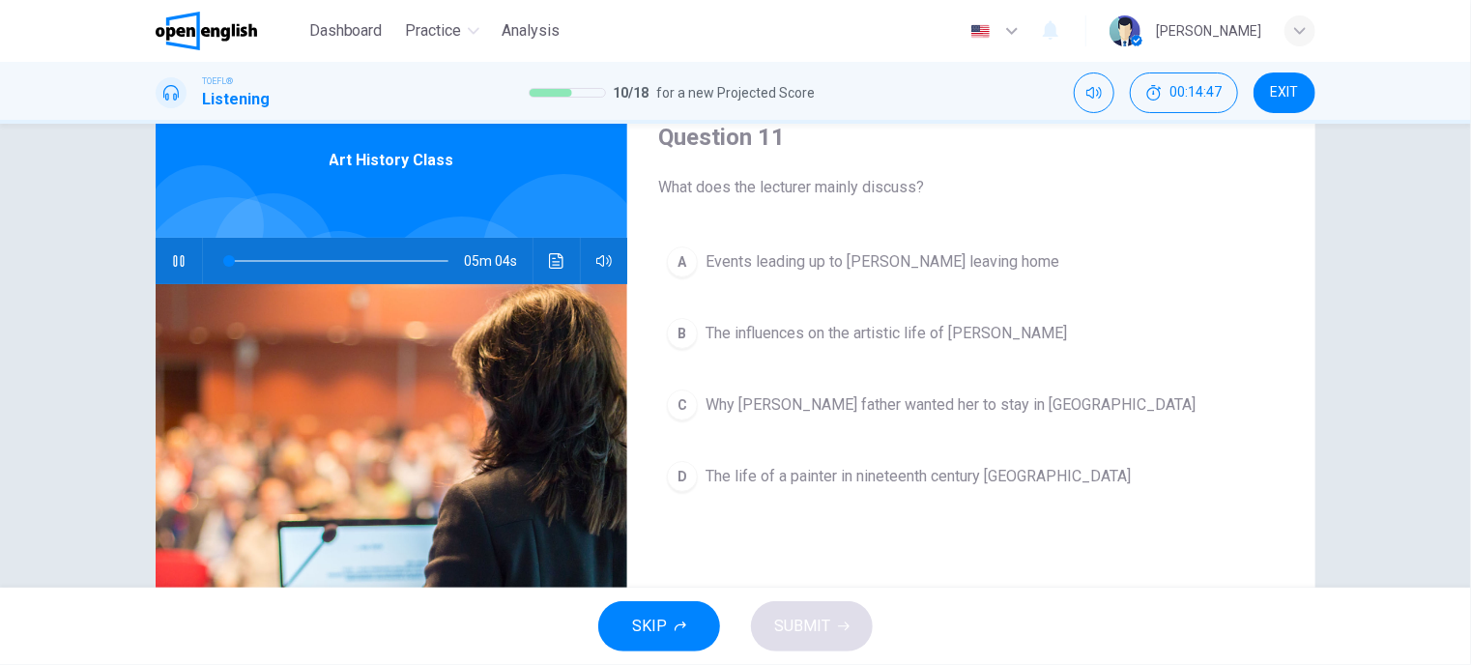
scroll to position [97, 0]
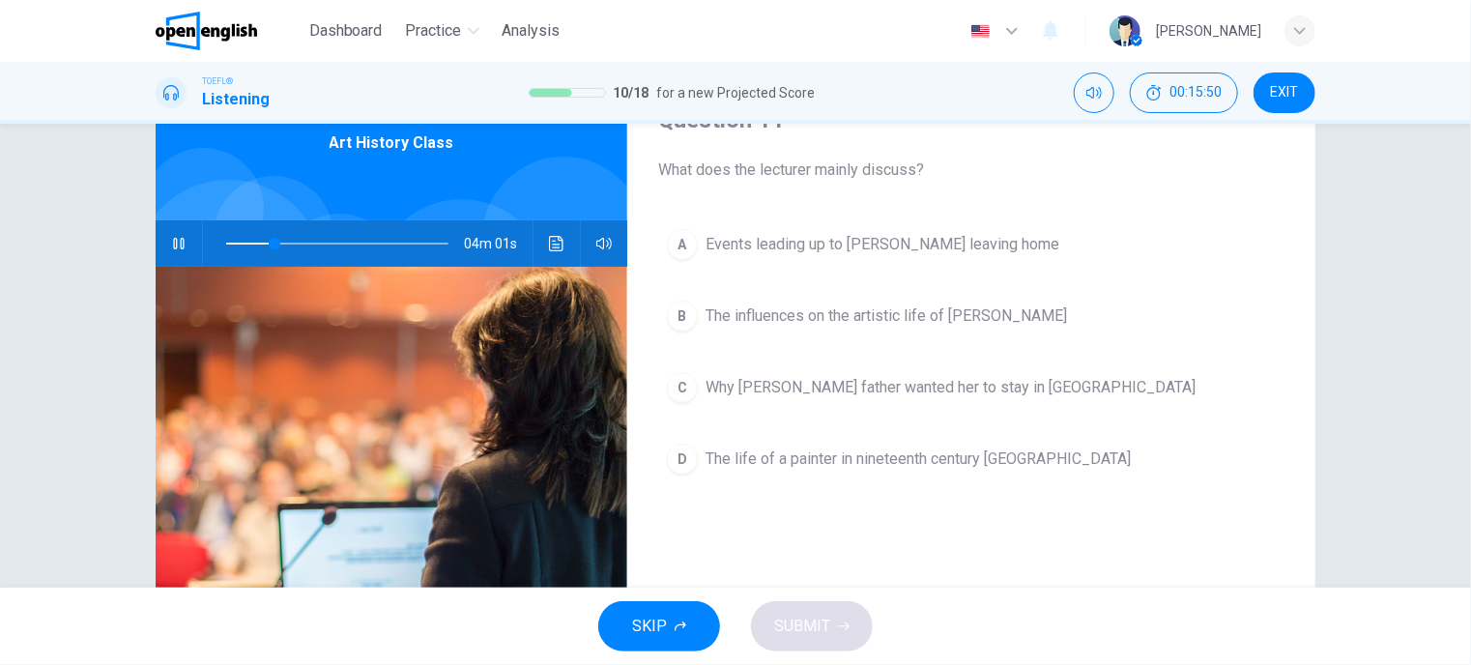
click at [844, 310] on span "The influences on the artistic life of [PERSON_NAME]" at bounding box center [886, 315] width 361 height 23
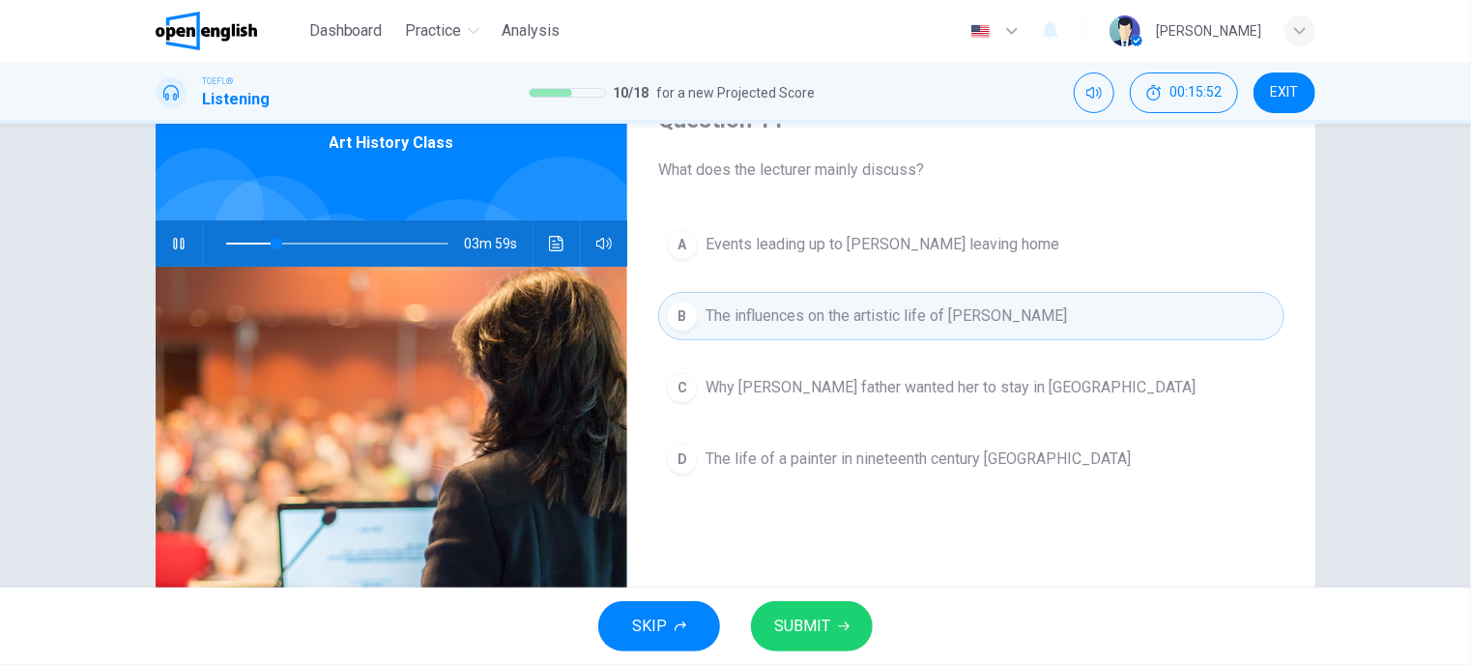
click at [788, 634] on span "SUBMIT" at bounding box center [802, 626] width 56 height 27
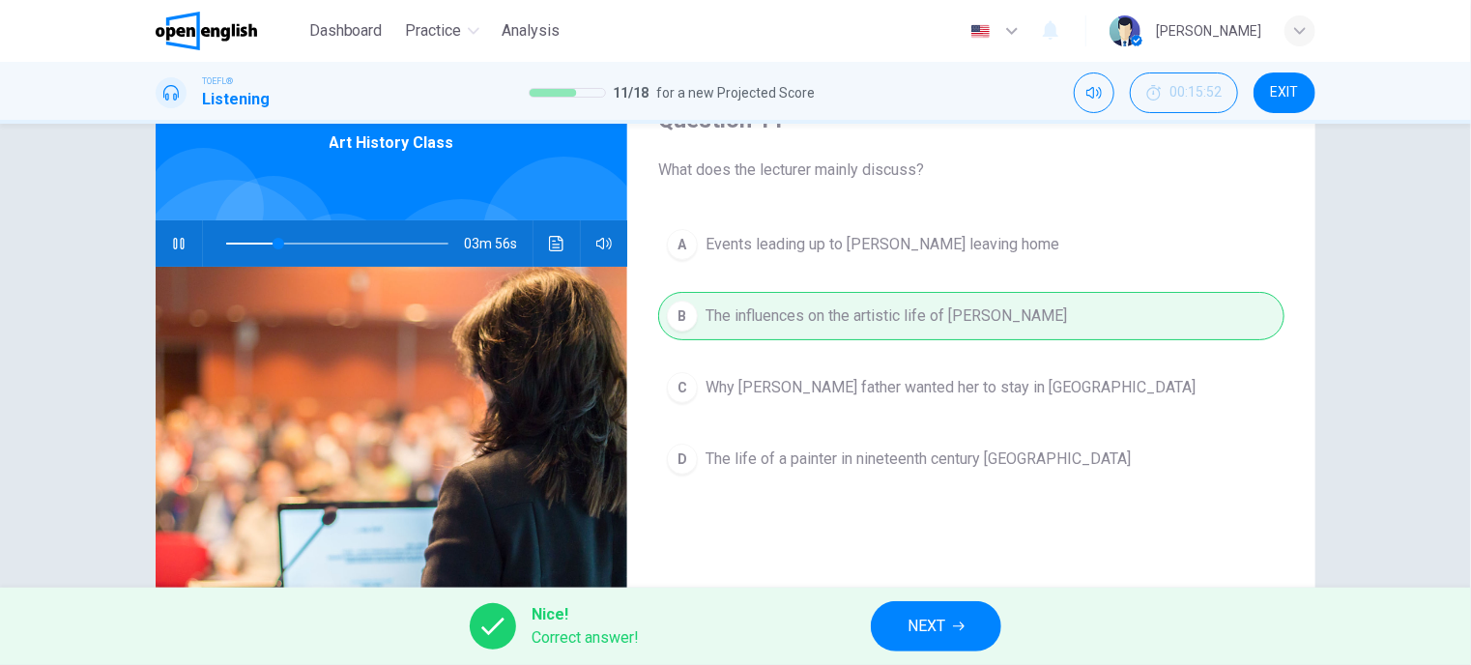
click at [945, 618] on span "NEXT" at bounding box center [927, 626] width 38 height 27
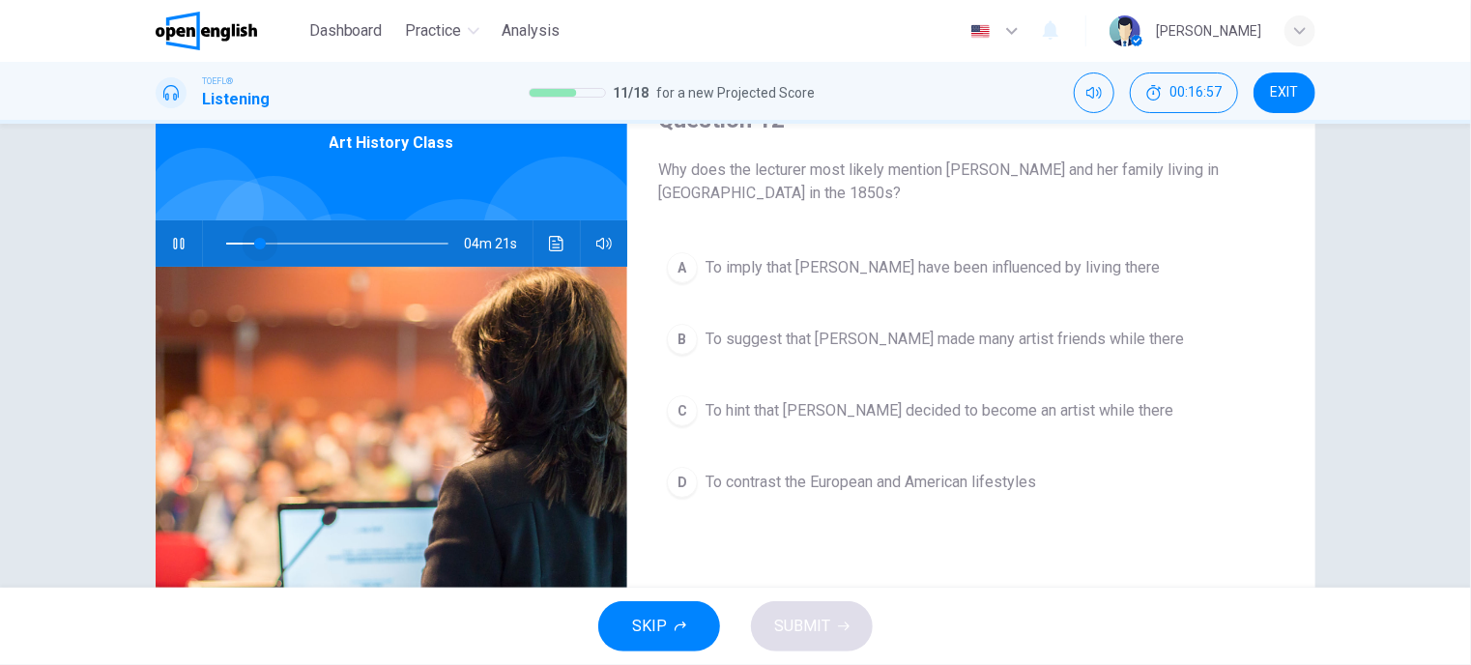
click at [255, 243] on span at bounding box center [337, 243] width 222 height 27
click at [232, 243] on span at bounding box center [337, 243] width 222 height 27
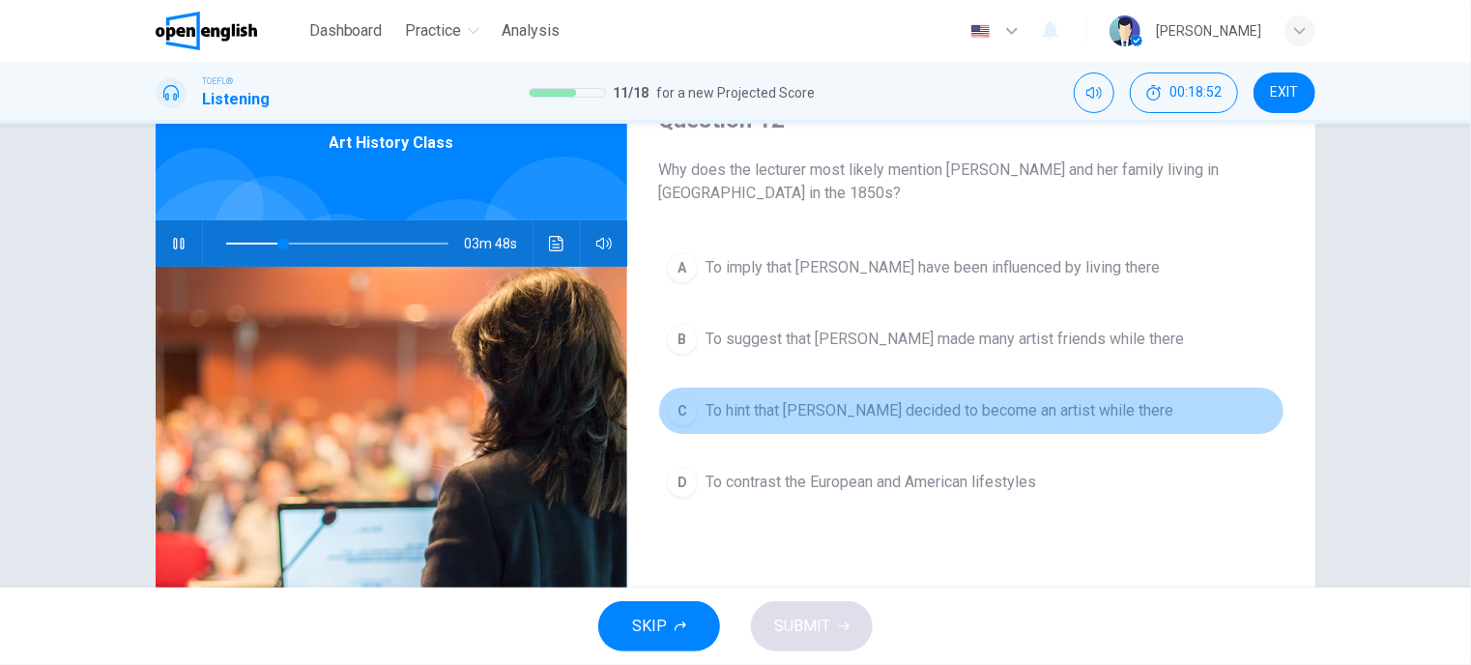
click at [773, 402] on span "To hint that [PERSON_NAME] decided to become an artist while there" at bounding box center [940, 410] width 468 height 23
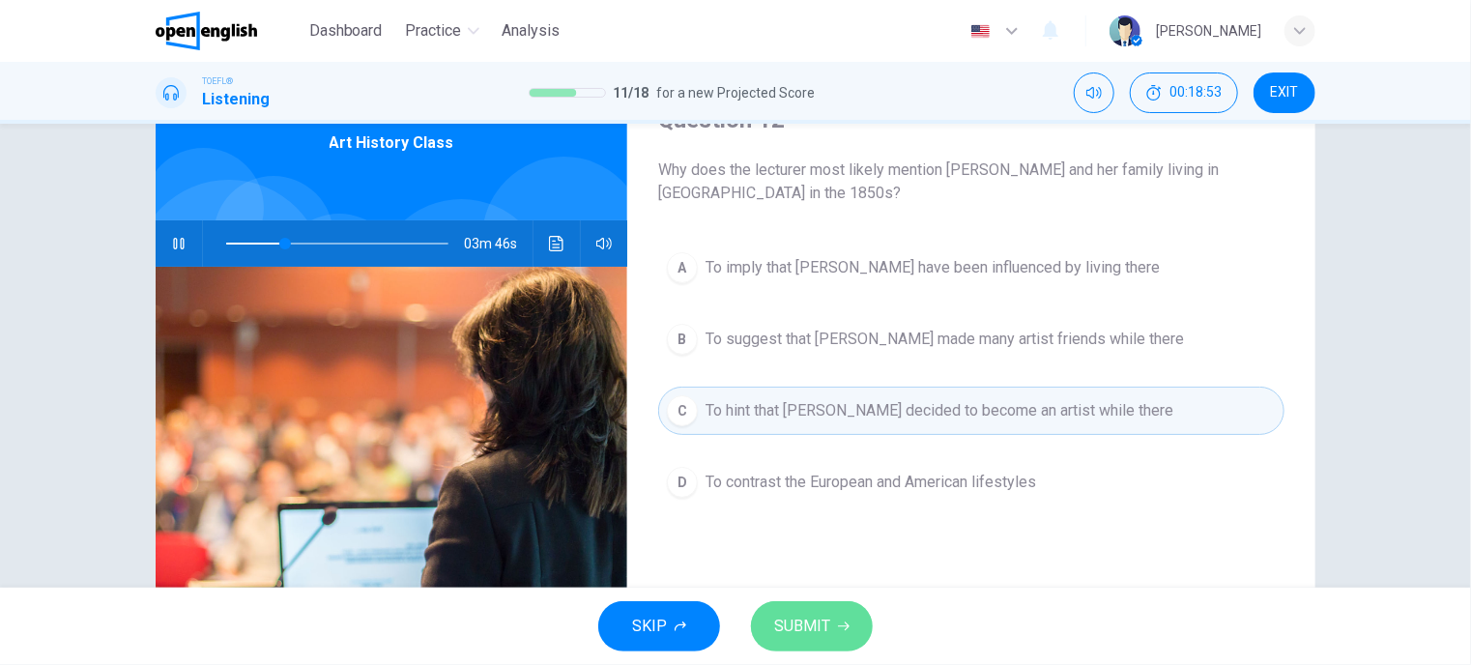
click at [816, 634] on span "SUBMIT" at bounding box center [802, 626] width 56 height 27
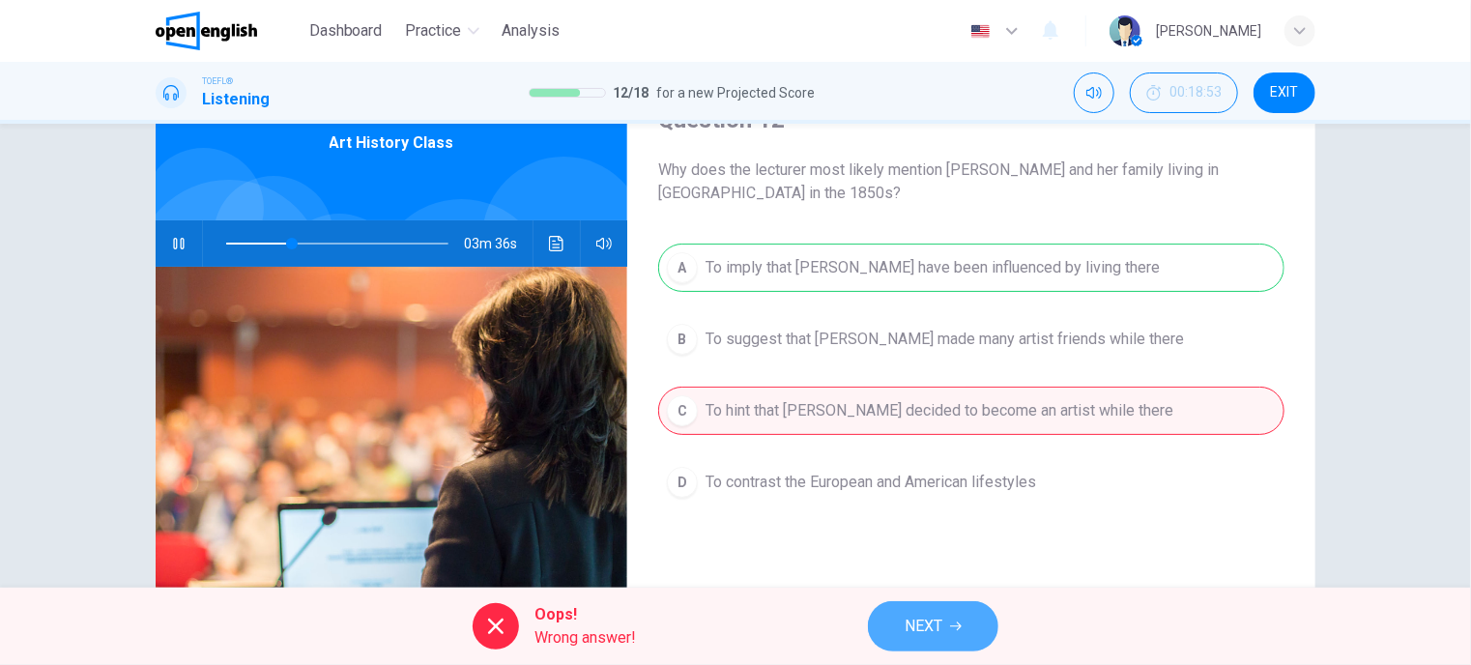
click at [942, 633] on span "NEXT" at bounding box center [924, 626] width 38 height 27
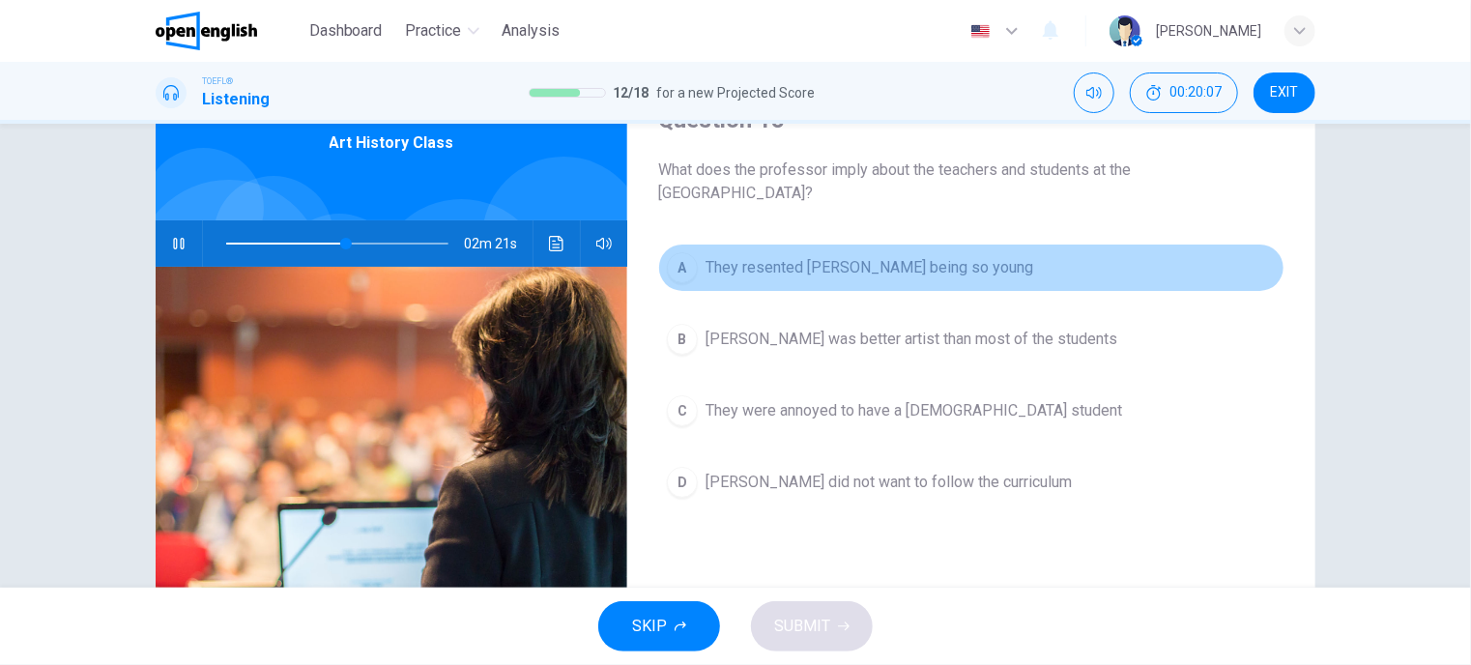
click at [851, 266] on span "They resented [PERSON_NAME] being so young" at bounding box center [870, 267] width 328 height 23
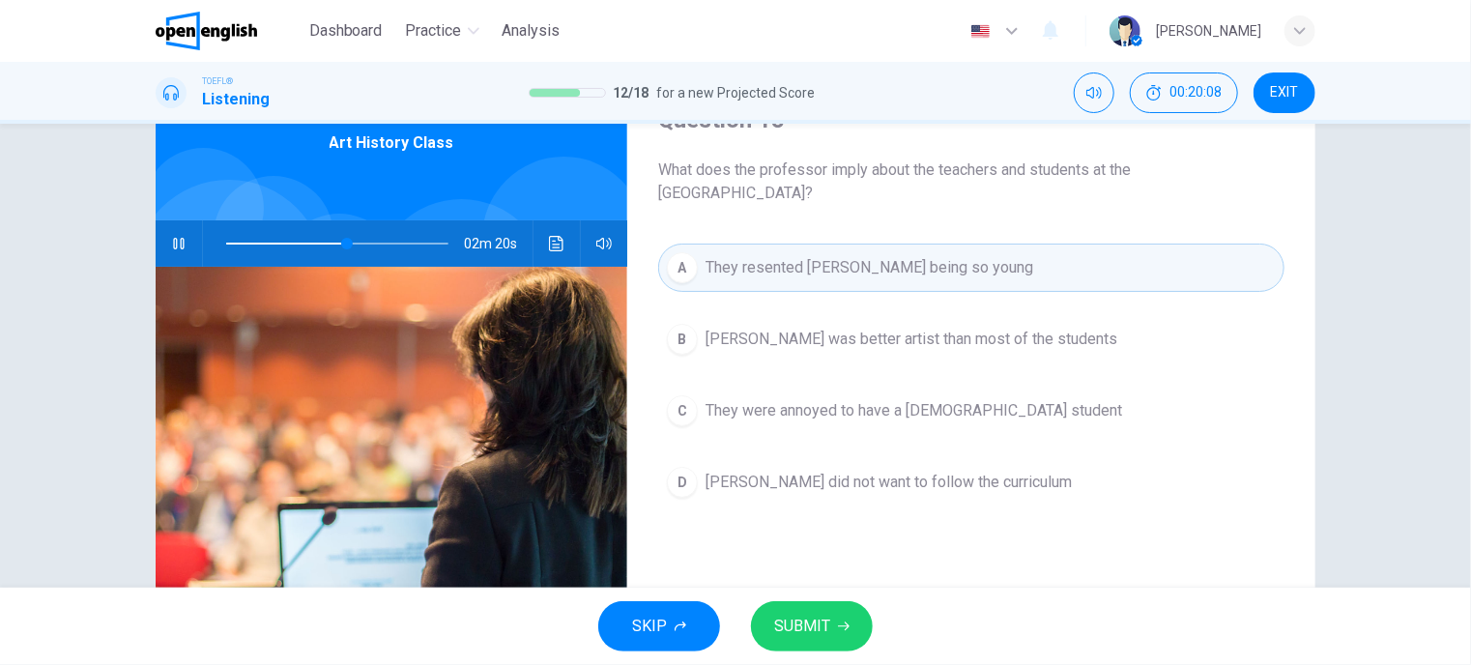
click at [795, 629] on span "SUBMIT" at bounding box center [802, 626] width 56 height 27
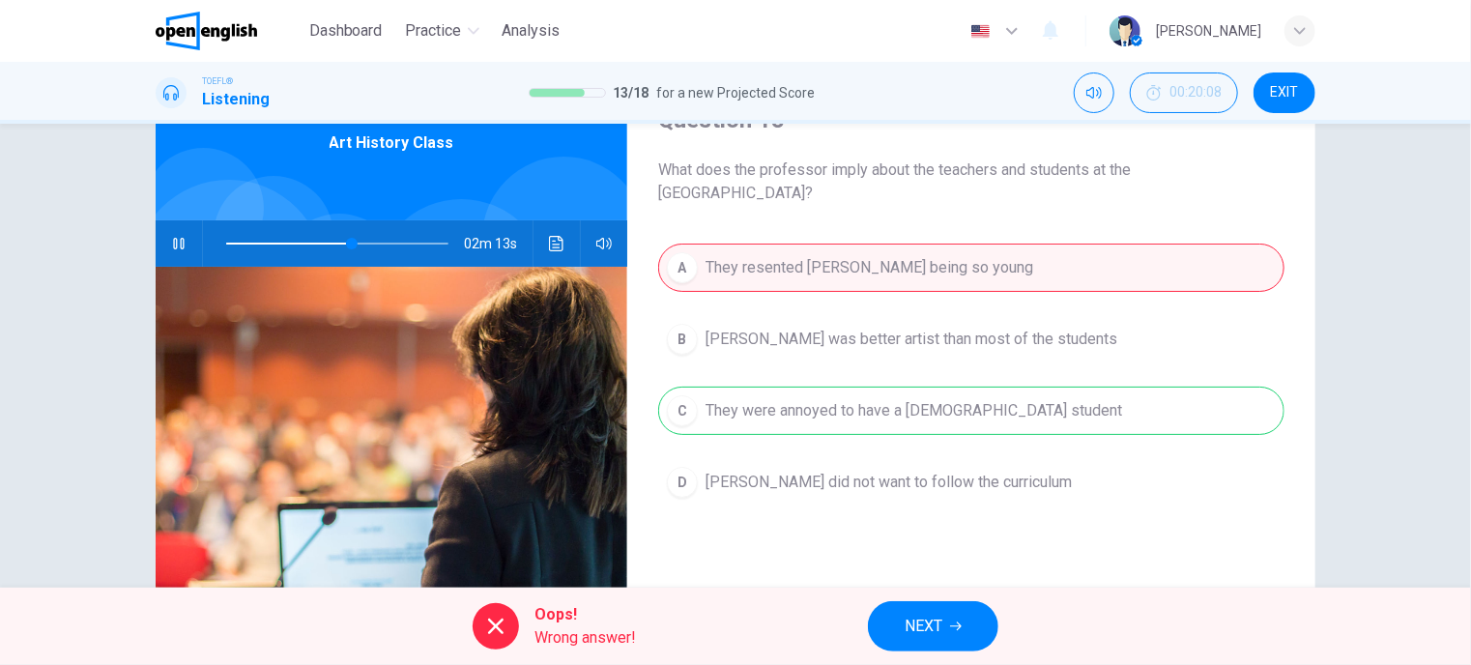
click at [957, 621] on icon "button" at bounding box center [956, 627] width 12 height 12
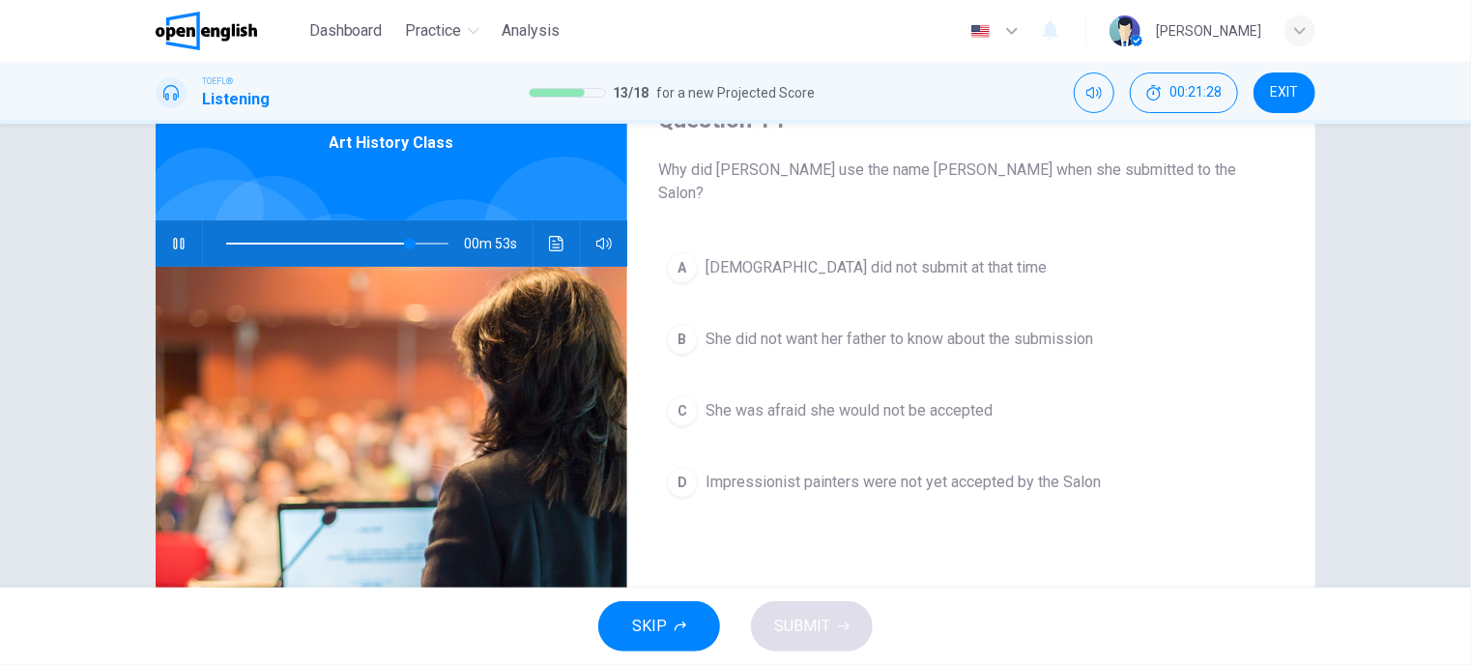
click at [168, 253] on button "button" at bounding box center [178, 243] width 31 height 46
click at [177, 243] on icon "button" at bounding box center [178, 243] width 15 height 15
click at [323, 244] on span at bounding box center [337, 243] width 222 height 27
click at [172, 244] on icon "button" at bounding box center [179, 243] width 14 height 15
click at [171, 242] on icon "button" at bounding box center [178, 243] width 15 height 15
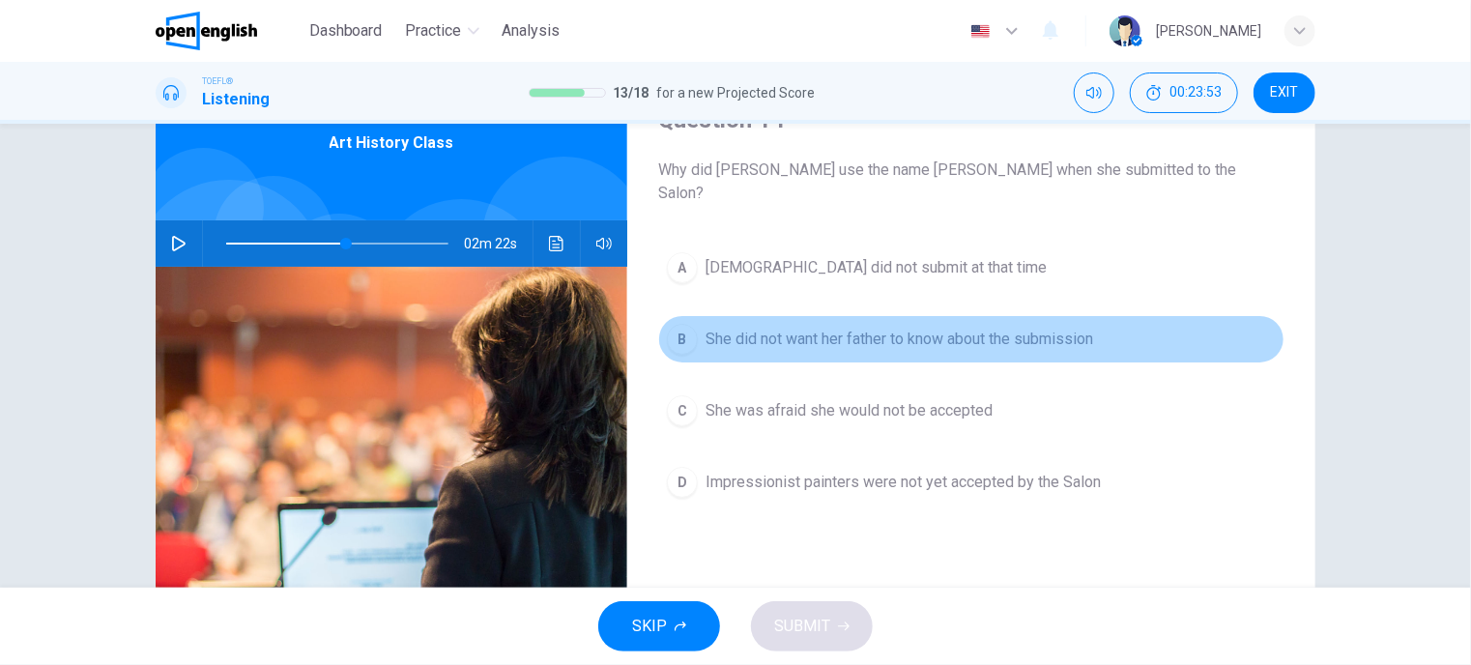
click at [843, 328] on span "She did not want her father to know about the submission" at bounding box center [900, 339] width 388 height 23
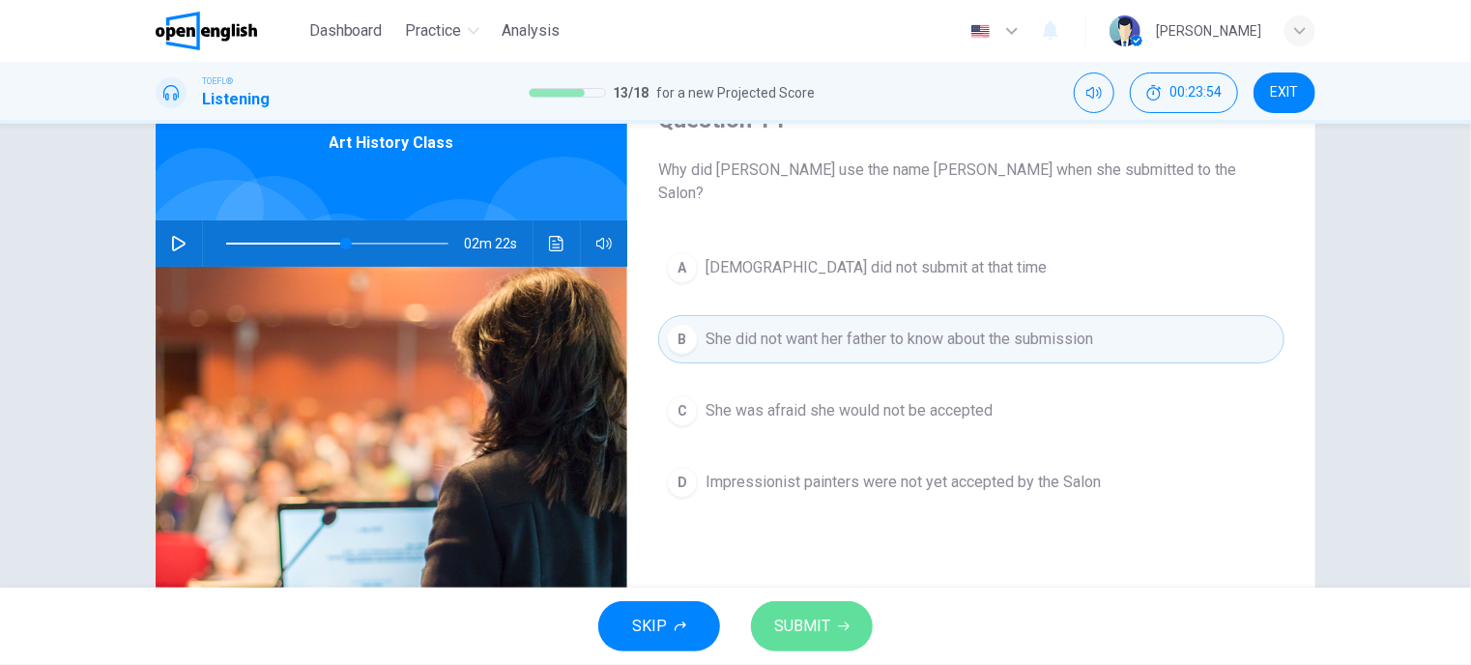
click at [805, 629] on span "SUBMIT" at bounding box center [802, 626] width 56 height 27
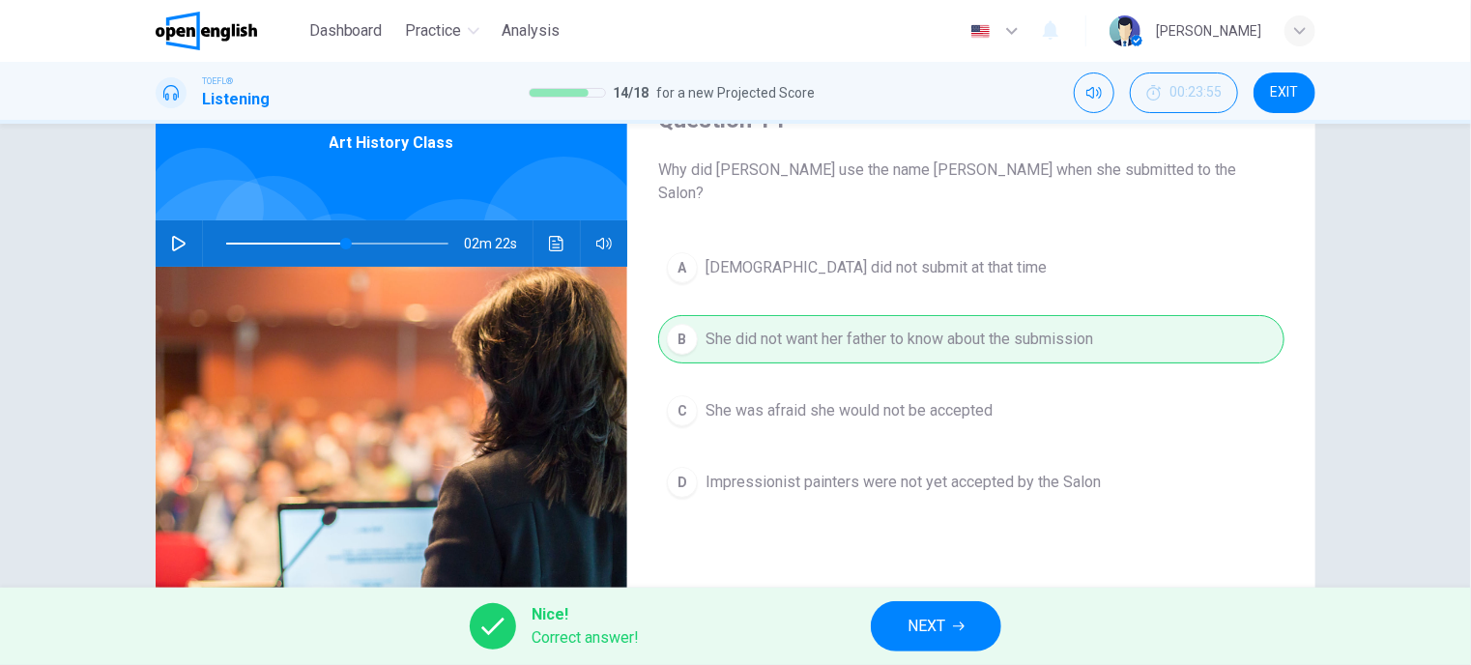
click at [971, 618] on button "NEXT" at bounding box center [936, 626] width 130 height 50
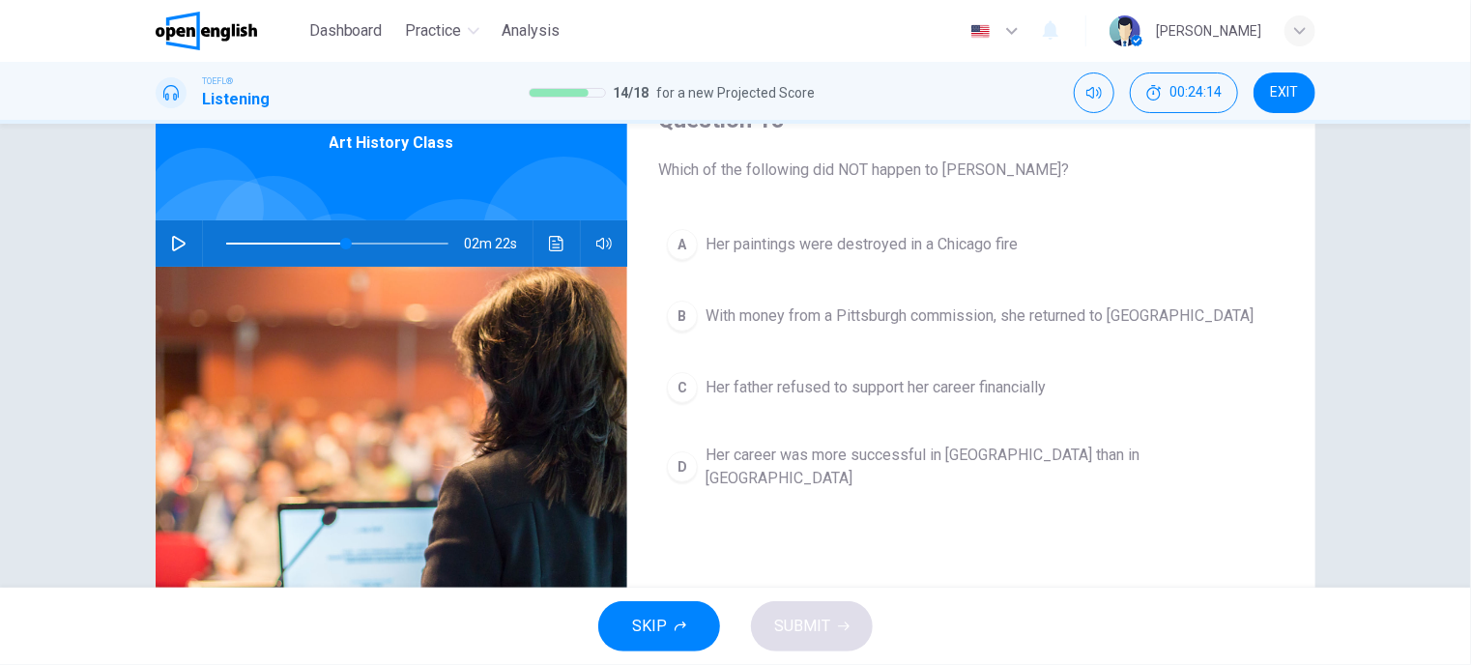
click at [799, 463] on span "Her career was more successful in [GEOGRAPHIC_DATA] than in [GEOGRAPHIC_DATA]" at bounding box center [991, 467] width 570 height 46
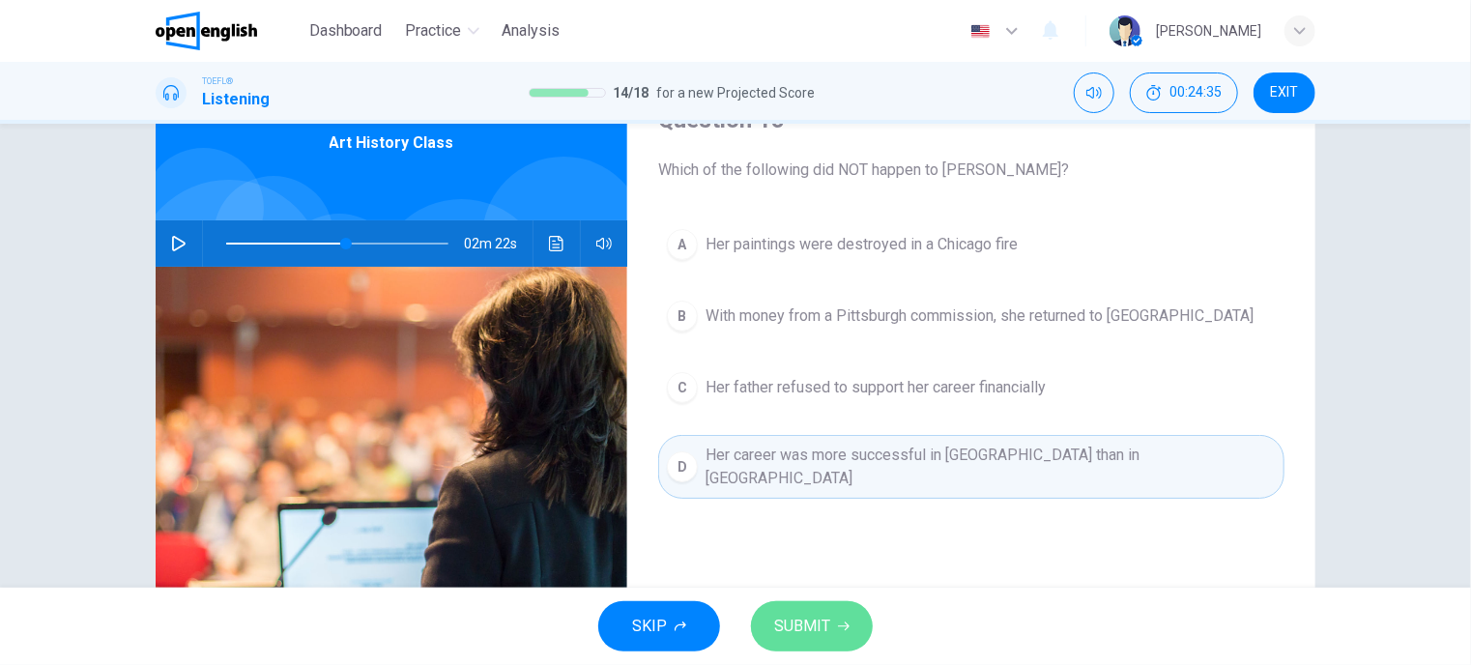
click at [809, 625] on span "SUBMIT" at bounding box center [802, 626] width 56 height 27
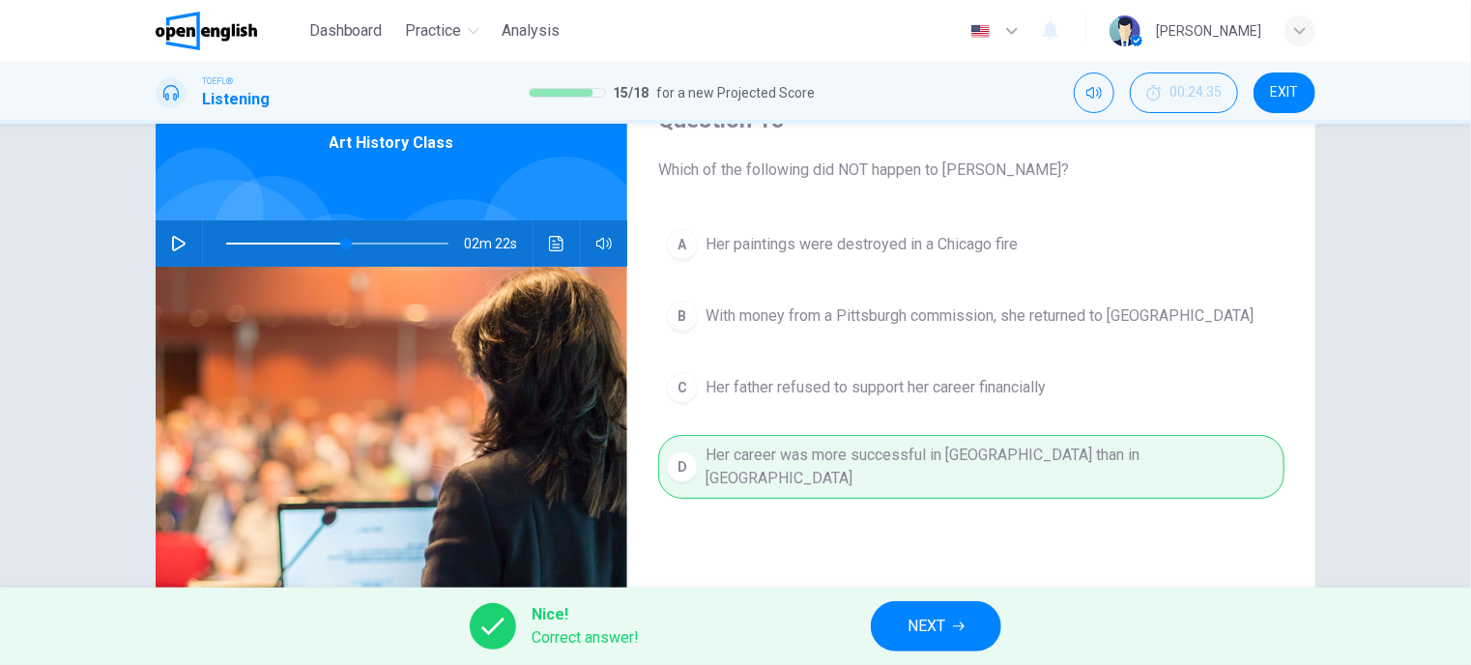
click at [943, 633] on span "NEXT" at bounding box center [927, 626] width 38 height 27
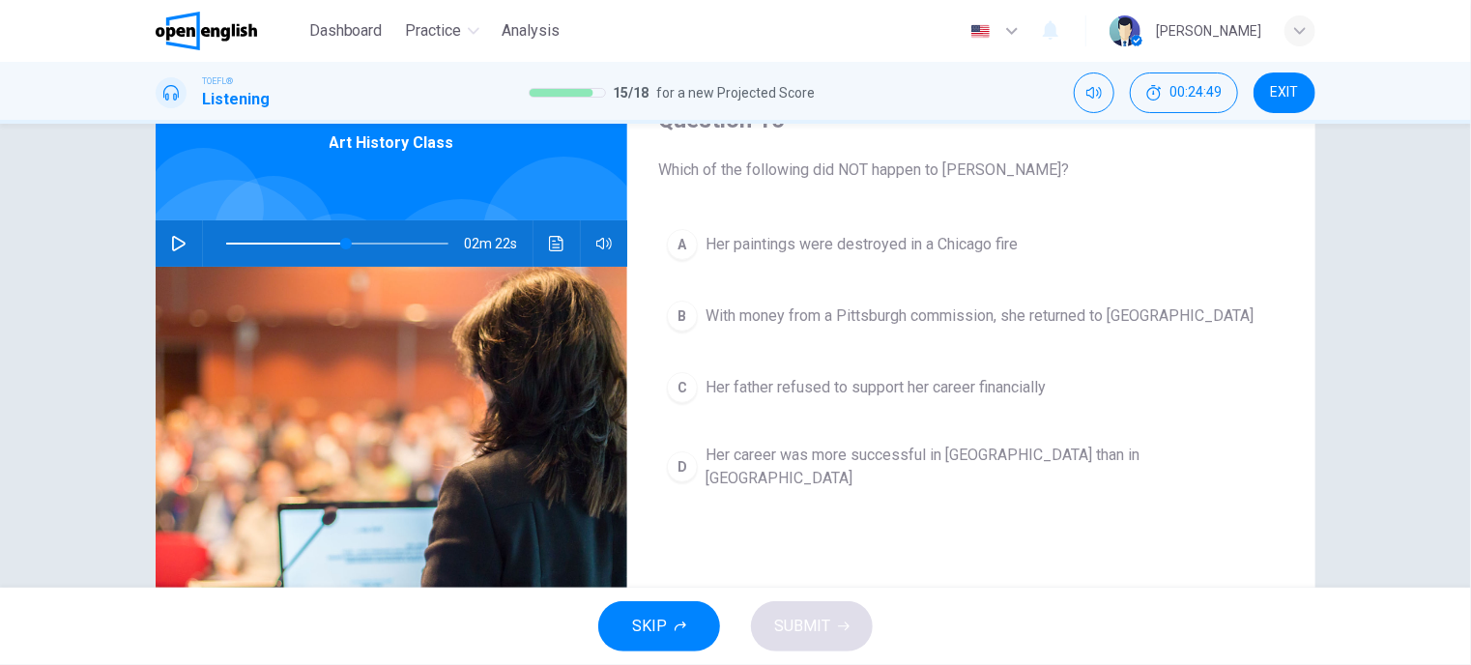
click at [827, 452] on span "Her career was more successful in [GEOGRAPHIC_DATA] than in [GEOGRAPHIC_DATA]" at bounding box center [991, 467] width 570 height 46
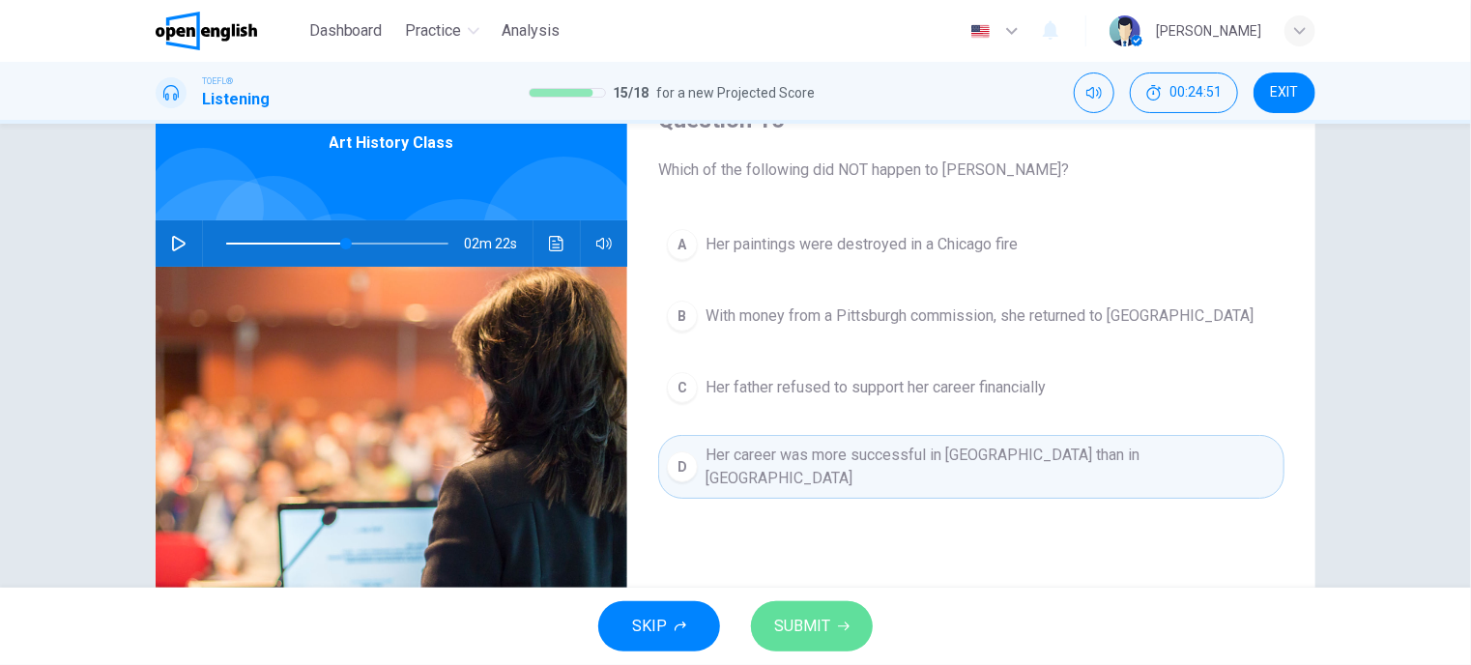
click at [784, 620] on span "SUBMIT" at bounding box center [802, 626] width 56 height 27
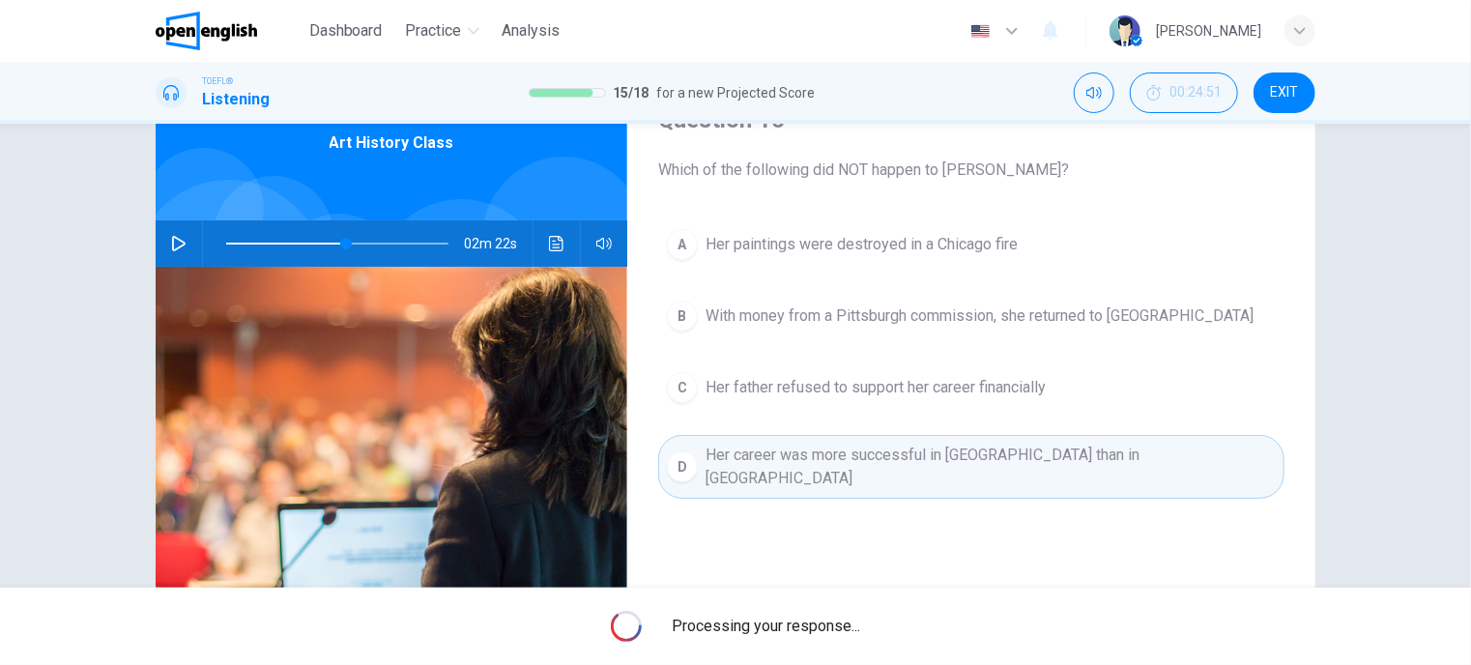
type input "**"
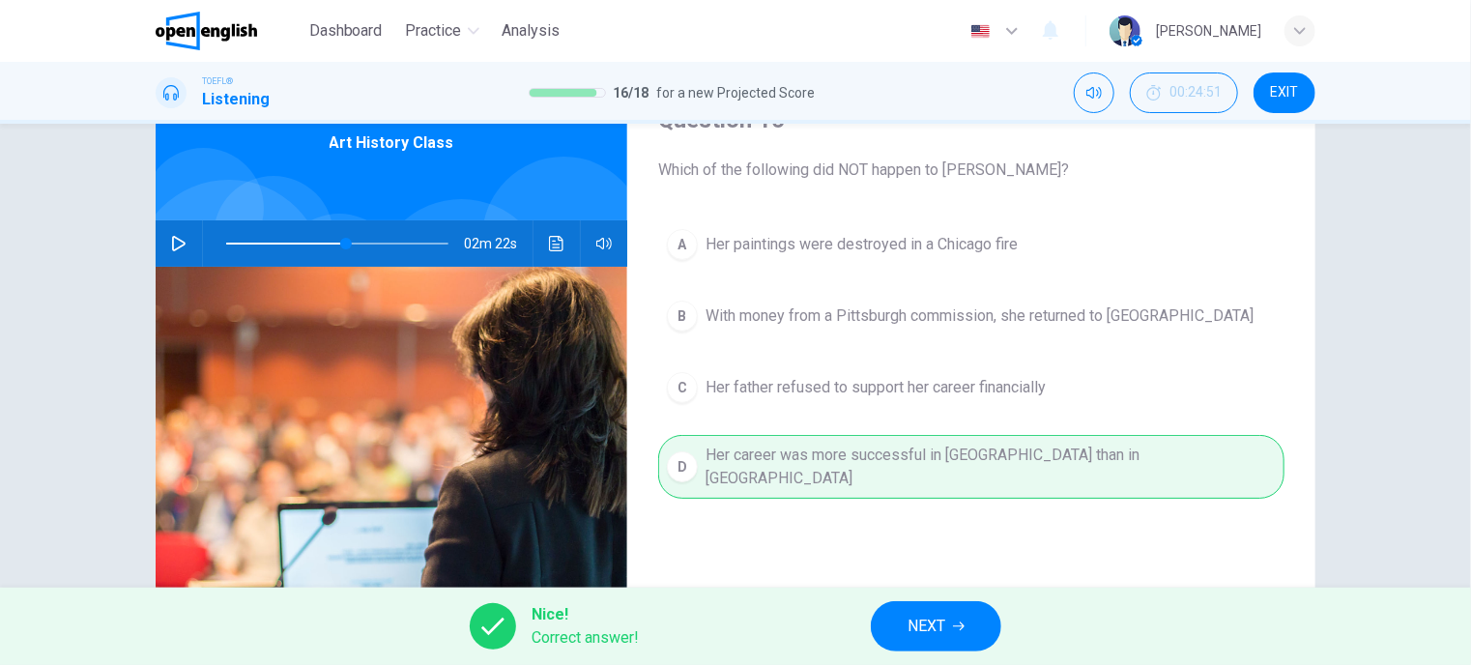
click at [935, 621] on span "NEXT" at bounding box center [927, 626] width 38 height 27
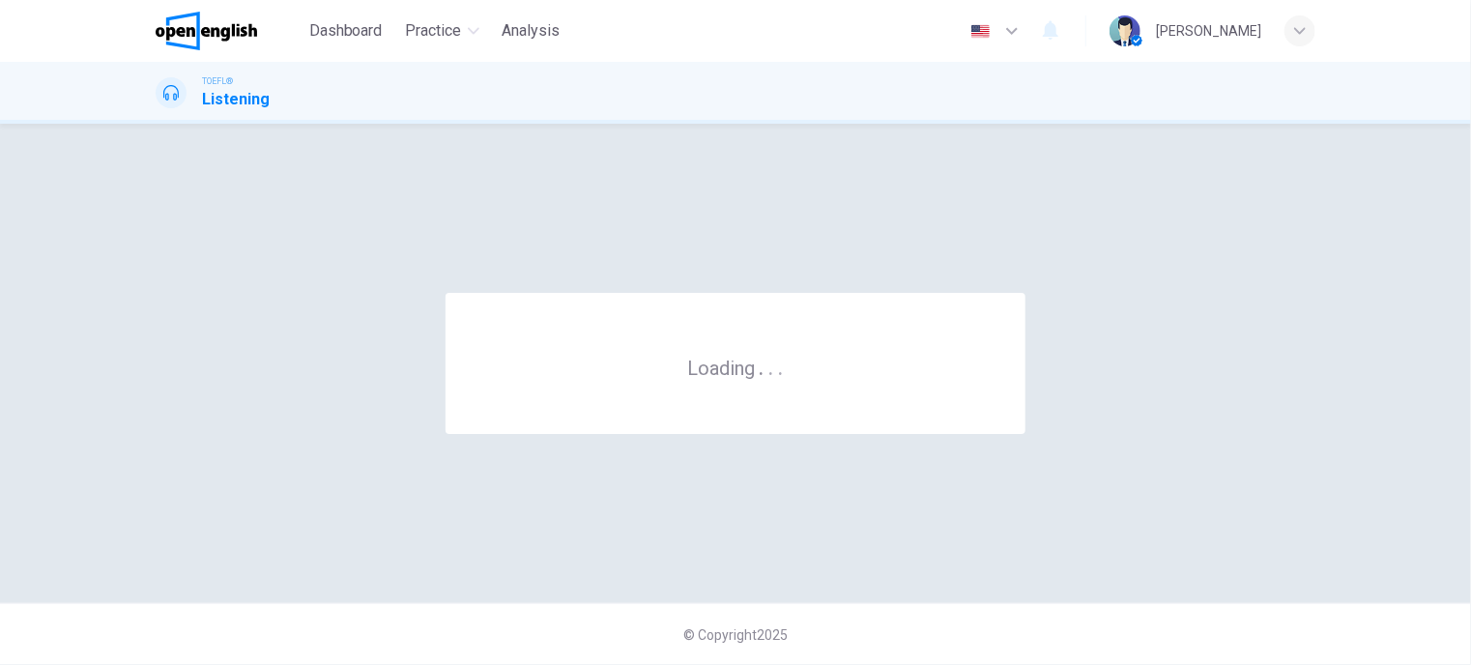
scroll to position [0, 0]
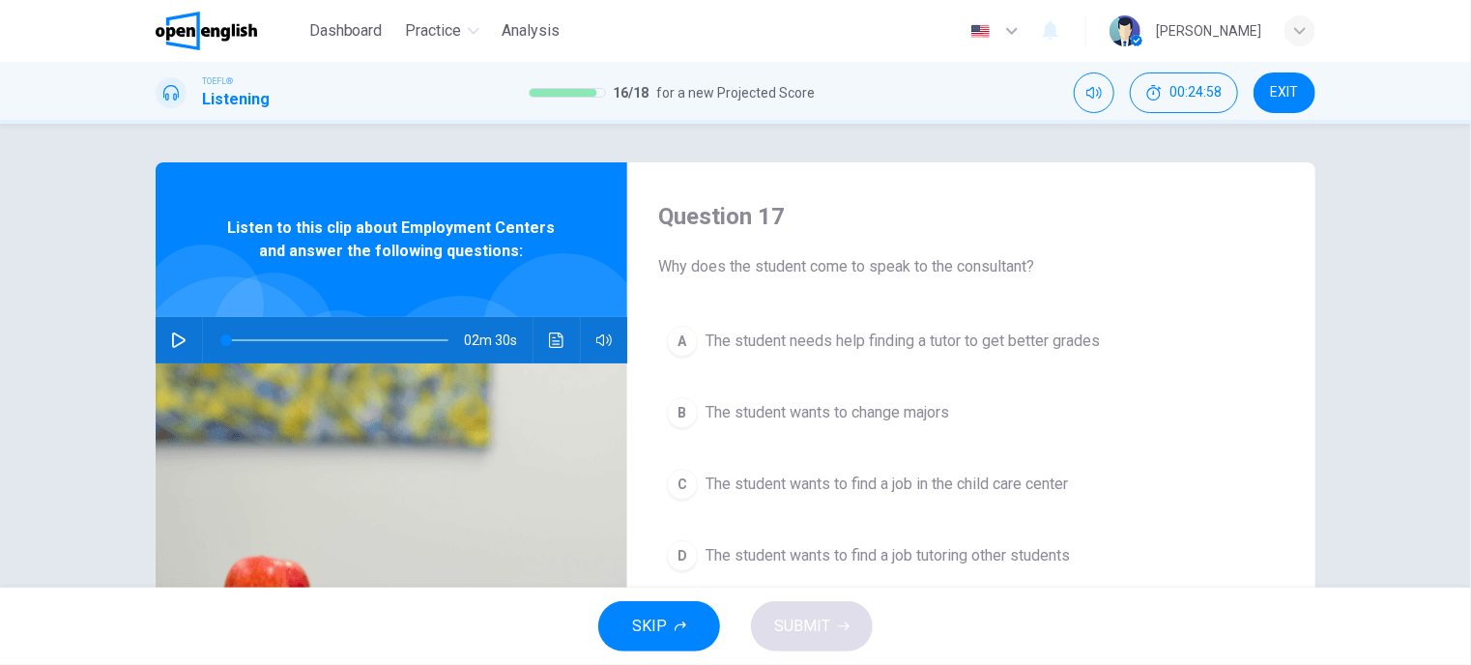
click at [170, 351] on button "button" at bounding box center [178, 340] width 31 height 46
click at [805, 486] on span "The student wants to find a job in the child care center" at bounding box center [887, 484] width 362 height 23
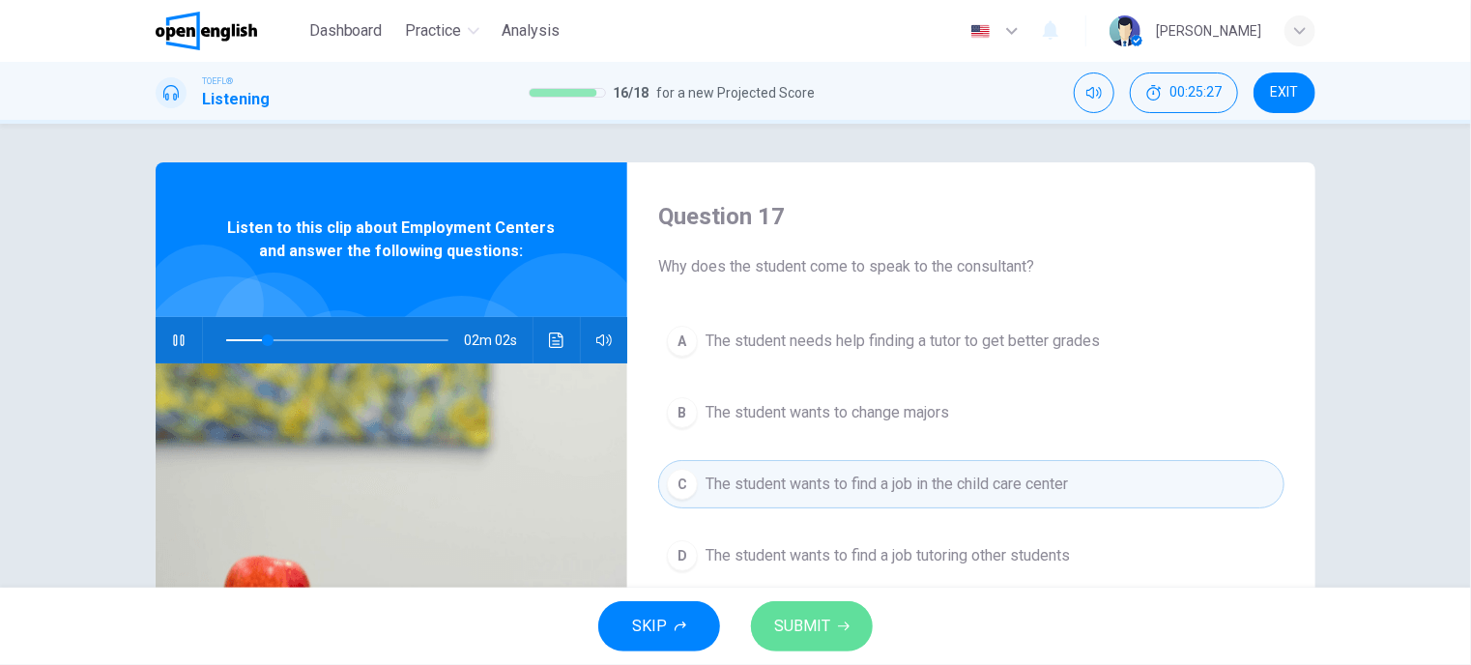
click at [808, 632] on span "SUBMIT" at bounding box center [802, 626] width 56 height 27
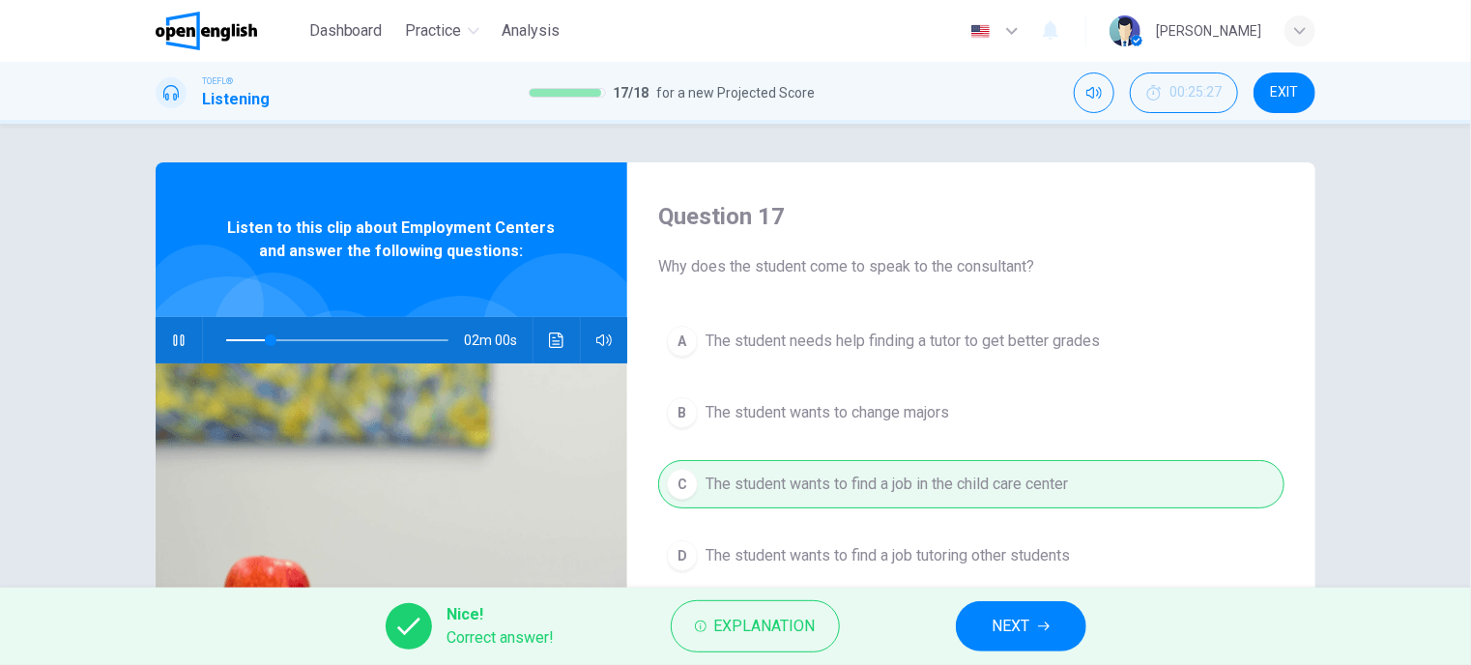
click at [1059, 631] on button "NEXT" at bounding box center [1021, 626] width 130 height 50
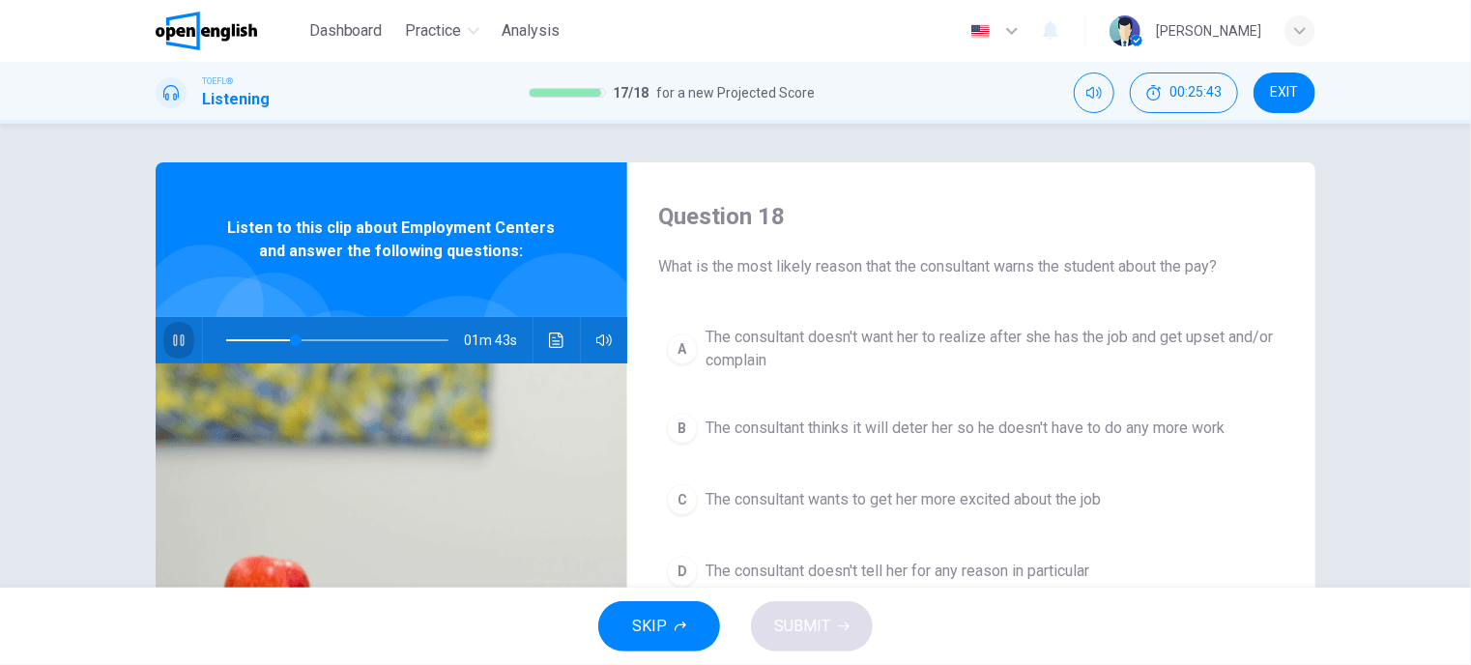
click at [171, 335] on icon "button" at bounding box center [178, 339] width 15 height 15
click at [178, 342] on icon "button" at bounding box center [179, 339] width 14 height 15
click at [255, 339] on span at bounding box center [337, 340] width 222 height 27
click at [178, 341] on icon "button" at bounding box center [178, 339] width 15 height 15
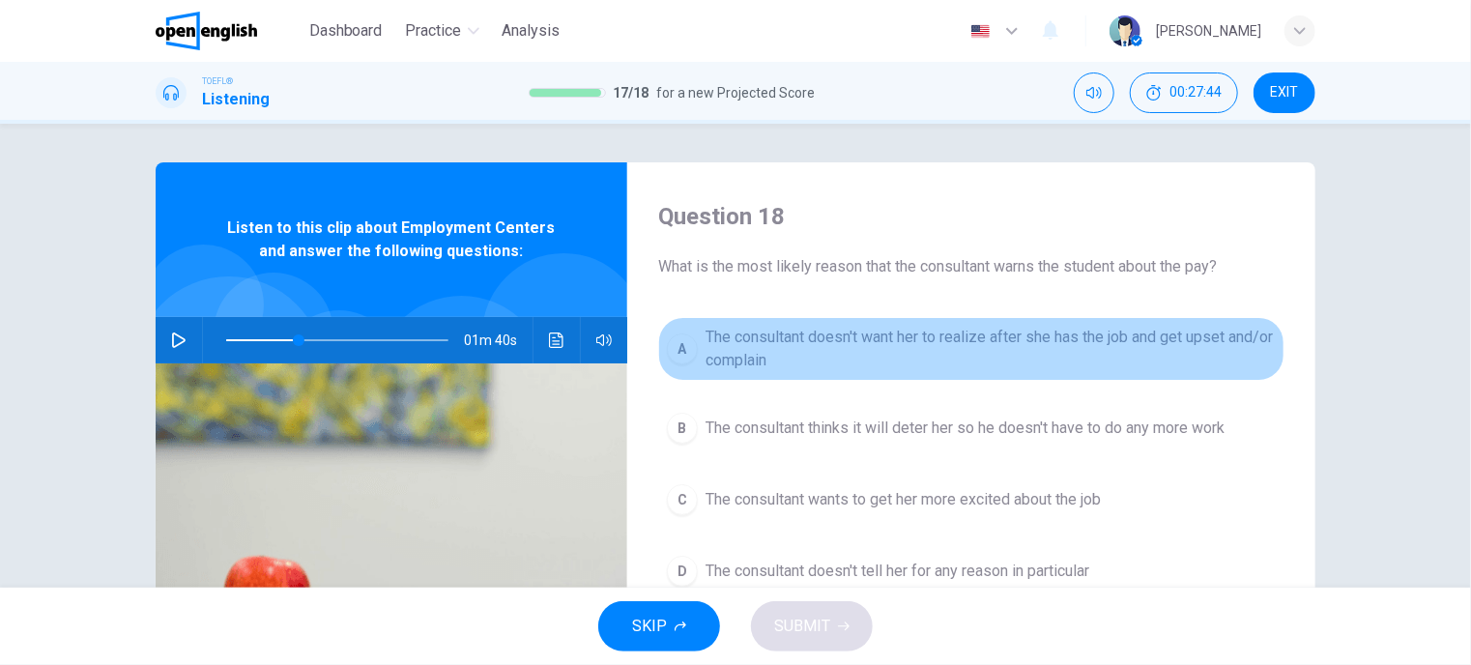
click at [862, 335] on span "The consultant doesn't want her to realize after she has the job and get upset …" at bounding box center [991, 349] width 570 height 46
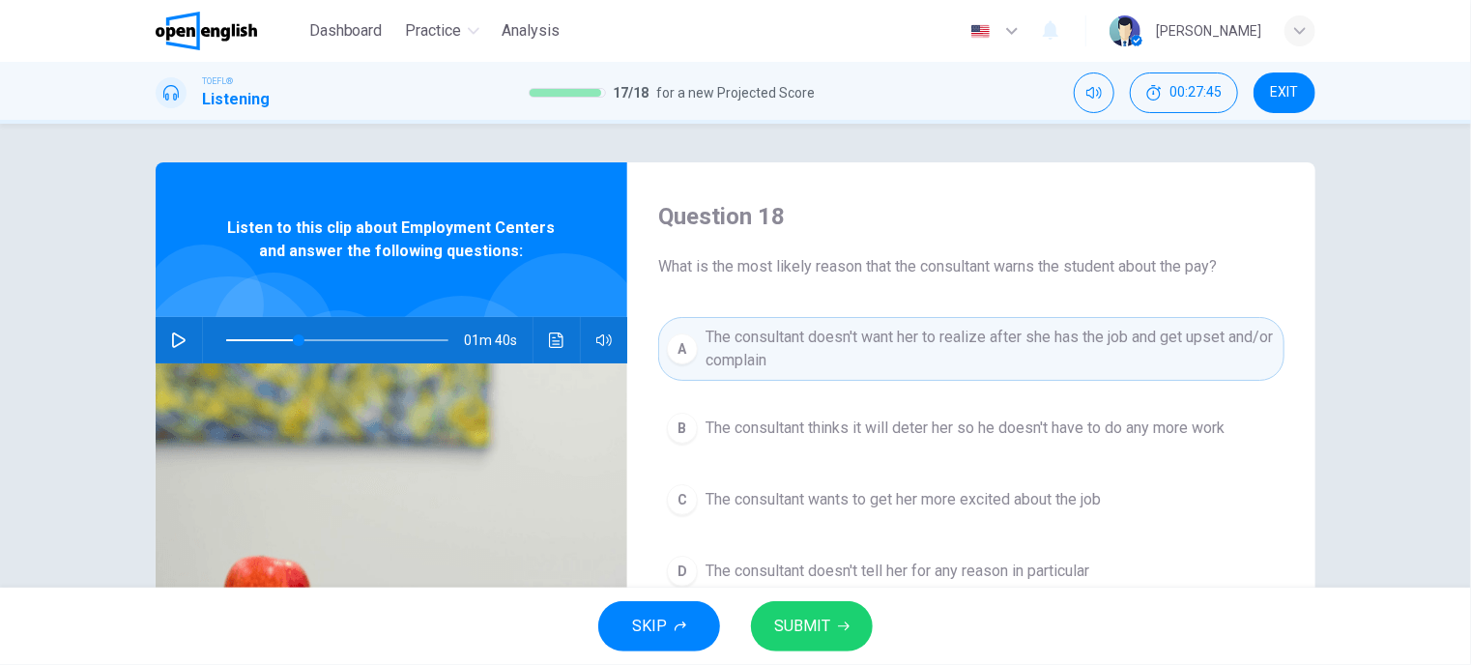
drag, startPoint x: 811, startPoint y: 621, endPoint x: 814, endPoint y: 556, distance: 65.8
click at [811, 621] on span "SUBMIT" at bounding box center [802, 626] width 56 height 27
type input "**"
